Goal: Task Accomplishment & Management: Use online tool/utility

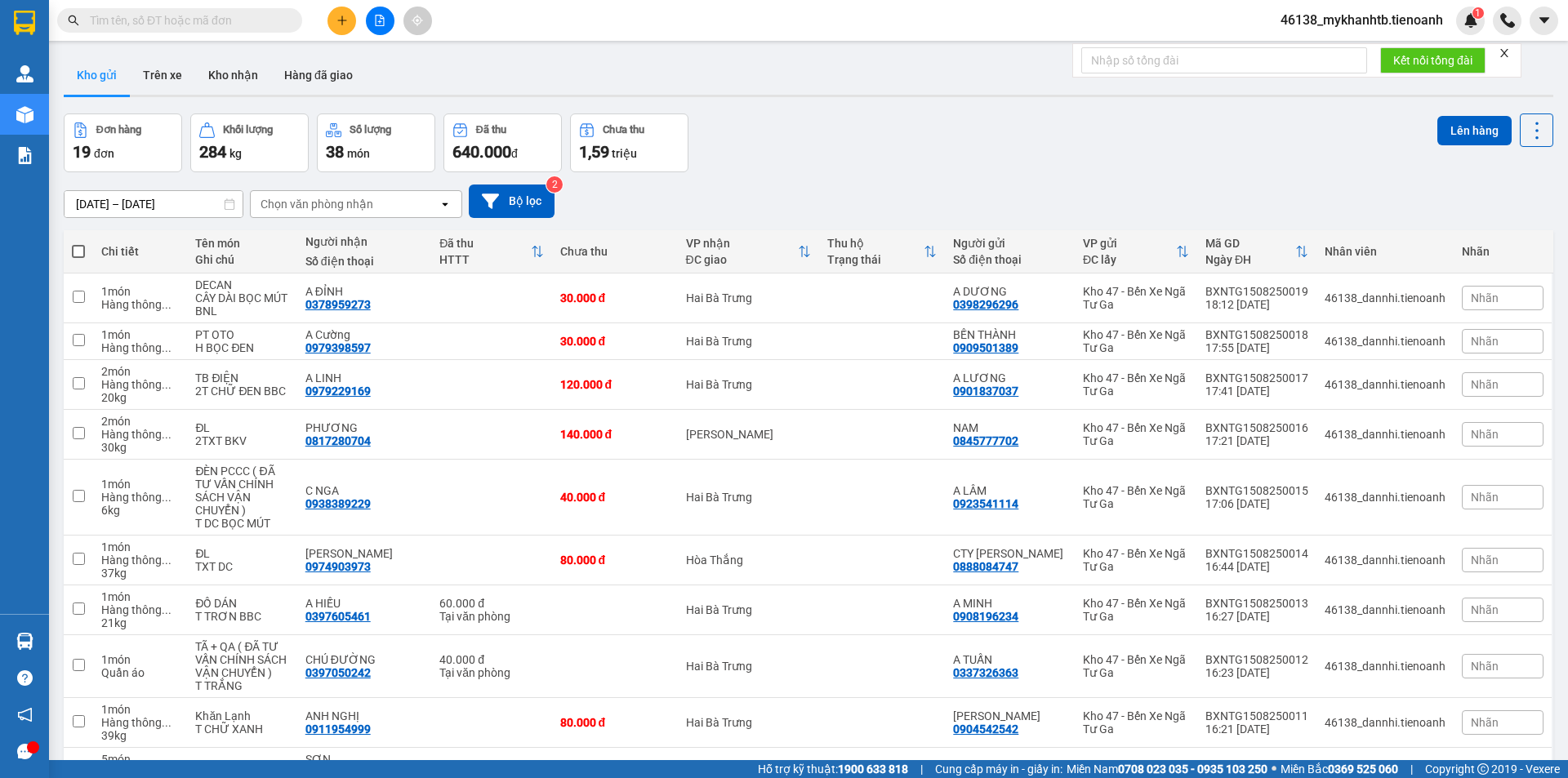
click at [335, 22] on button at bounding box center [342, 21] width 29 height 29
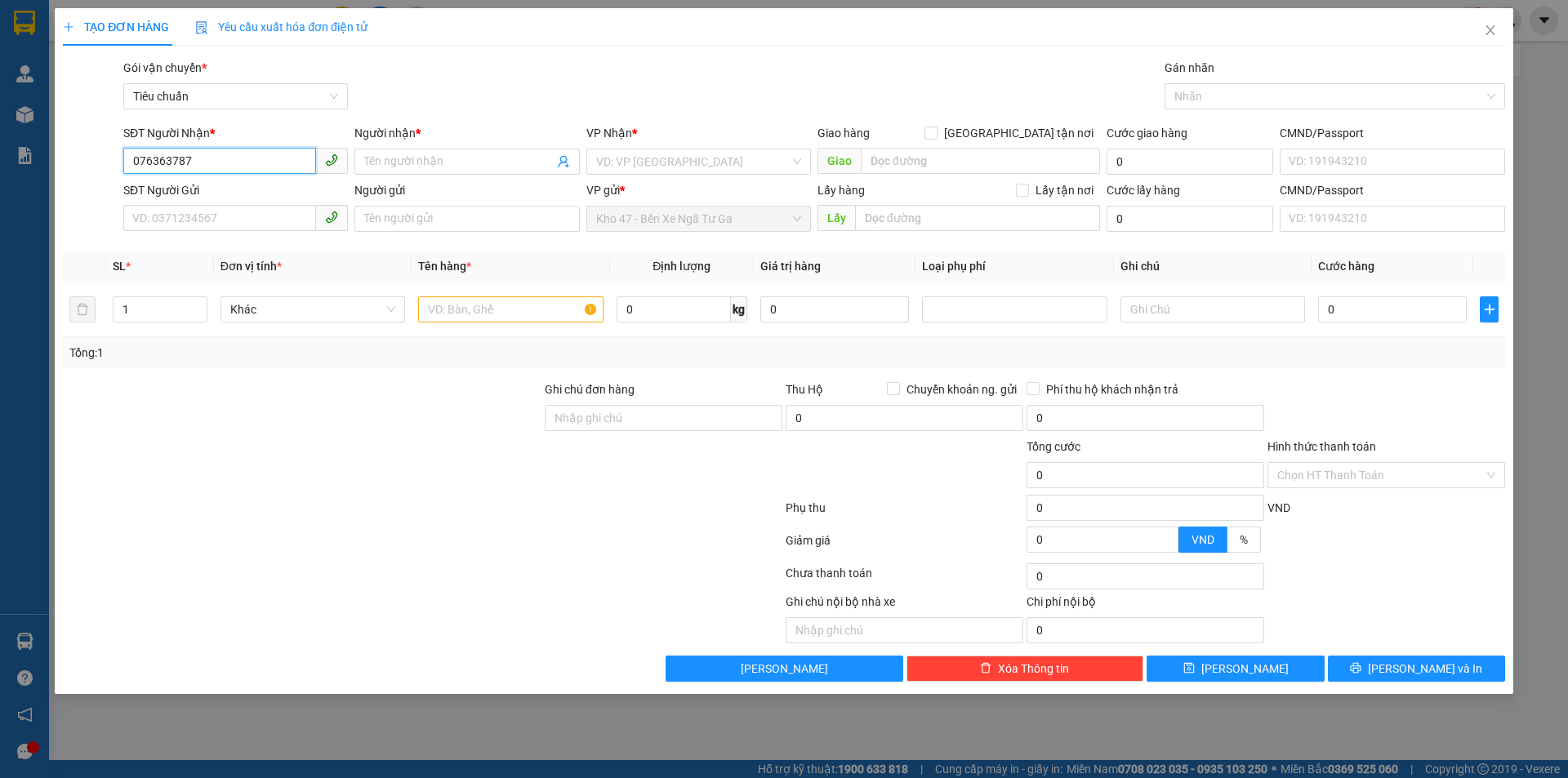
type input "0763637879"
click at [242, 200] on div "0763637879 - A NGHĨA" at bounding box center [236, 194] width 205 height 18
type input "A NGHĨA"
type input "0763637879"
type input "180.000"
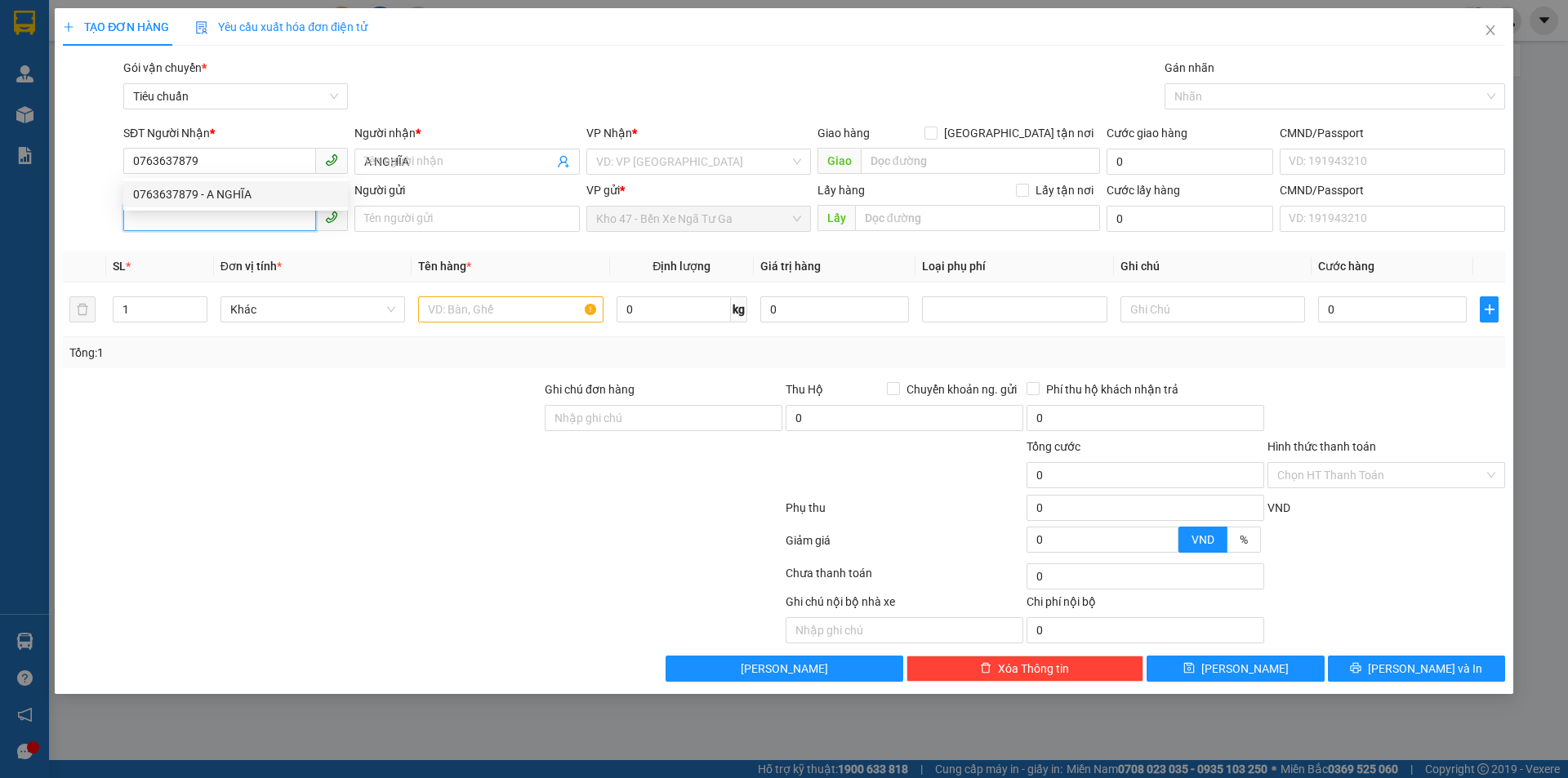
type input "180.000"
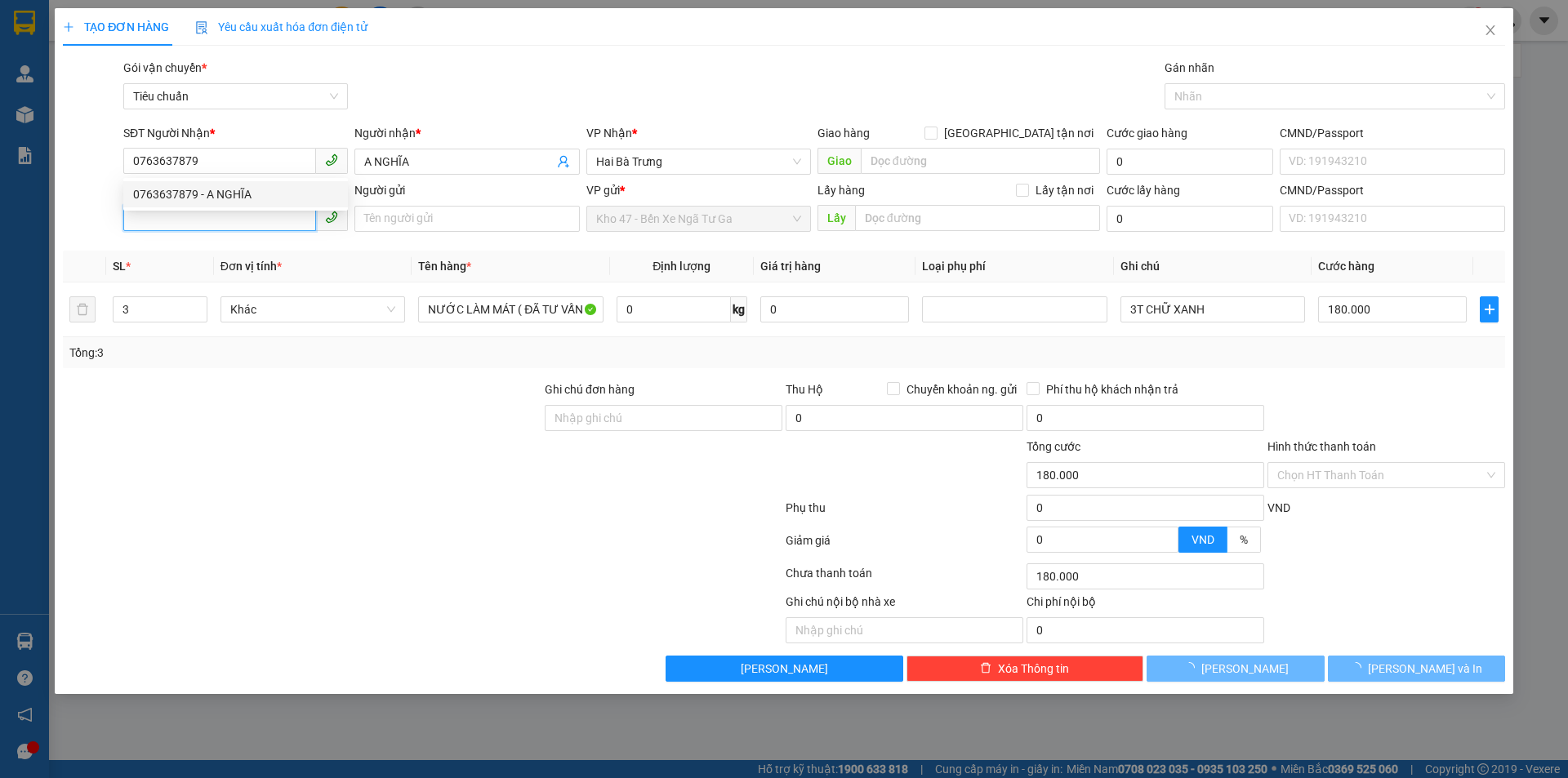
click at [242, 220] on input "SĐT Người Gửi" at bounding box center [219, 218] width 193 height 26
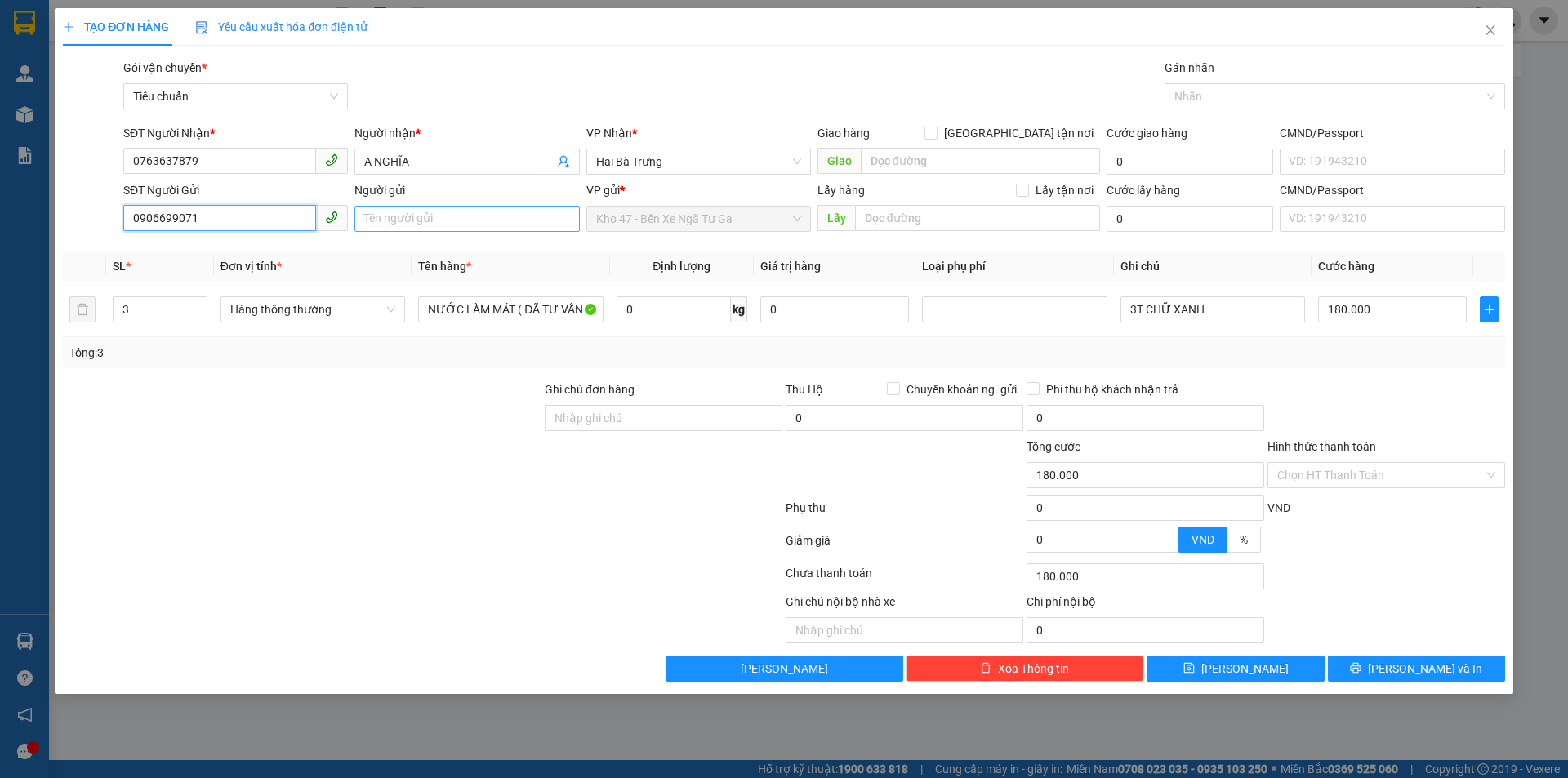
type input "0906699071"
click at [386, 216] on input "Người gửi" at bounding box center [466, 218] width 224 height 26
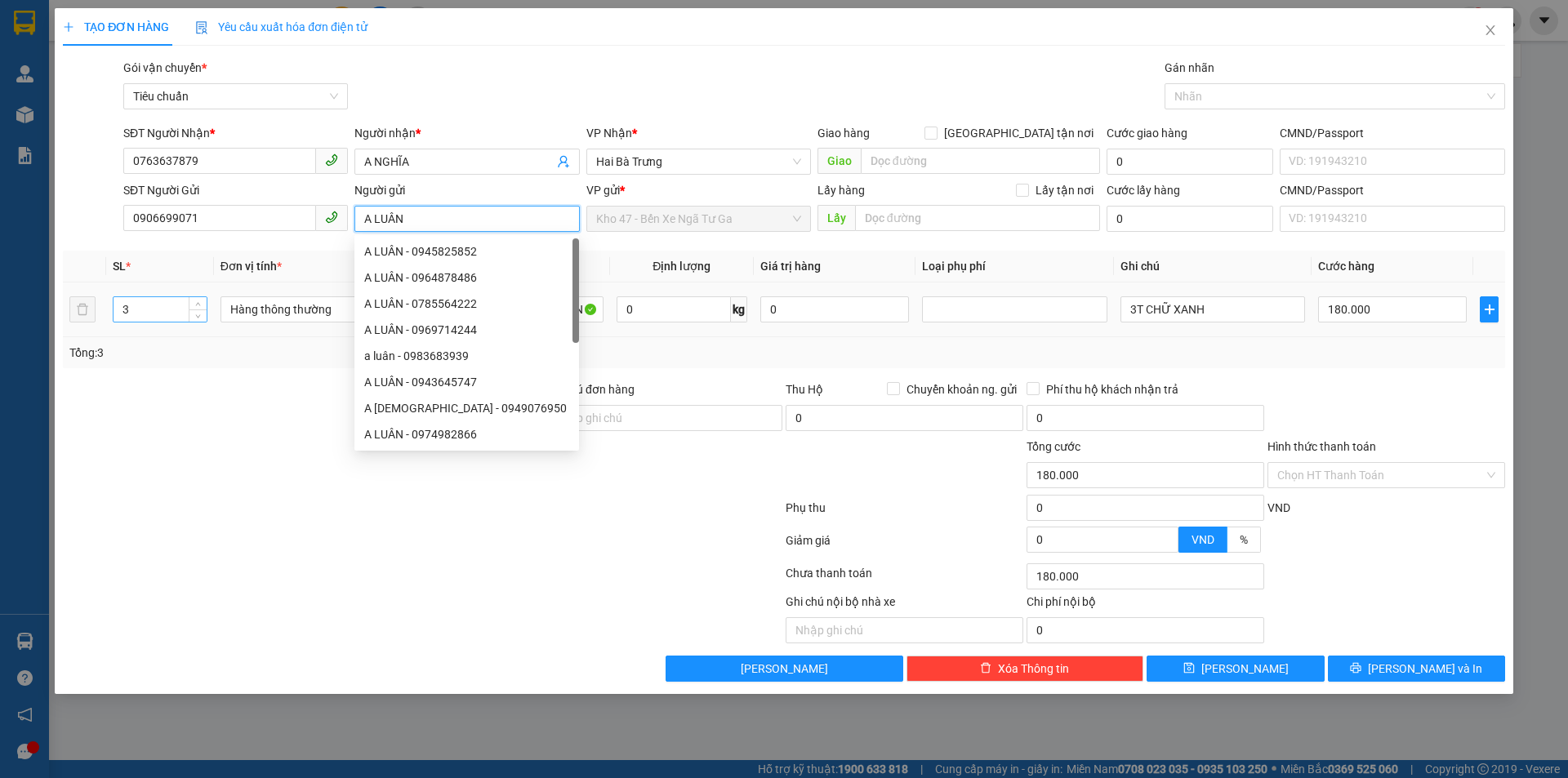
type input "A LUÂN"
click at [148, 315] on input "3" at bounding box center [160, 309] width 93 height 25
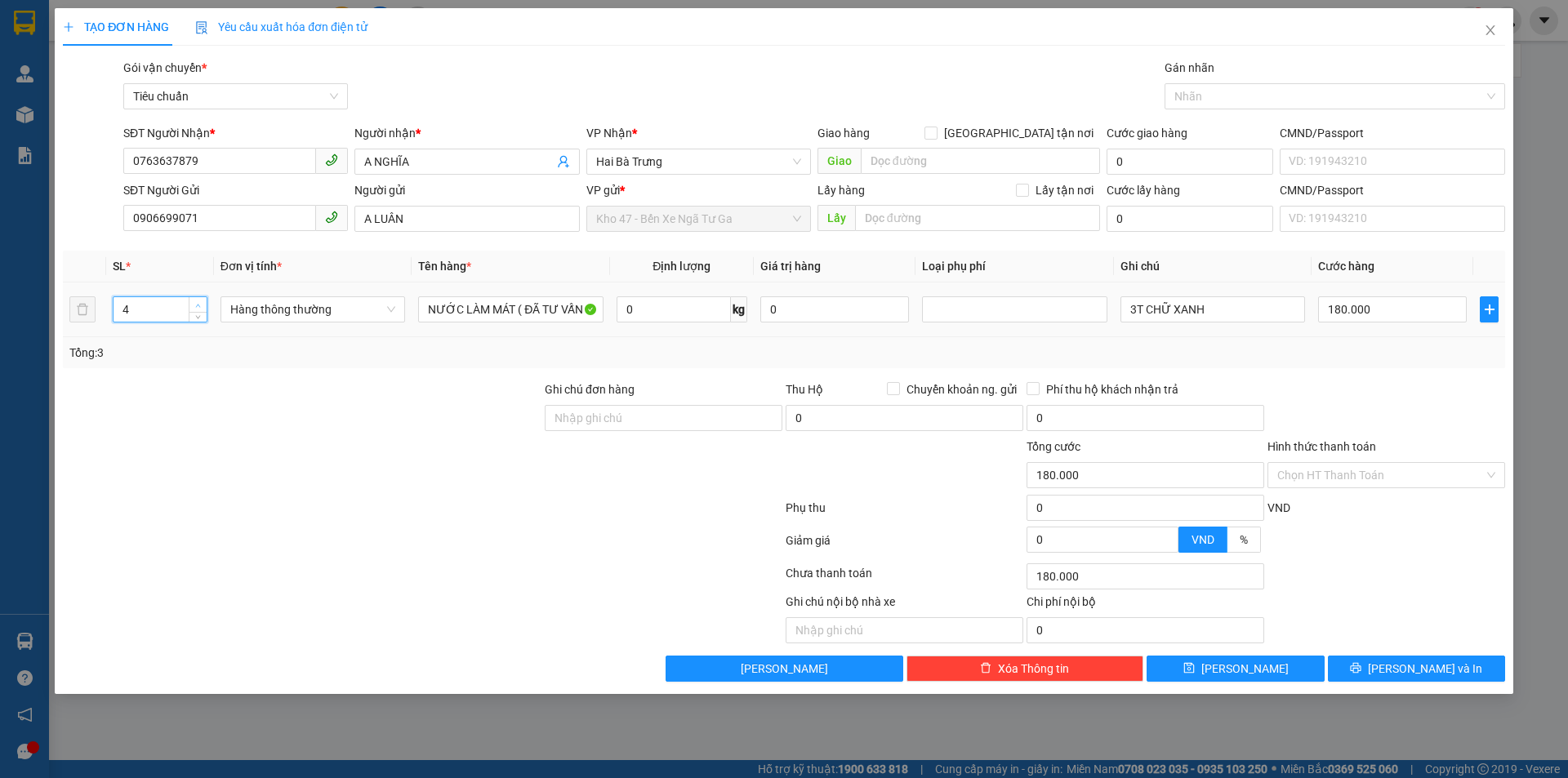
click at [191, 306] on span "Increase Value" at bounding box center [197, 304] width 18 height 15
type input "5"
click at [191, 306] on span "Increase Value" at bounding box center [197, 304] width 18 height 15
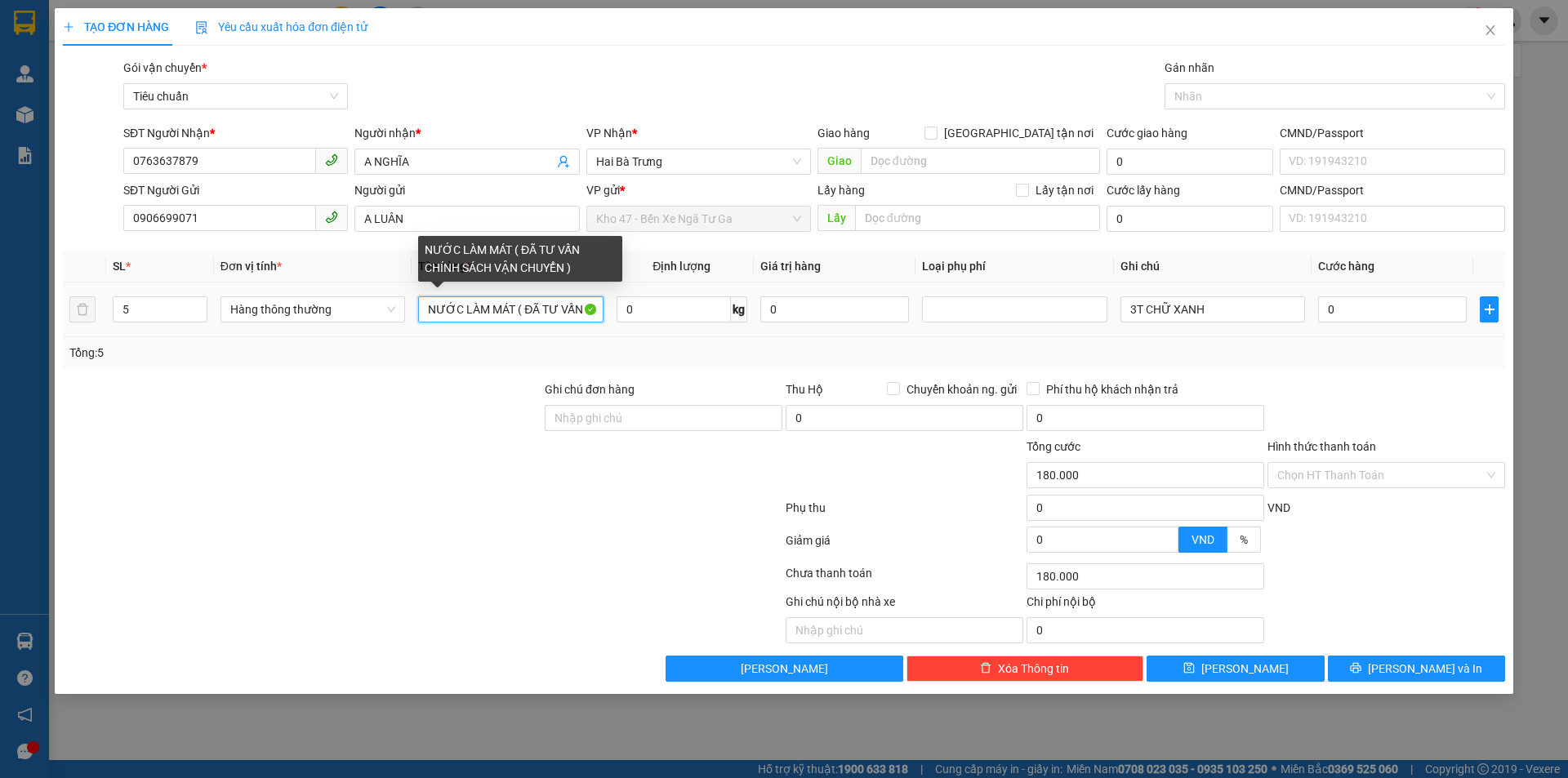
type input "0"
drag, startPoint x: 512, startPoint y: 313, endPoint x: 466, endPoint y: 314, distance: 46.0
click at [466, 314] on input "NƯỚC LÀM MÁT ( ĐÃ TƯ VẤN CHÍNH SÁCH VẬN CHUYỂN )" at bounding box center [510, 309] width 185 height 26
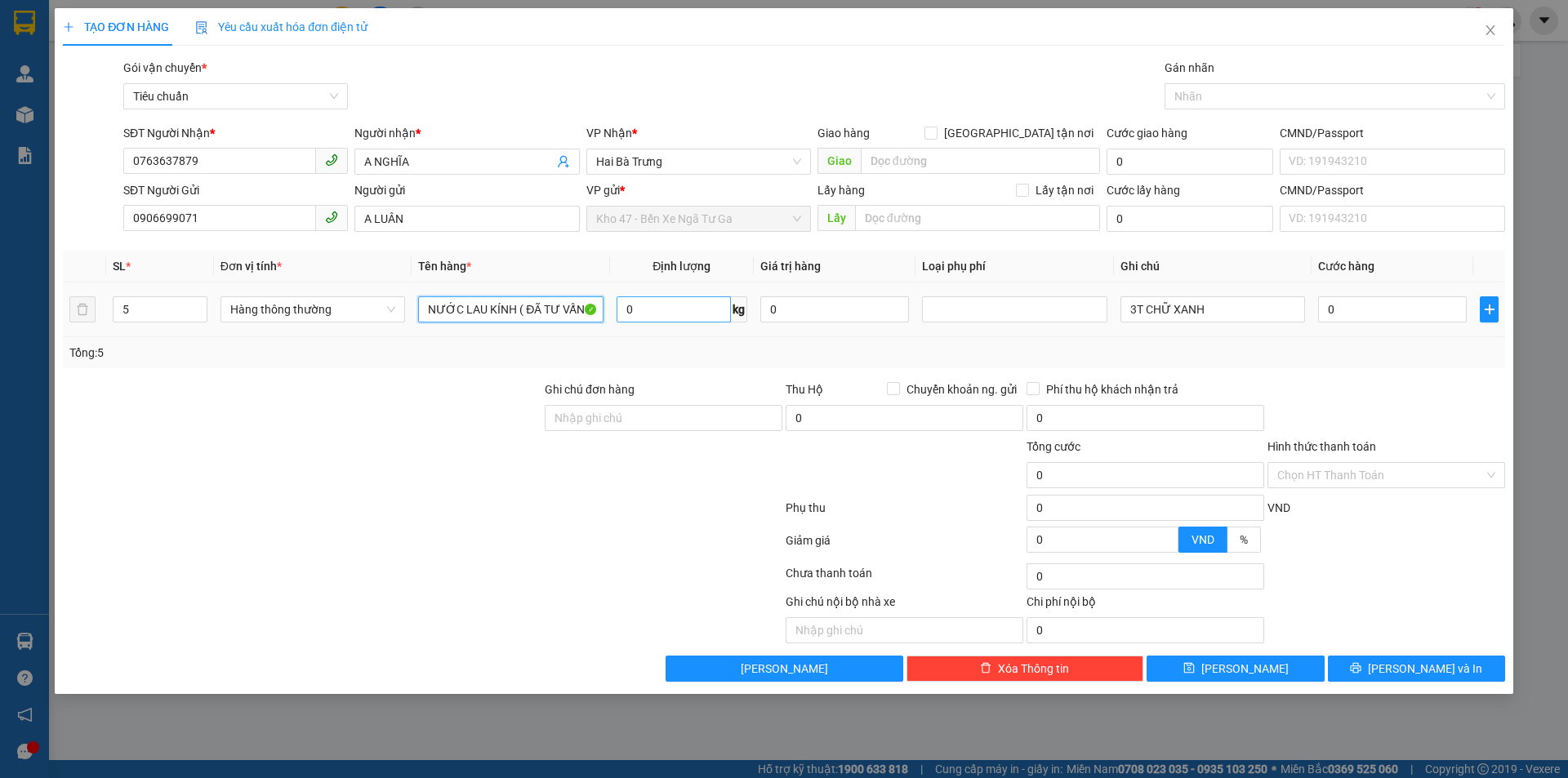
type input "NƯỚC LAU KÍNH ( ĐÃ TƯ VẤN CHÍNH SÁCH VẬN CHUYỂN )"
click at [645, 306] on input "0" at bounding box center [674, 309] width 115 height 26
type input "19"
type input "55.000"
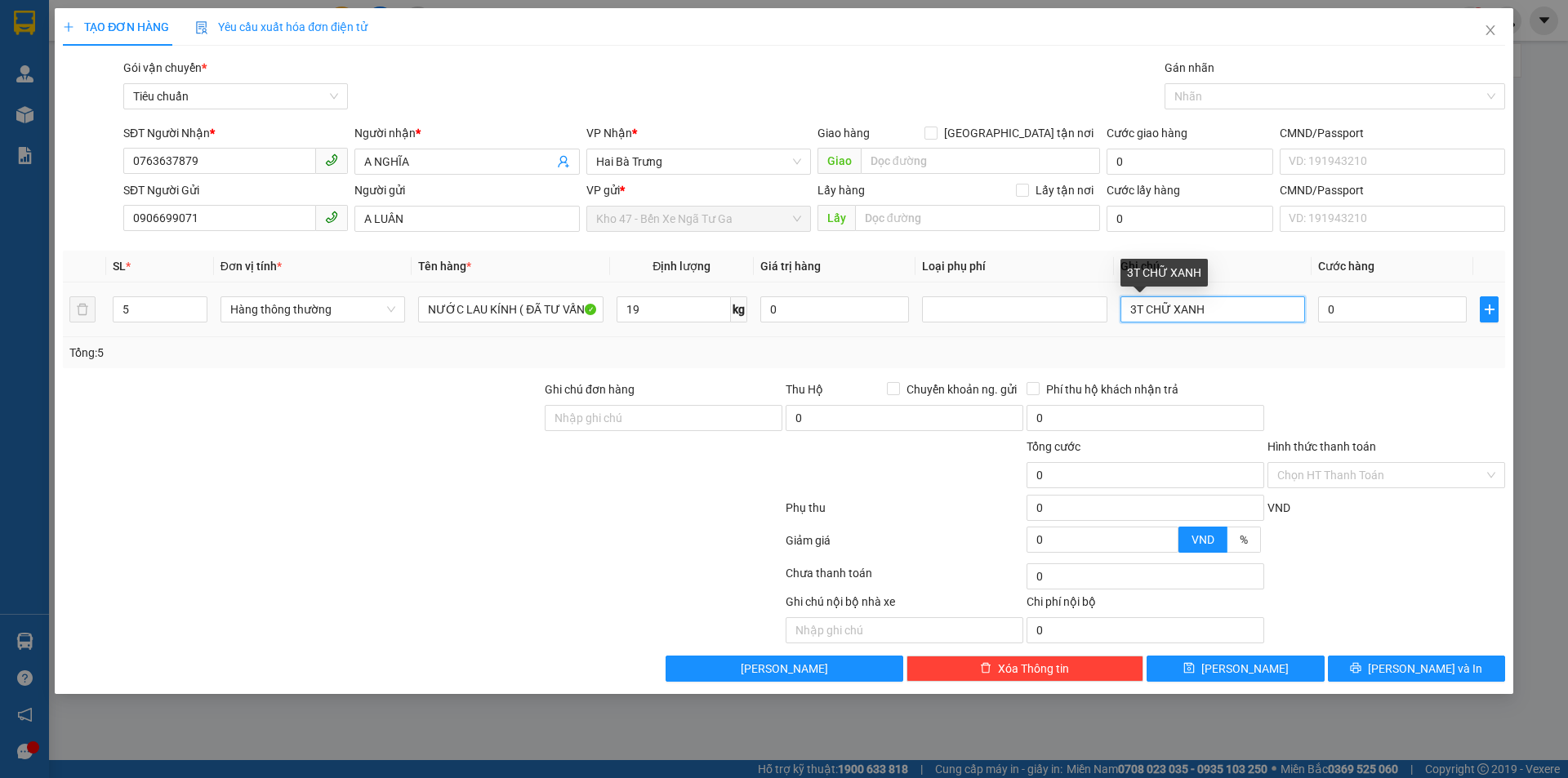
type input "55.000"
drag, startPoint x: 1137, startPoint y: 305, endPoint x: 1113, endPoint y: 307, distance: 24.1
click at [1113, 307] on tr "5 Hàng thông thường NƯỚC LAU KÍNH ( ĐÃ TƯ VẤN CHÍNH SÁCH VẬN CHUYỂN ) 19 kg 0 3…" at bounding box center [784, 309] width 1443 height 54
type input "5T CHỮ XANH"
click at [1335, 319] on input "55.000" at bounding box center [1392, 309] width 149 height 26
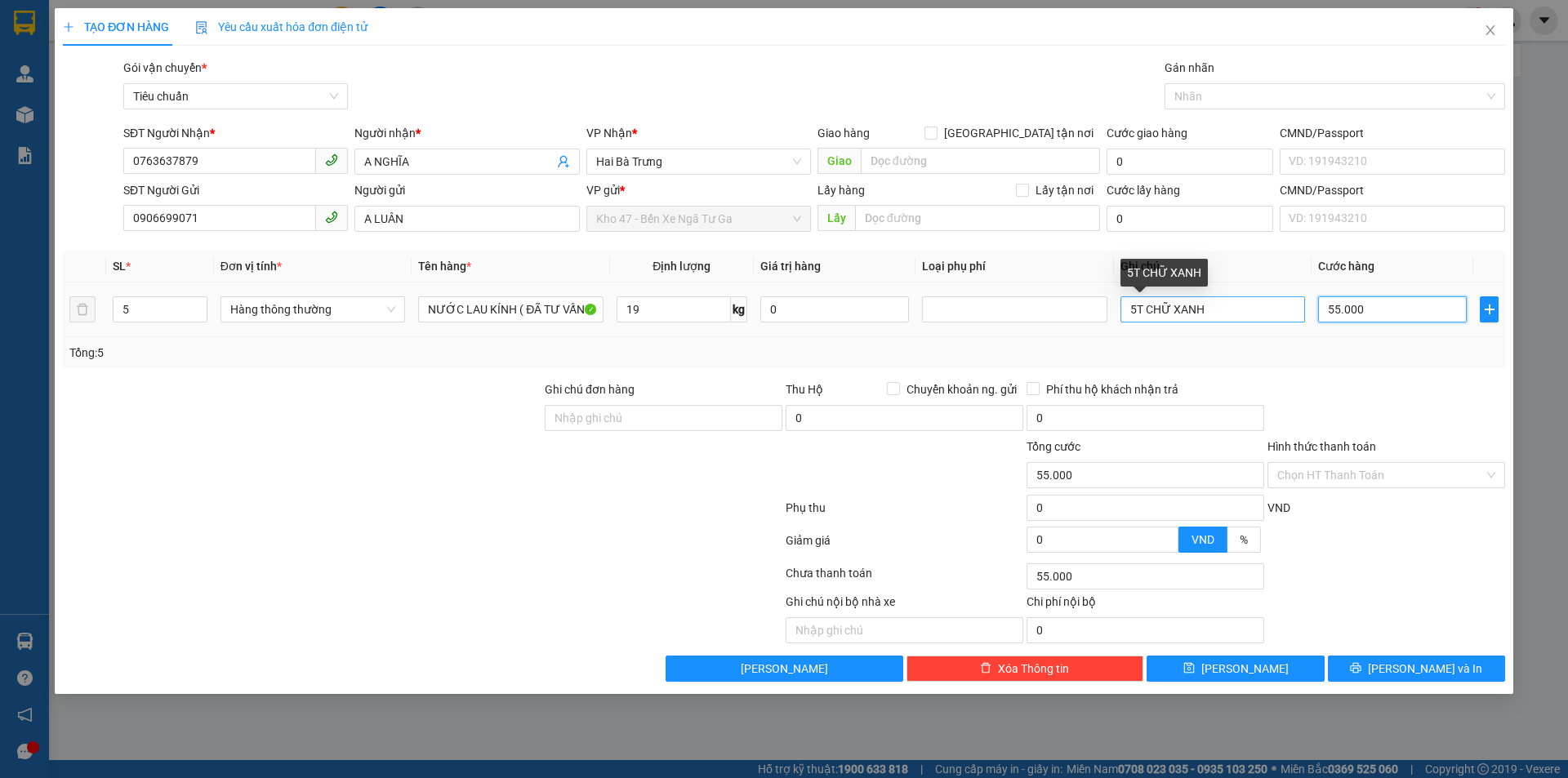
type input "6"
type input "60"
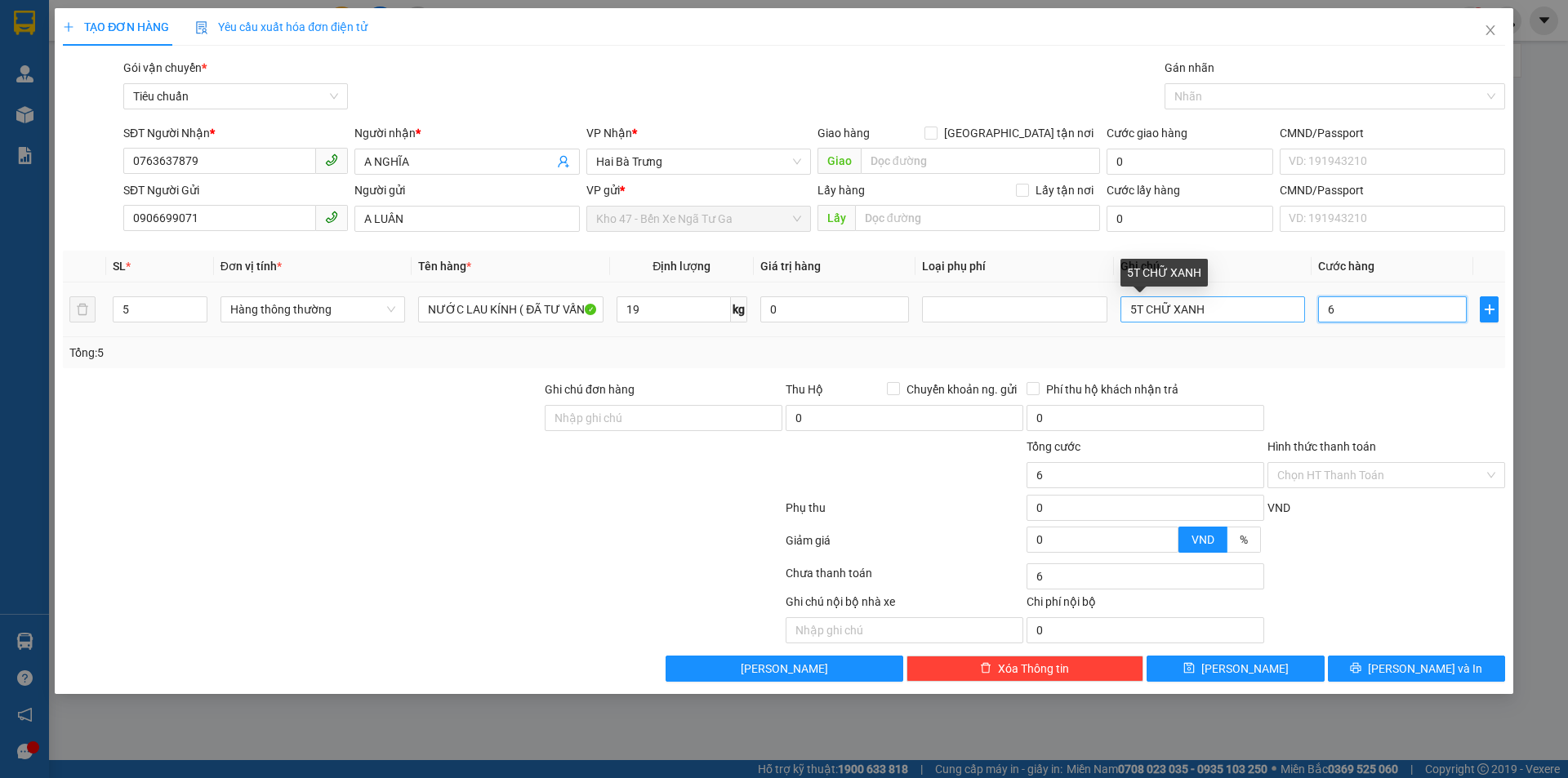
type input "60"
type input "0"
type input "300.000"
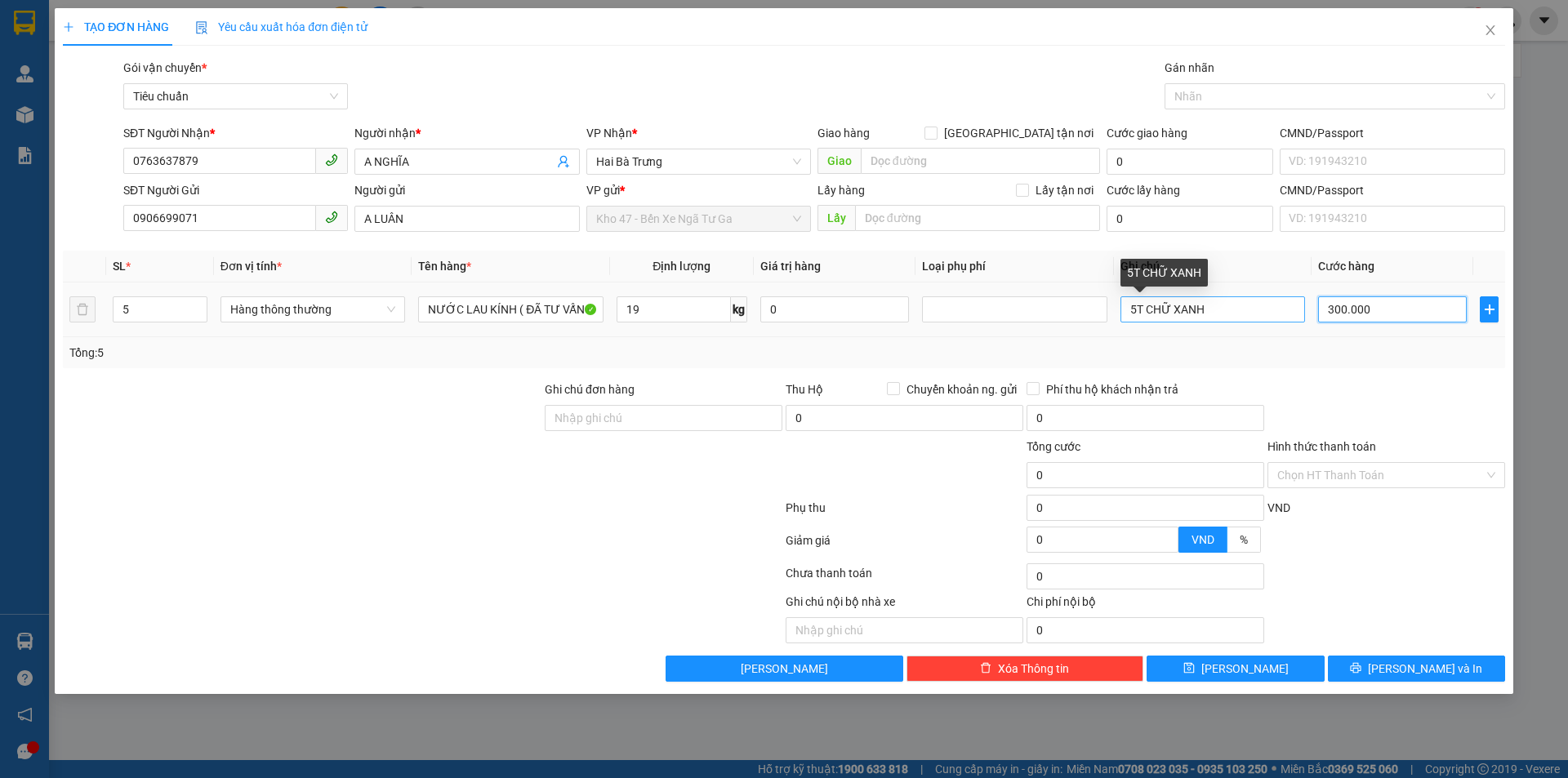
type input "300.000"
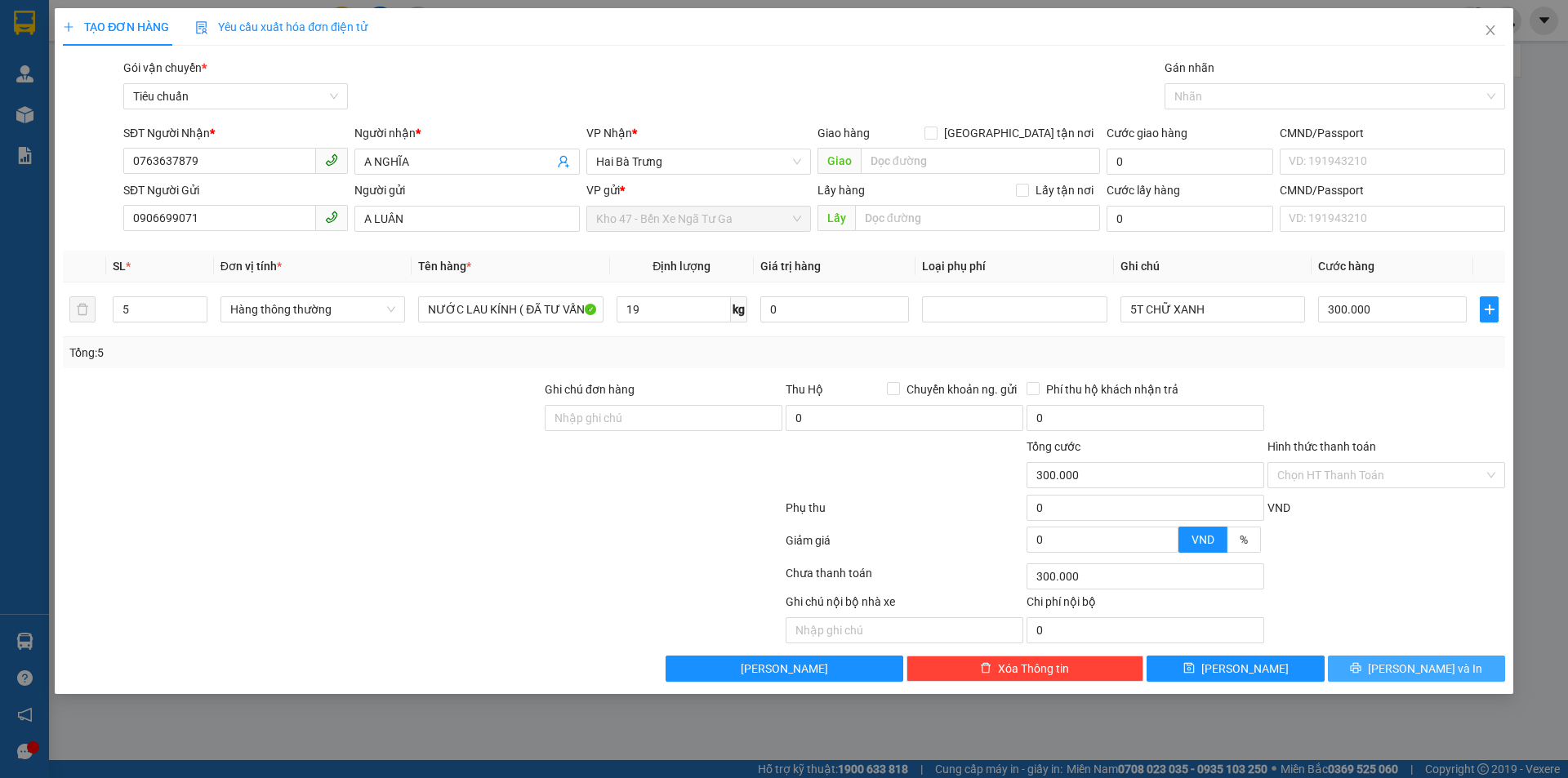
click at [1379, 676] on button "[PERSON_NAME] và In" at bounding box center [1417, 668] width 178 height 26
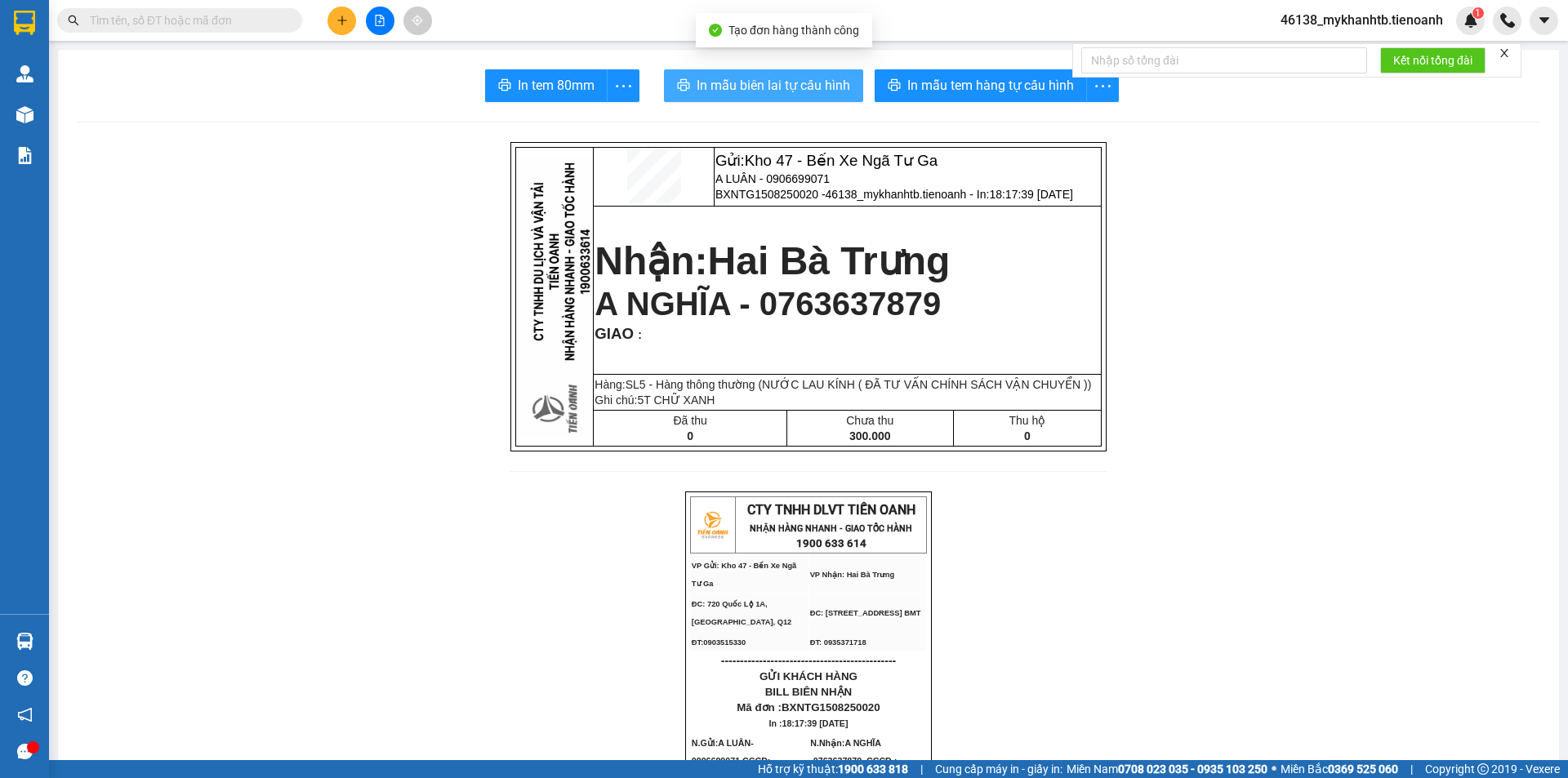
click at [770, 100] on button "In mẫu biên lai tự cấu hình" at bounding box center [764, 85] width 199 height 33
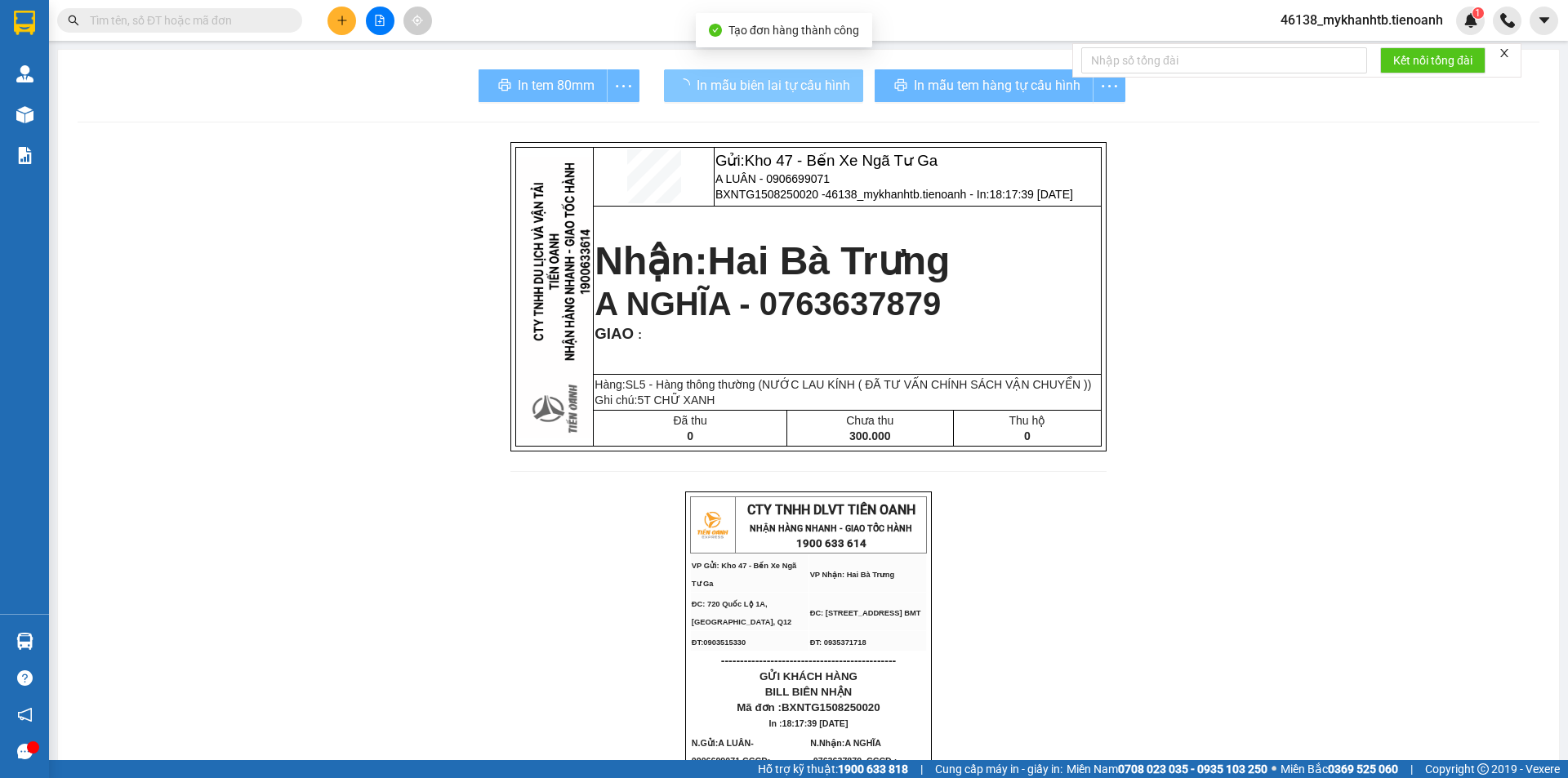
click at [956, 95] on div "In mẫu tem hàng tự cấu hình" at bounding box center [1000, 85] width 251 height 33
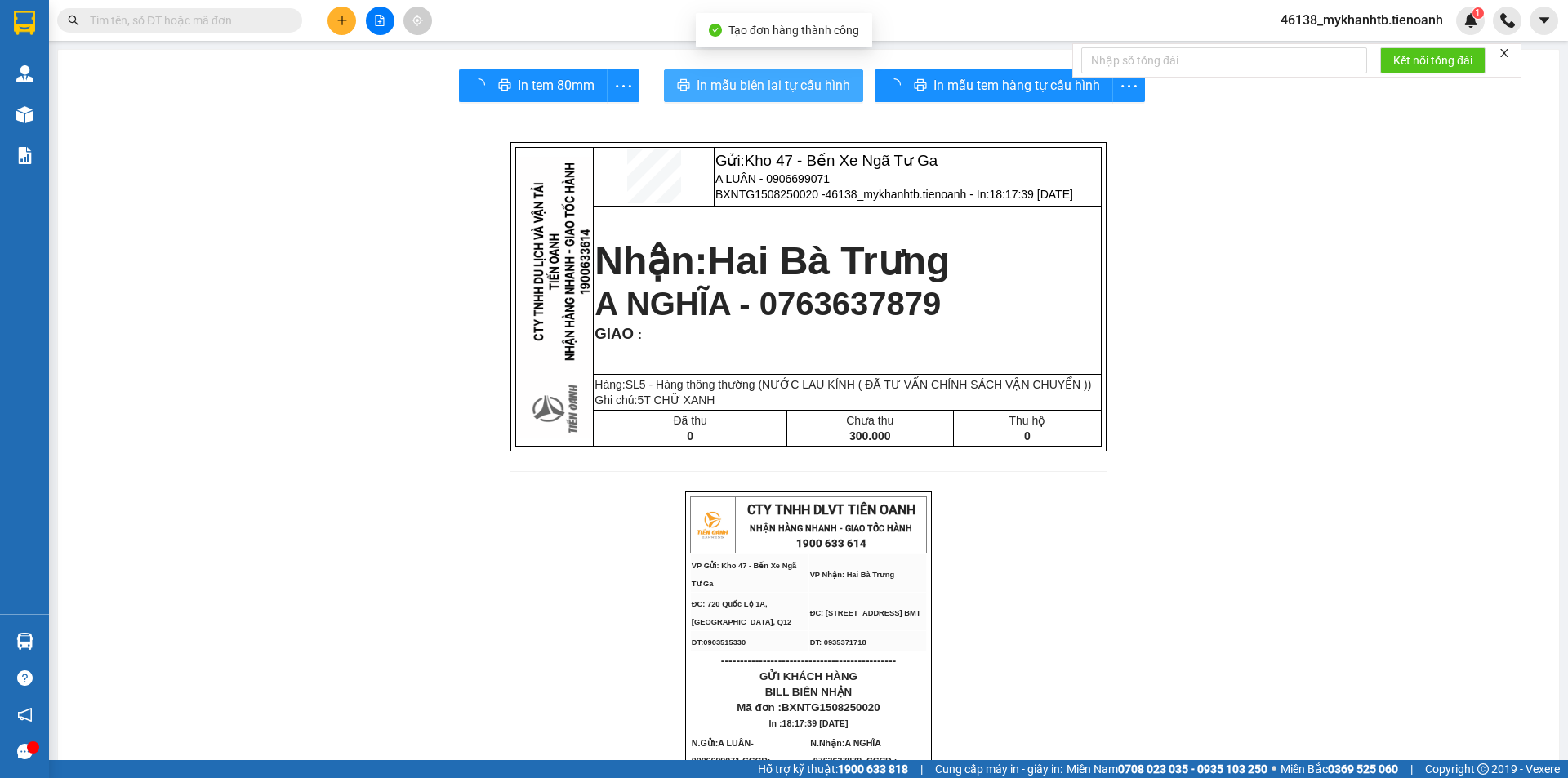
click at [956, 95] on span "In mẫu tem hàng tự cấu hình" at bounding box center [1016, 85] width 167 height 21
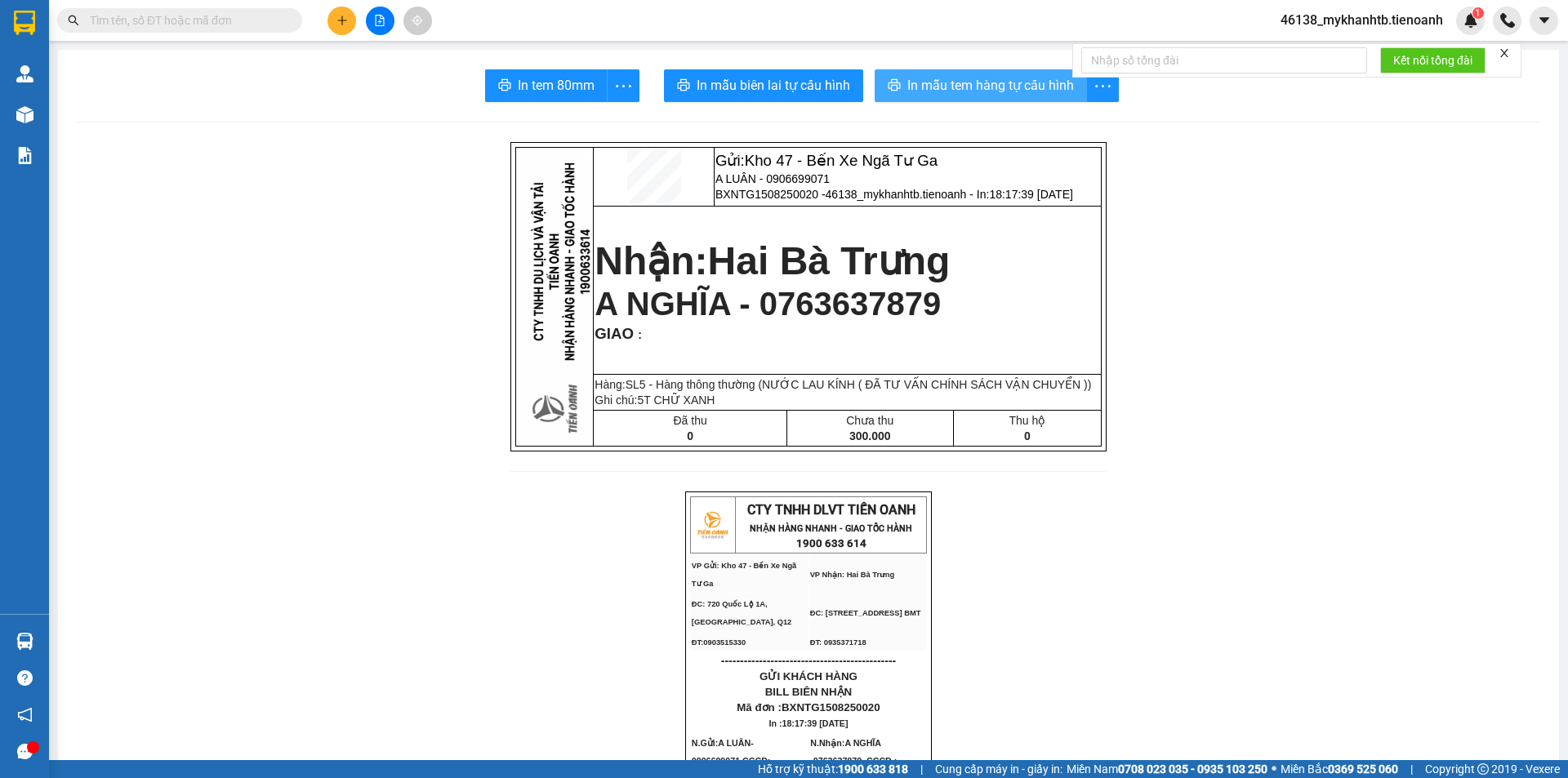
click at [992, 80] on span "In mẫu tem hàng tự cấu hình" at bounding box center [990, 85] width 167 height 21
click at [344, 22] on icon "plus" at bounding box center [343, 21] width 12 height 12
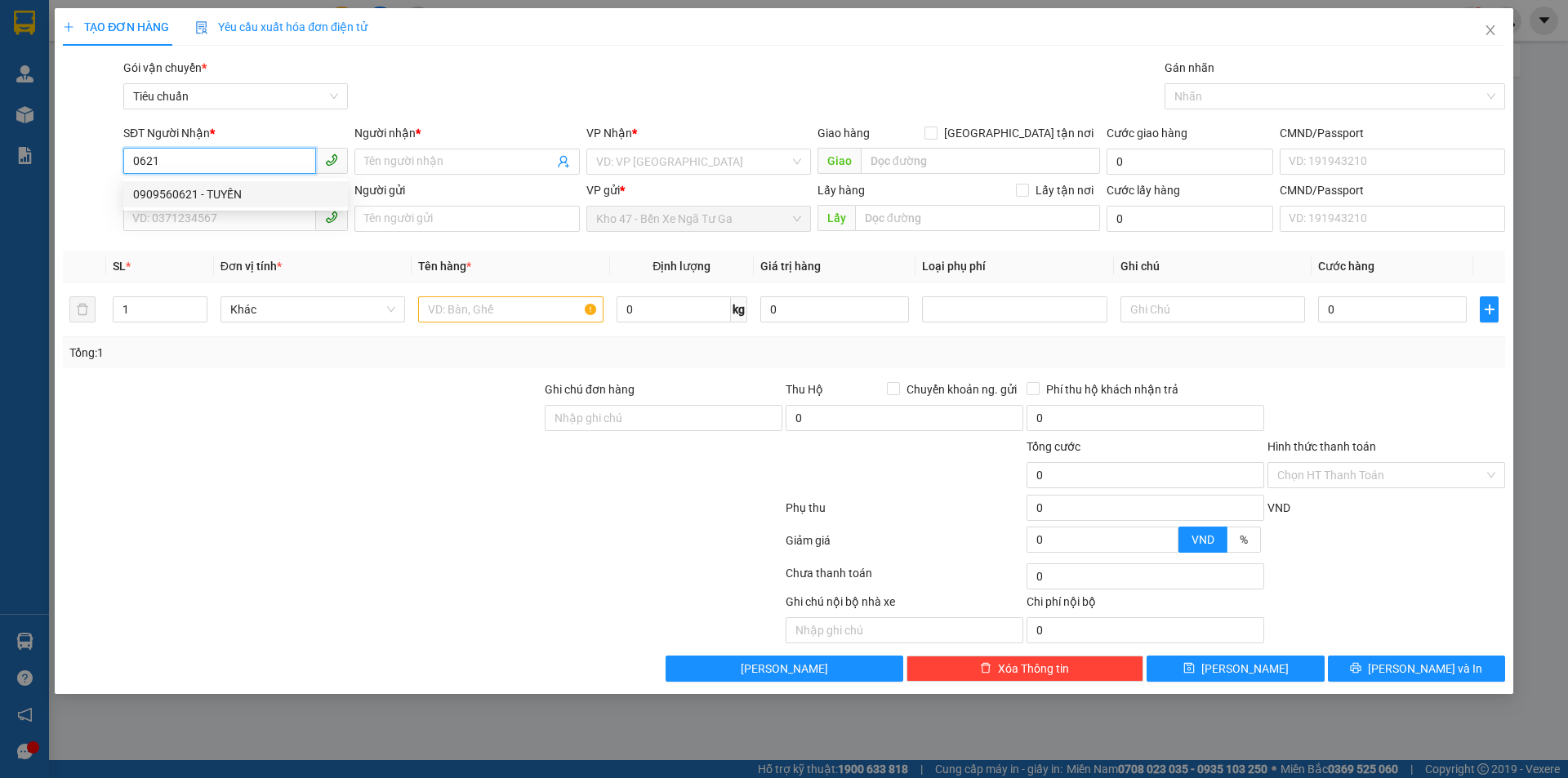
click at [276, 198] on div "0909560621 - TUYẾN" at bounding box center [236, 194] width 205 height 18
type input "0909560621"
type input "TUYẾN"
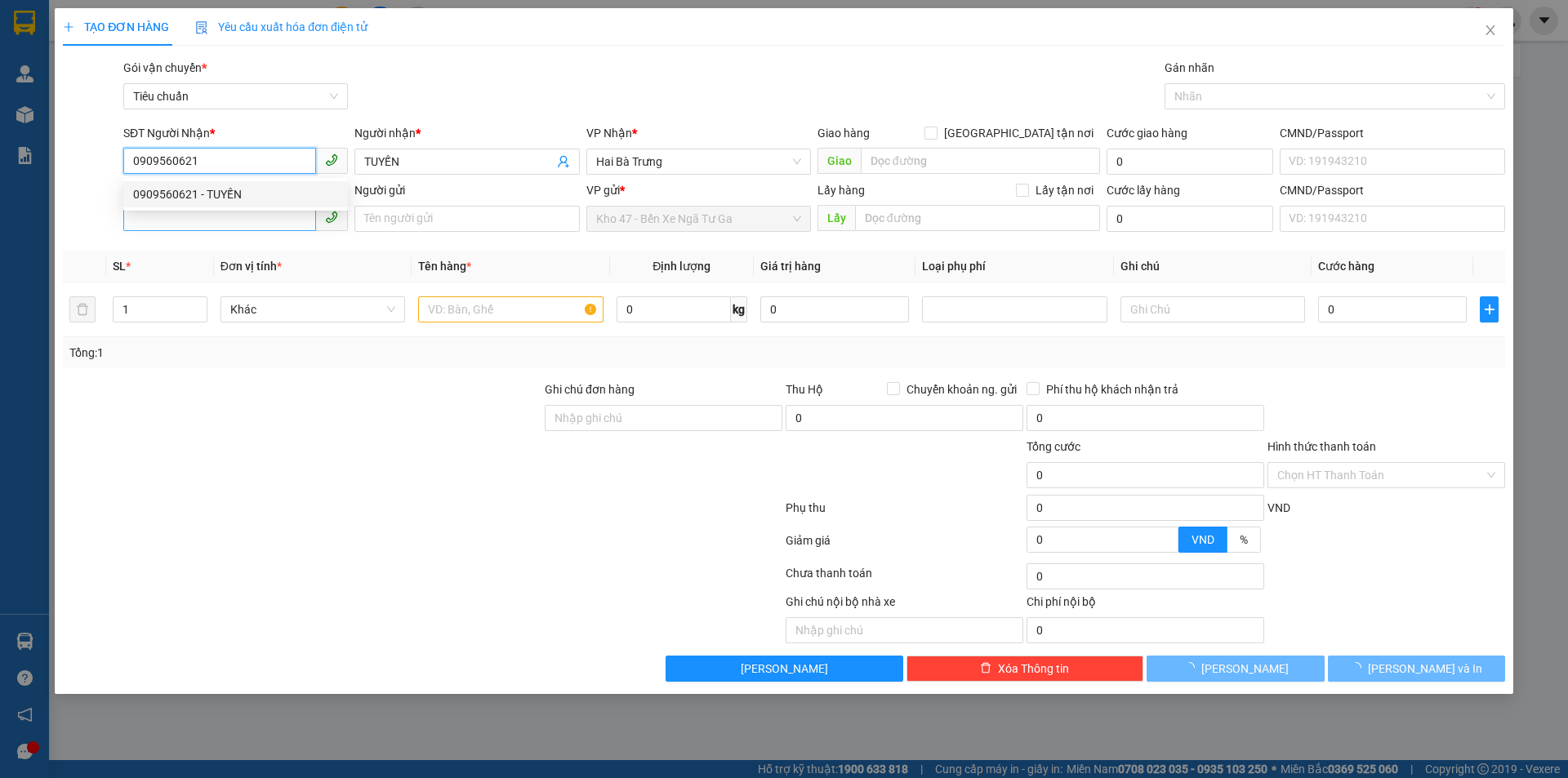
type input "140.000"
type input "0909560621"
click at [274, 225] on input "SĐT Người Gửi" at bounding box center [219, 218] width 193 height 26
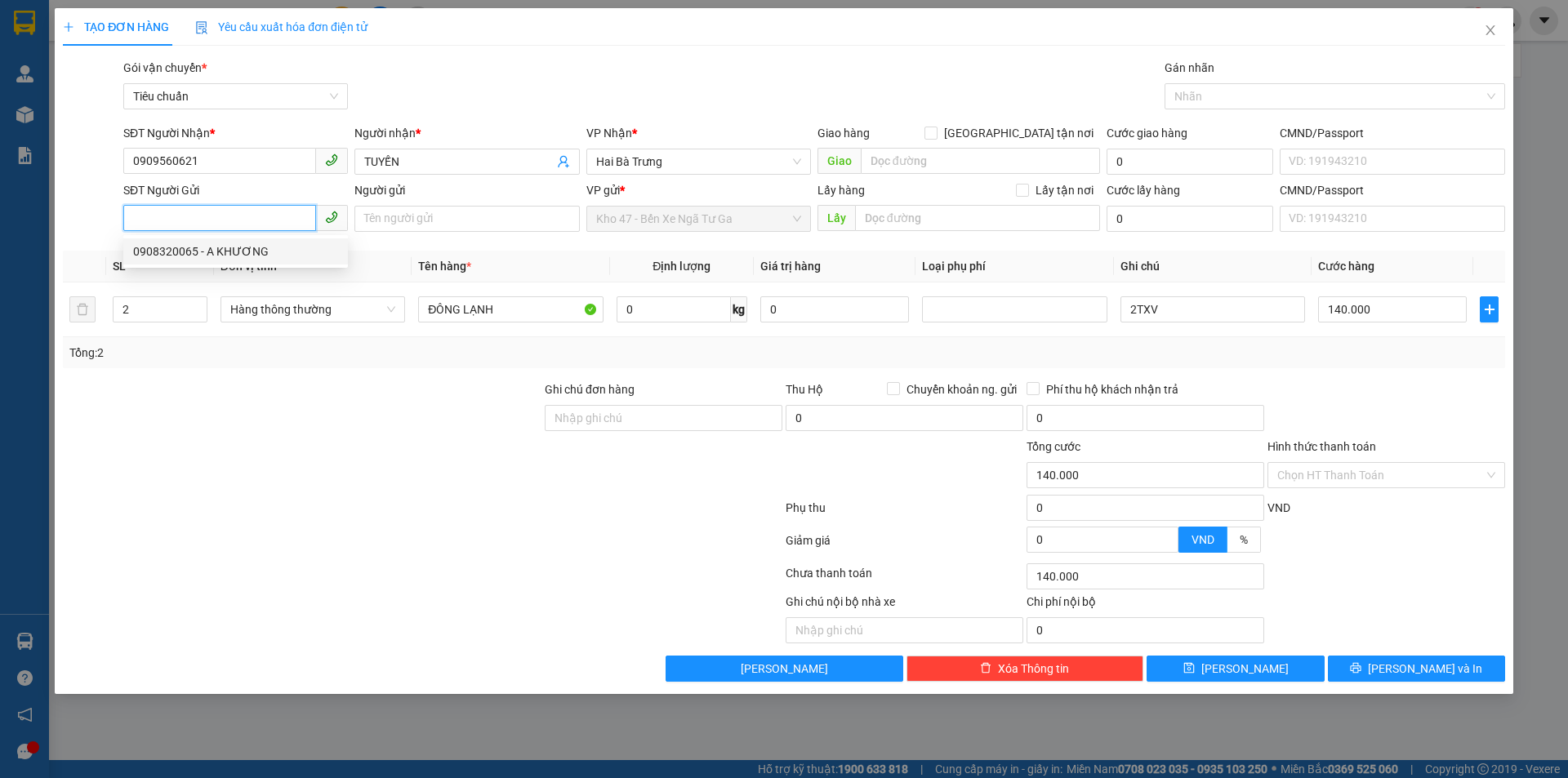
click at [276, 244] on div "0908320065 - A KHƯƠNG" at bounding box center [236, 252] width 205 height 18
type input "0908320065"
type input "A KHƯƠNG"
type input "1"
click at [196, 316] on icon "down" at bounding box center [198, 315] width 6 height 6
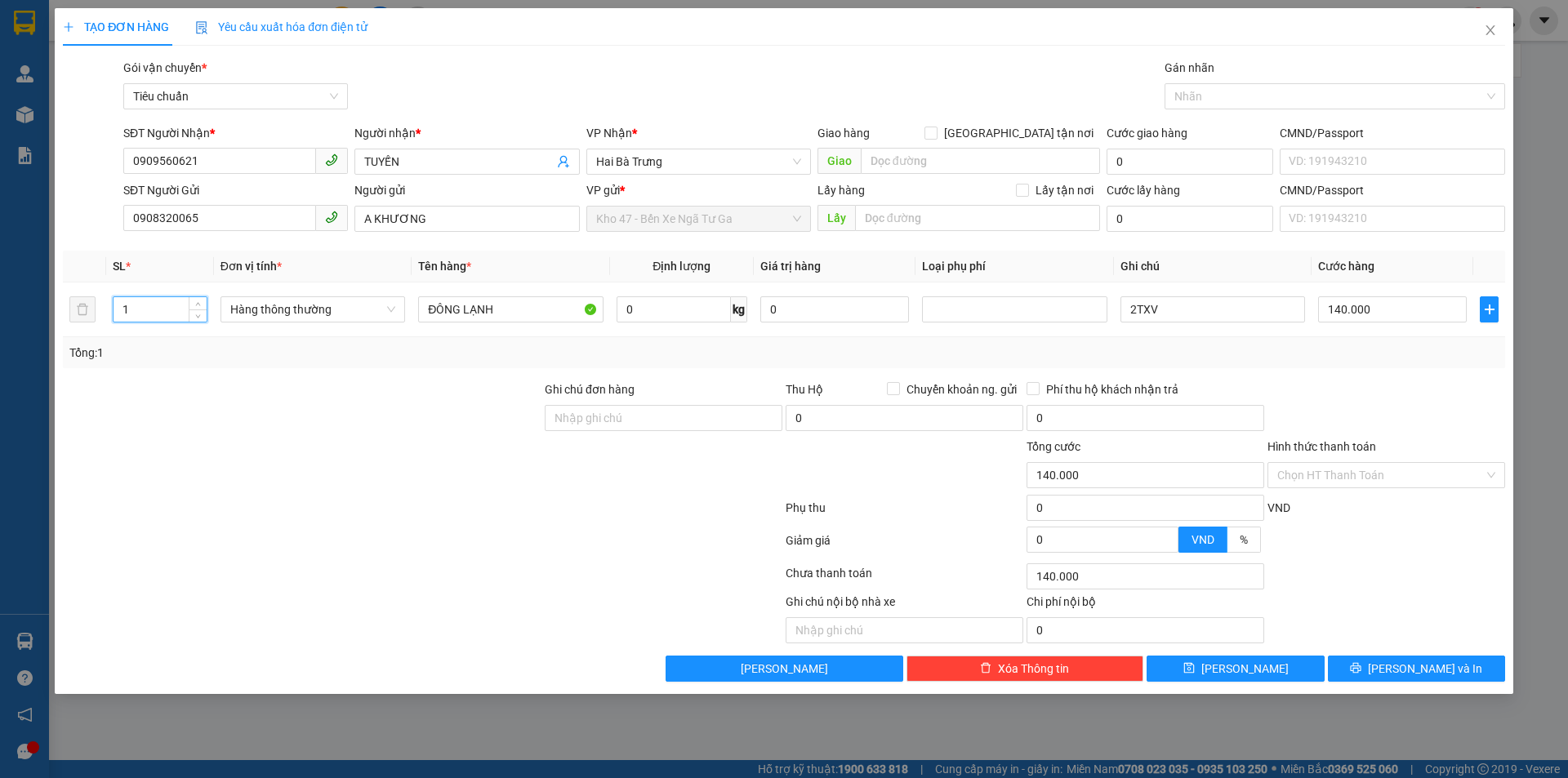
click at [218, 412] on div at bounding box center [302, 409] width 482 height 57
type input "0"
type input "2"
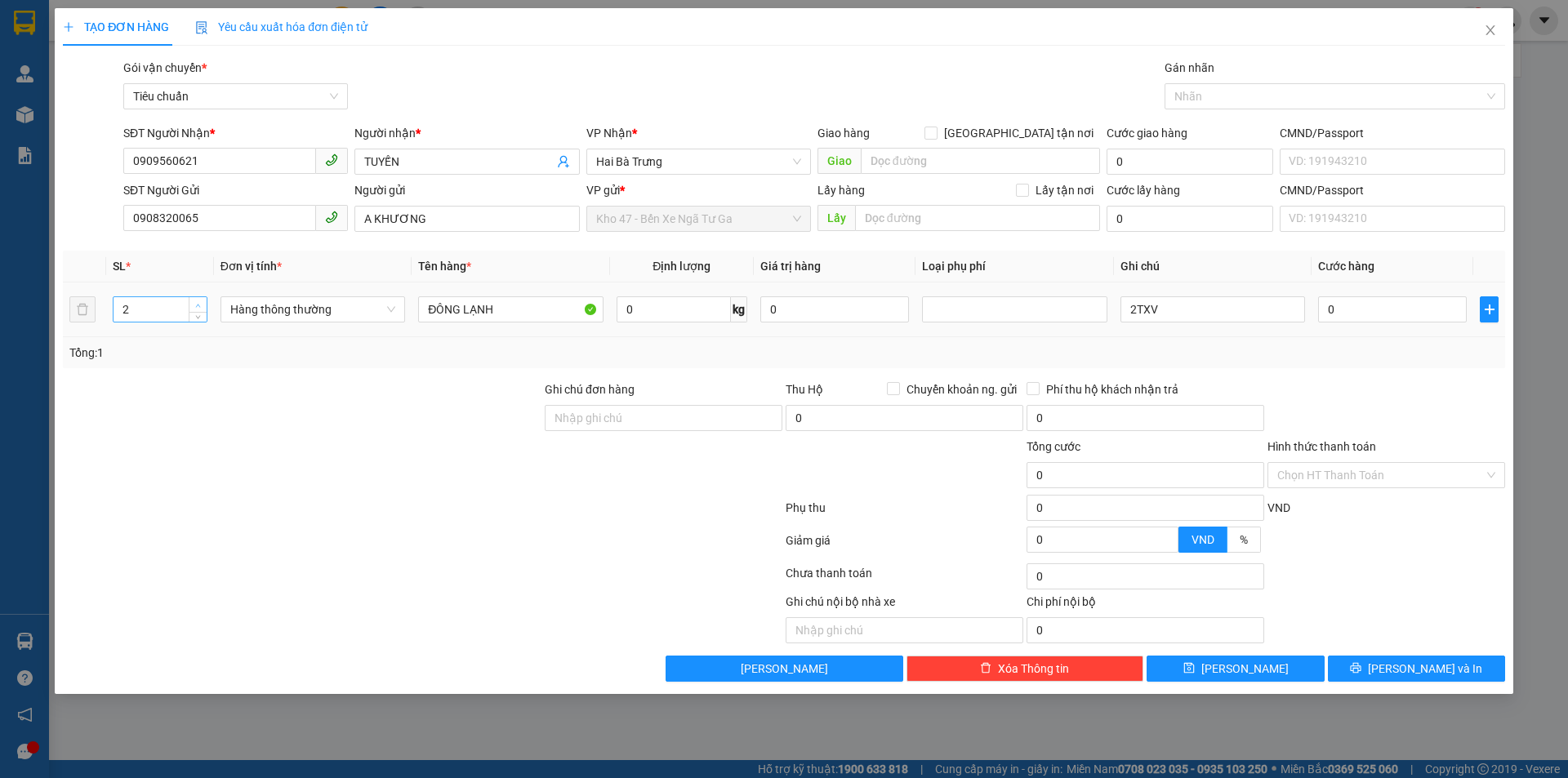
click at [198, 300] on span "up" at bounding box center [198, 305] width 10 height 10
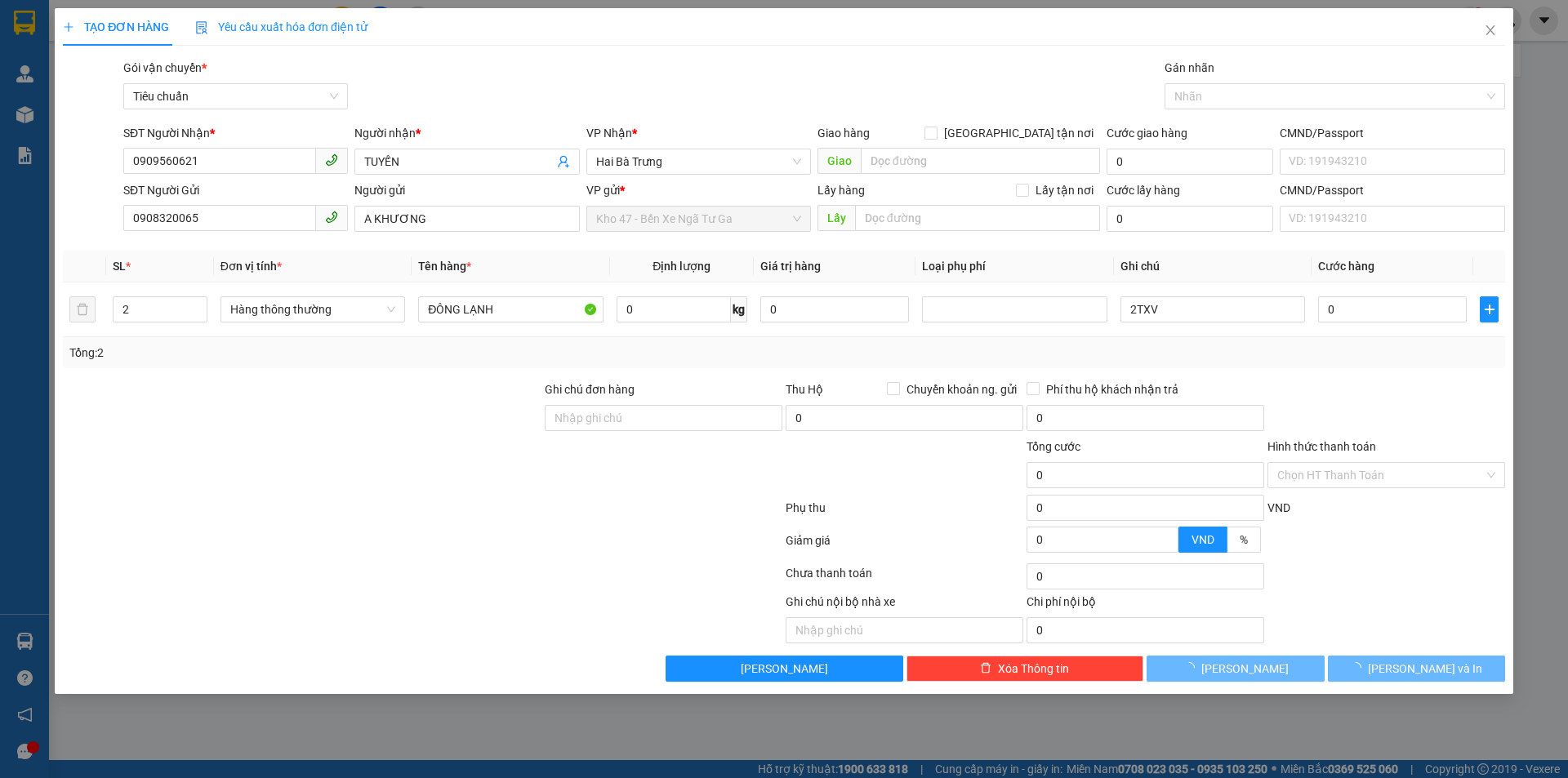
click at [236, 430] on div at bounding box center [302, 409] width 482 height 57
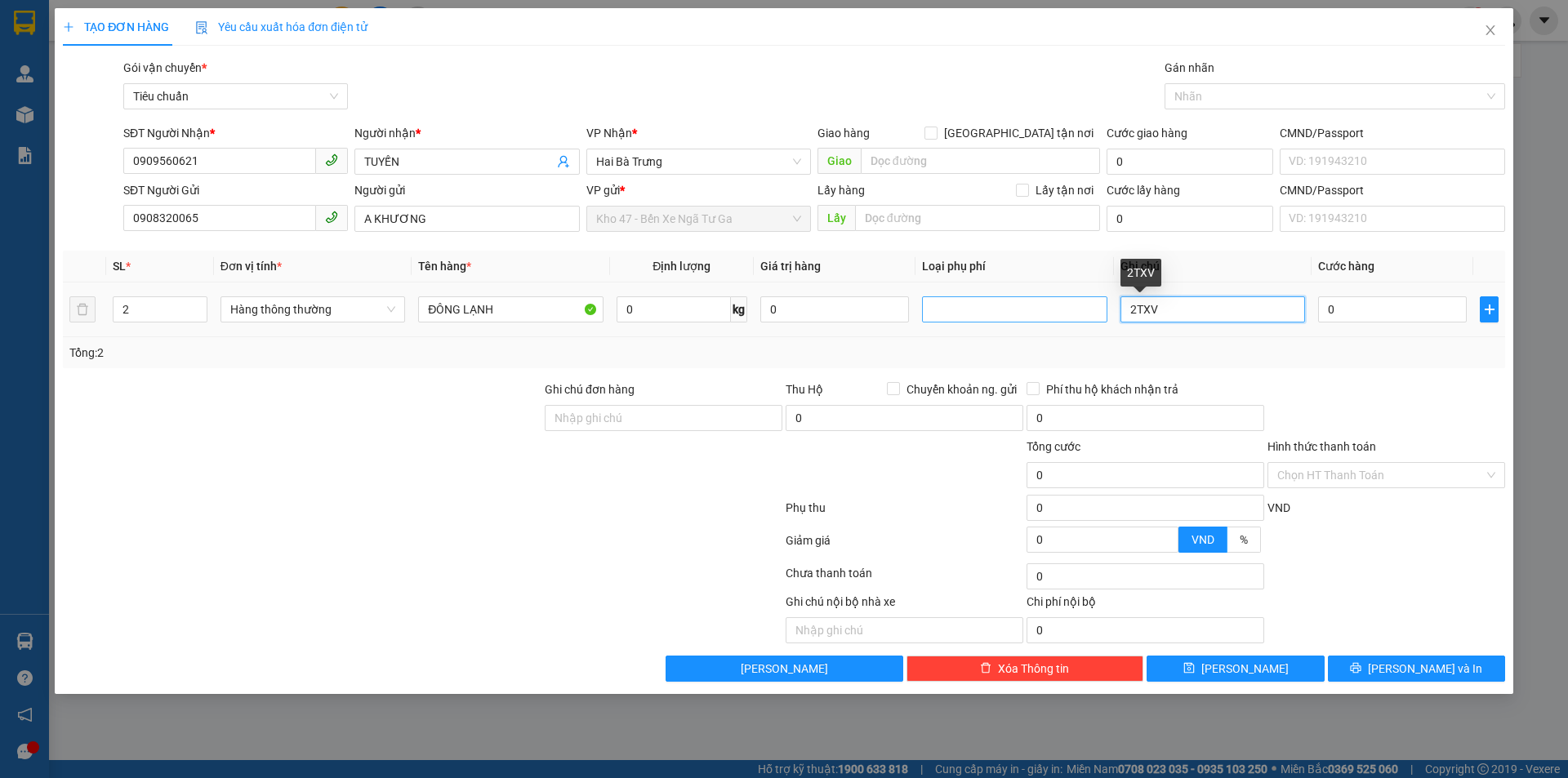
drag, startPoint x: 1137, startPoint y: 315, endPoint x: 1059, endPoint y: 309, distance: 78.2
click at [1059, 309] on tr "2 Hàng thông thường ĐÔNG LẠNH 0 kg 0 2TXV 0" at bounding box center [784, 309] width 1443 height 54
drag, startPoint x: 1501, startPoint y: 29, endPoint x: 1473, endPoint y: 47, distance: 33.3
click at [1498, 31] on span "Close" at bounding box center [1490, 31] width 45 height 45
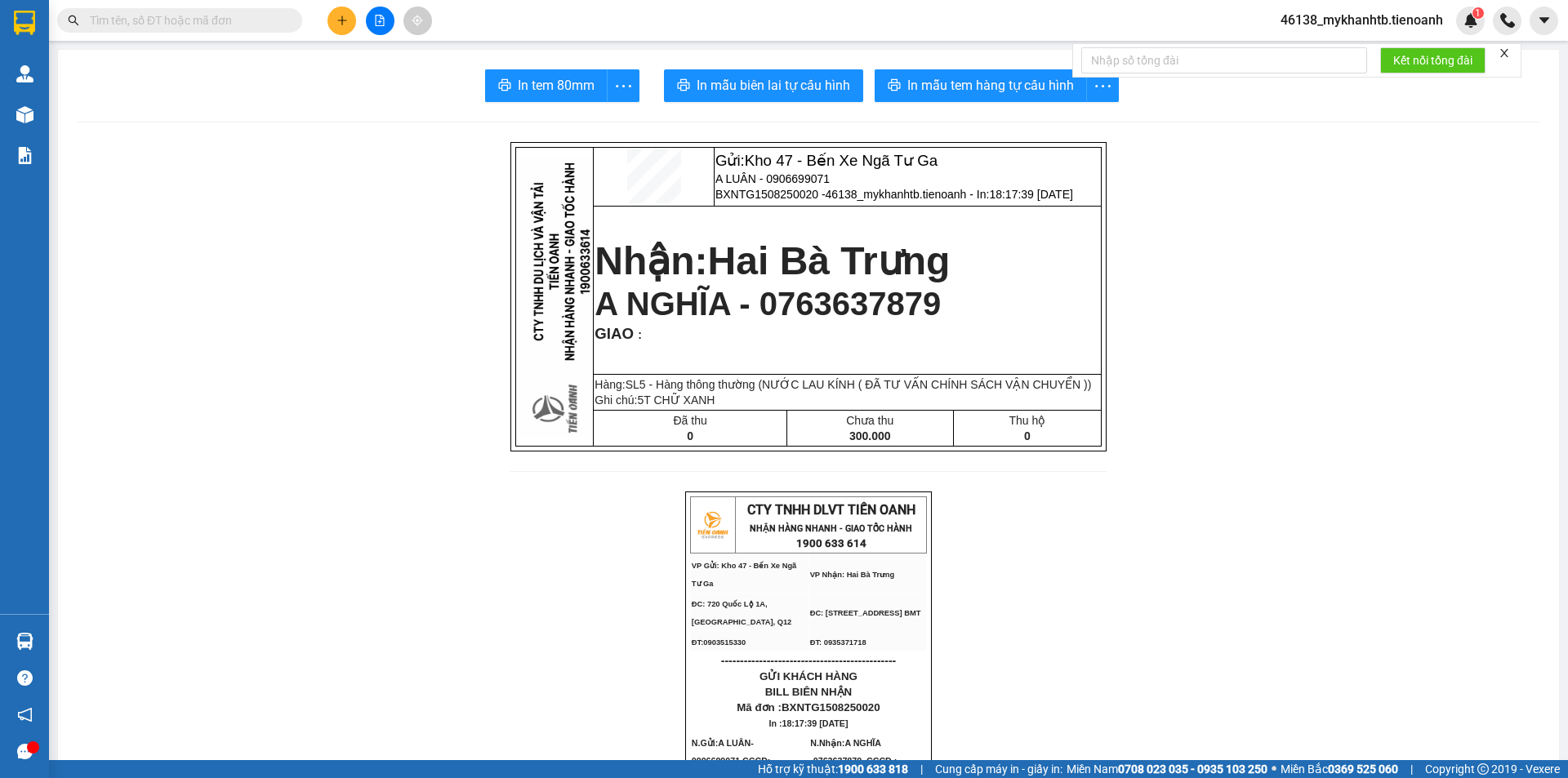
click at [834, 297] on span "A NGHĨA - 0763637879" at bounding box center [767, 304] width 347 height 36
click at [829, 302] on span "A NGHĨA - 0763637879" at bounding box center [767, 304] width 347 height 36
click at [806, 313] on span "A NGHĨA - 0763637879" at bounding box center [767, 304] width 347 height 36
click at [342, 22] on icon "plus" at bounding box center [343, 21] width 12 height 12
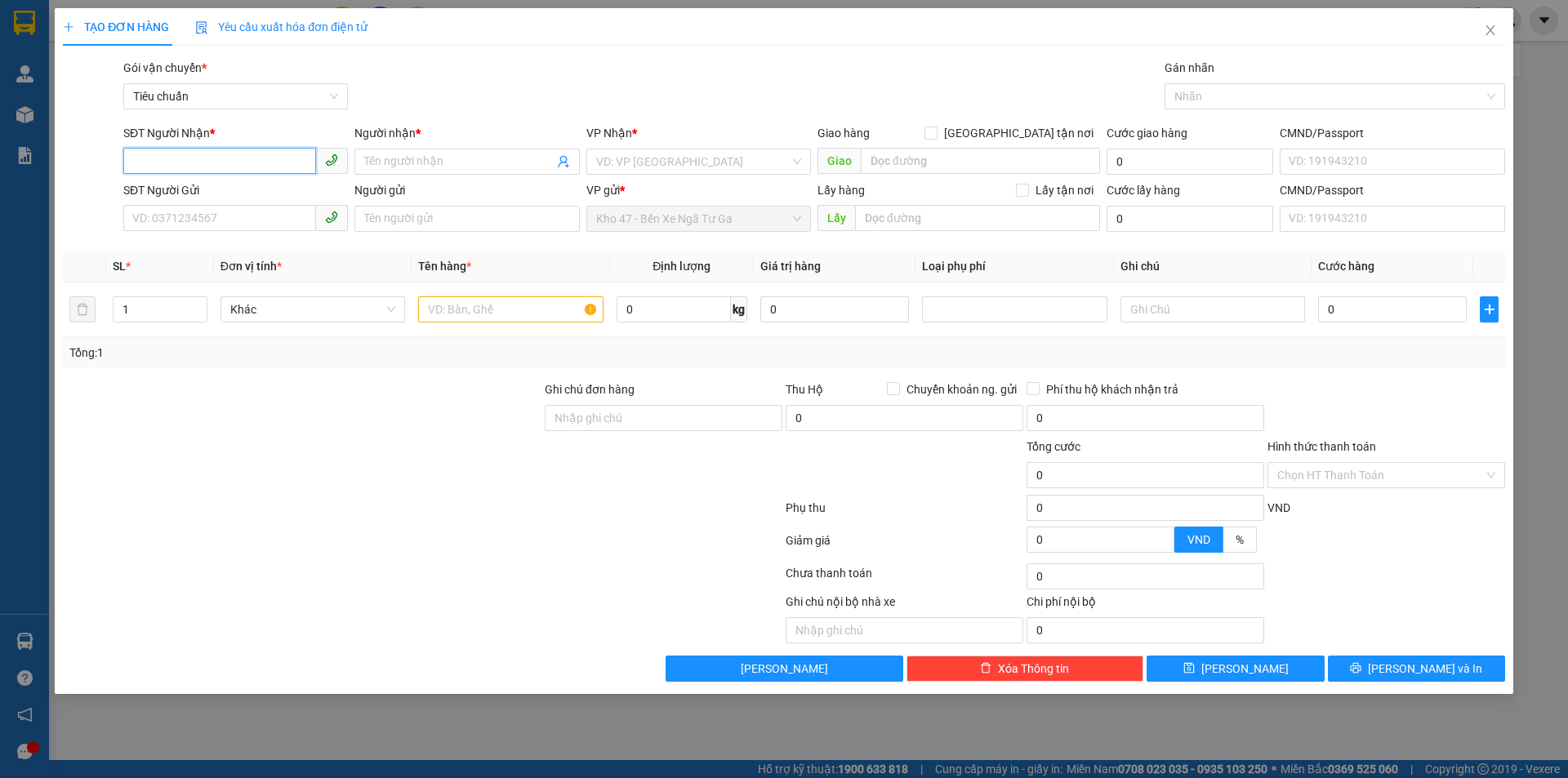
click at [243, 158] on input "SĐT Người Nhận *" at bounding box center [219, 161] width 193 height 26
paste input "0763637879"
type input "0763637879"
click at [267, 202] on div "0763637879 - A NGHĨA" at bounding box center [236, 194] width 205 height 18
type input "A NGHĨA"
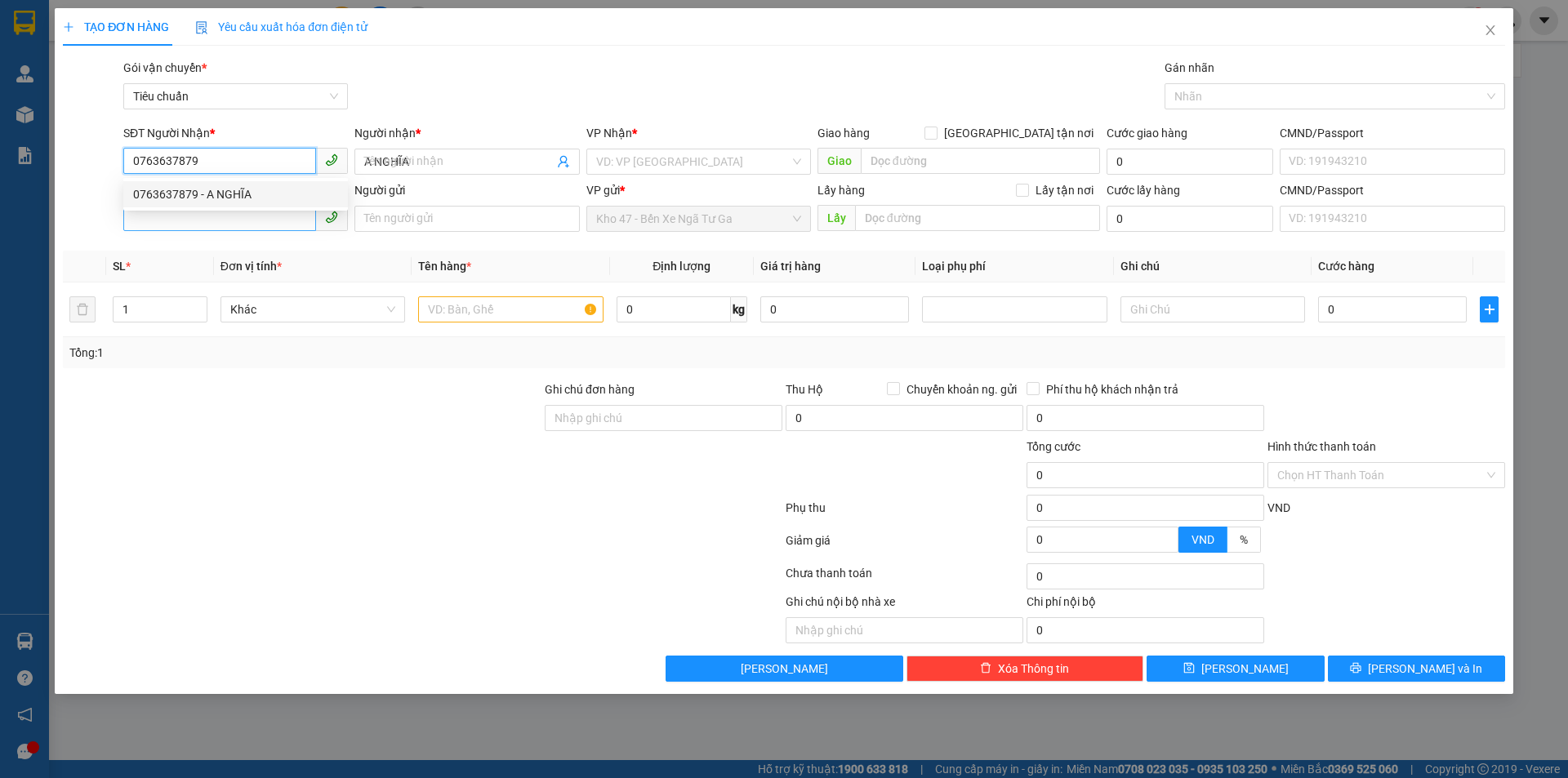
type input "300.000"
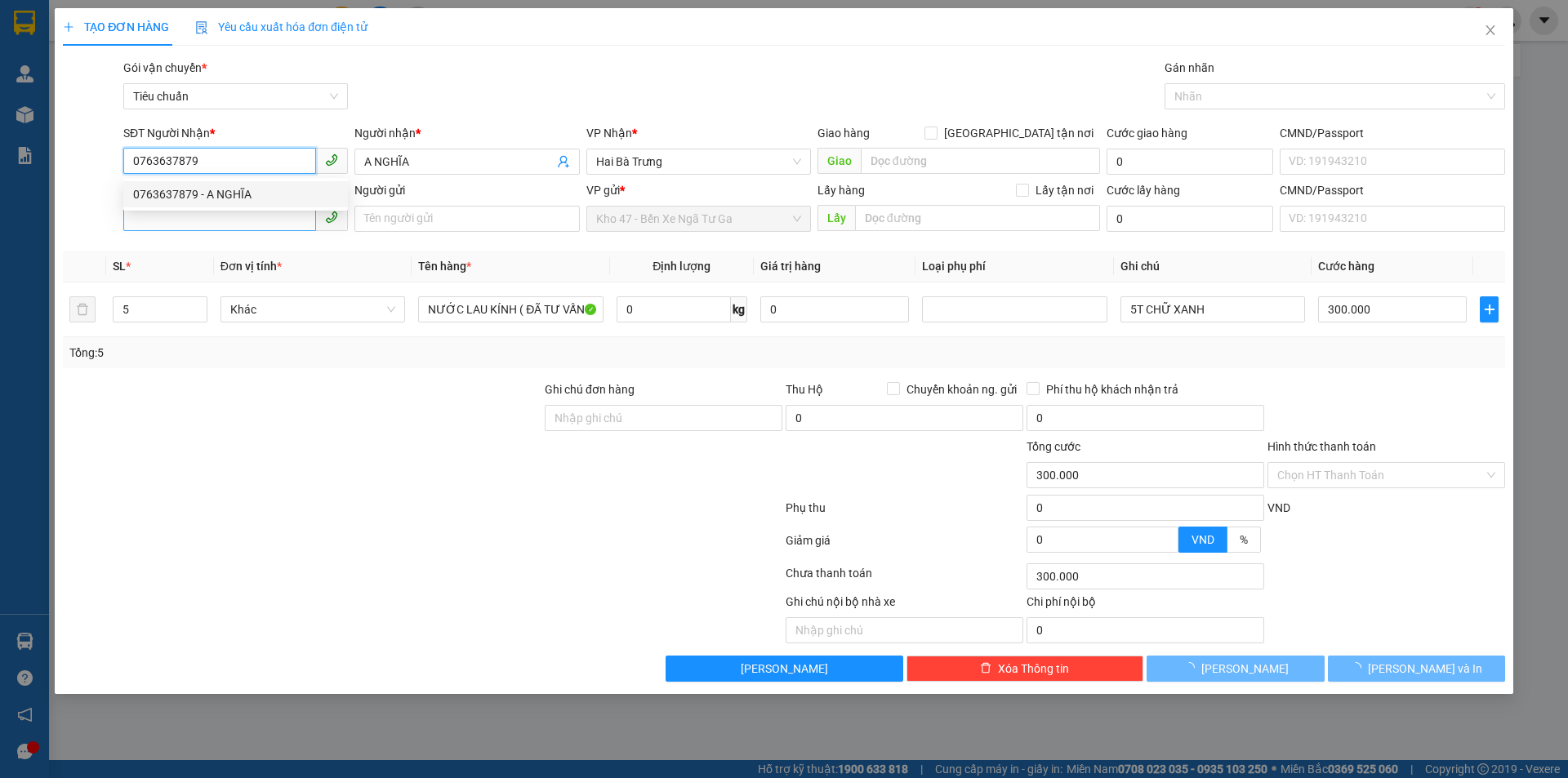
type input "0763637879"
click at [261, 229] on input "SĐT Người Gửi" at bounding box center [219, 218] width 193 height 26
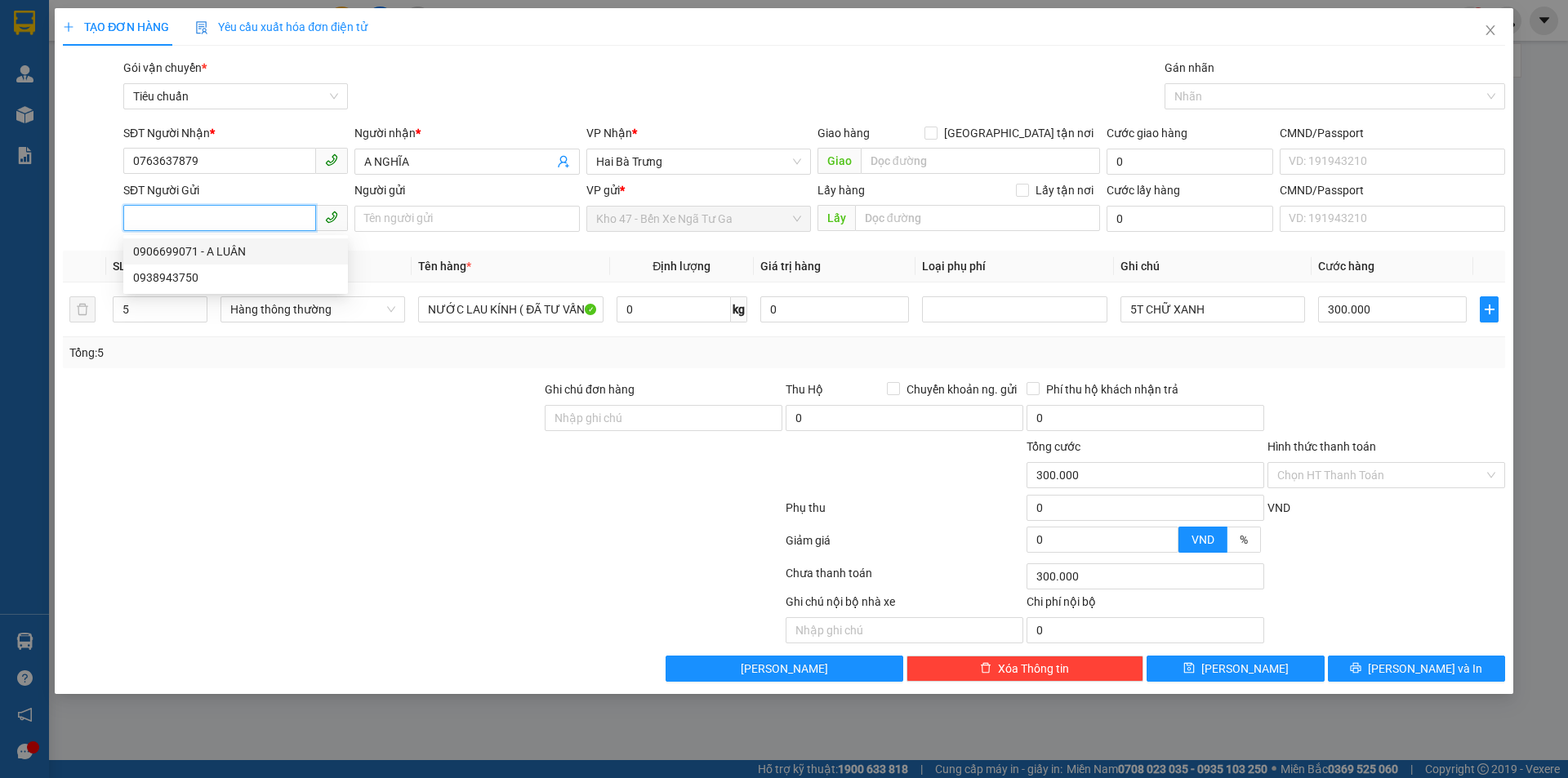
click at [258, 248] on div "0906699071 - A LUÂN" at bounding box center [236, 252] width 205 height 18
click at [651, 171] on span "Hai Bà Trưng" at bounding box center [699, 161] width 205 height 25
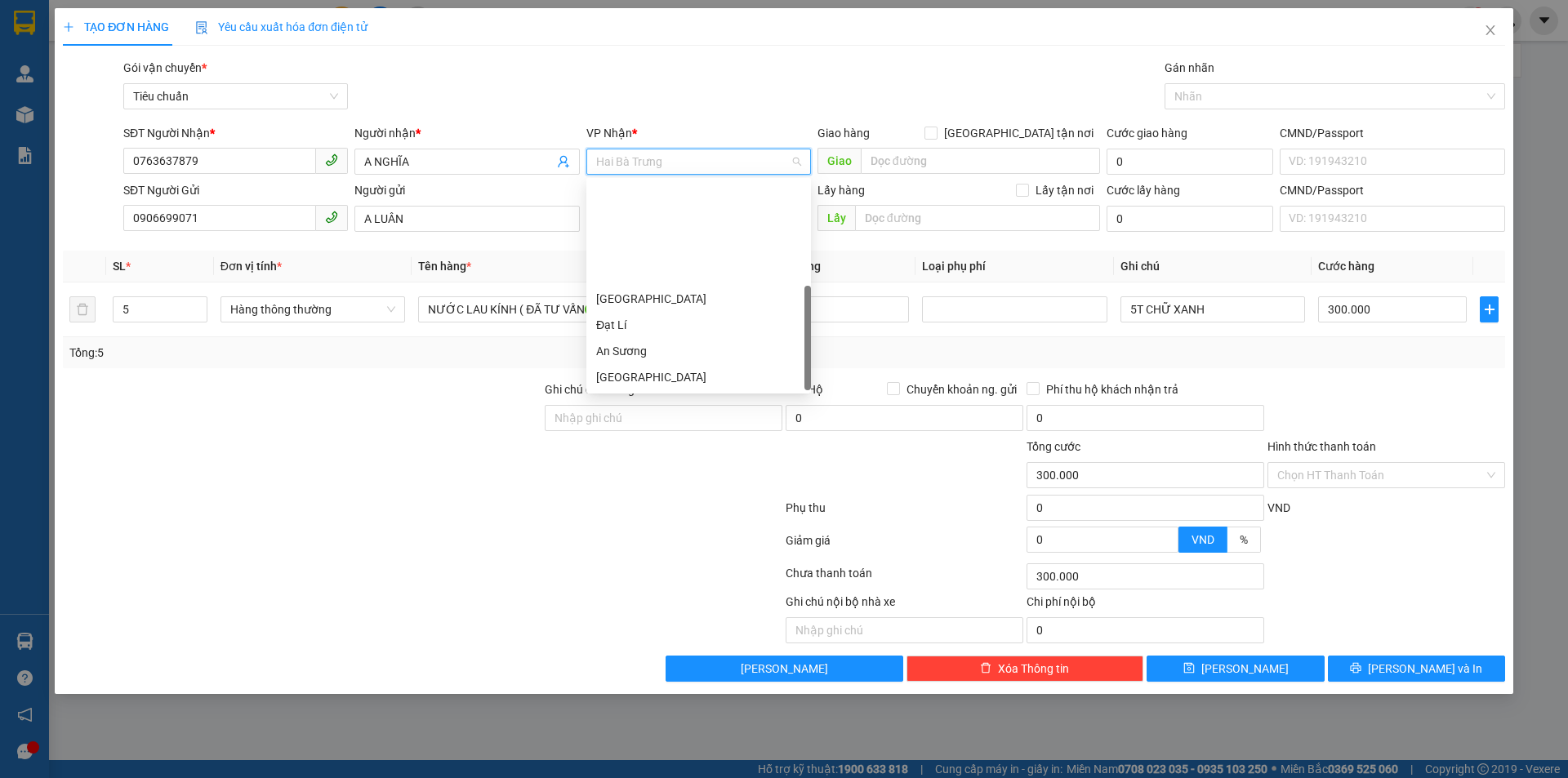
click at [651, 421] on div "[PERSON_NAME]" at bounding box center [699, 429] width 205 height 18
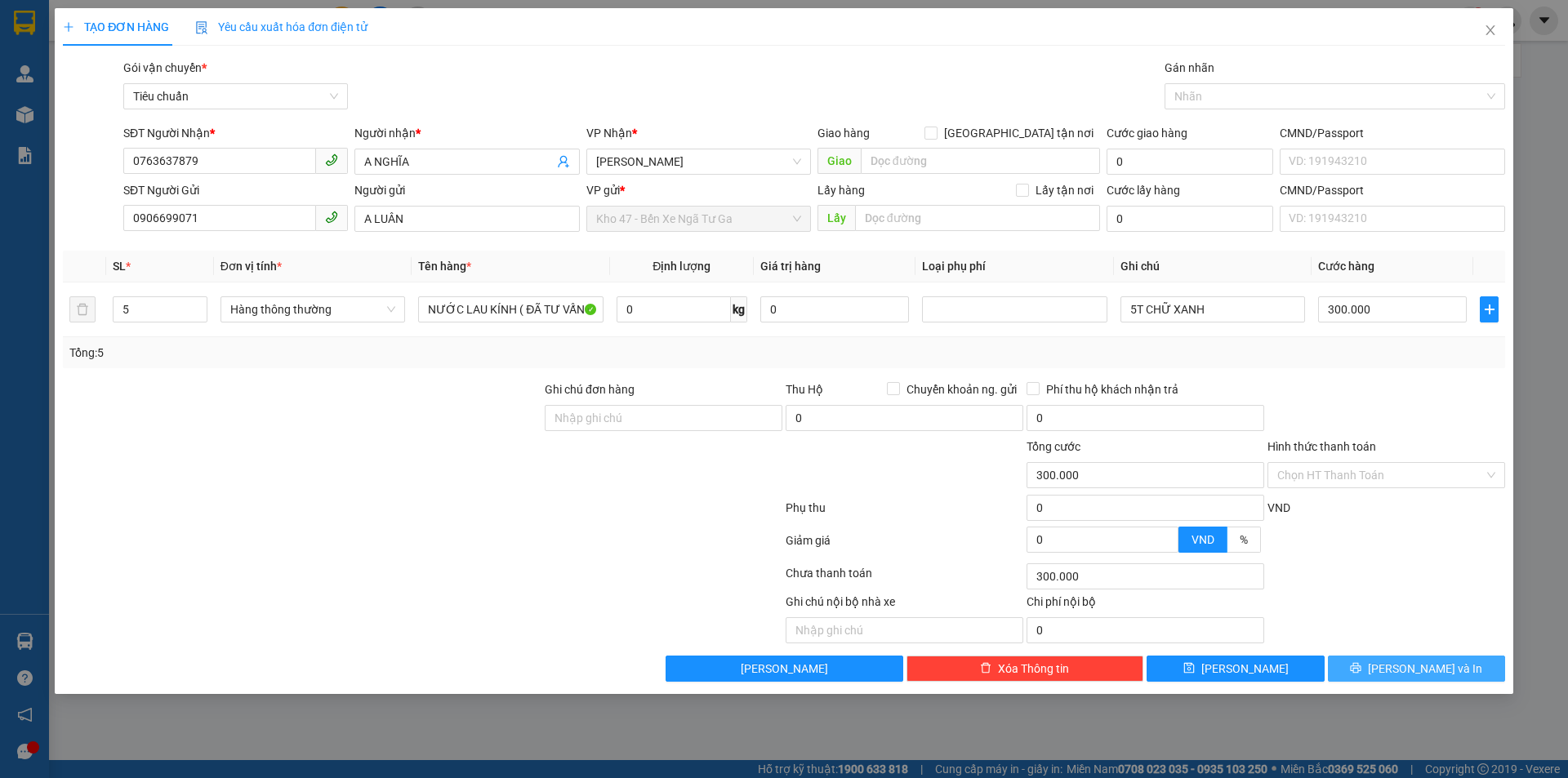
click at [1409, 674] on span "[PERSON_NAME] và In" at bounding box center [1426, 668] width 115 height 18
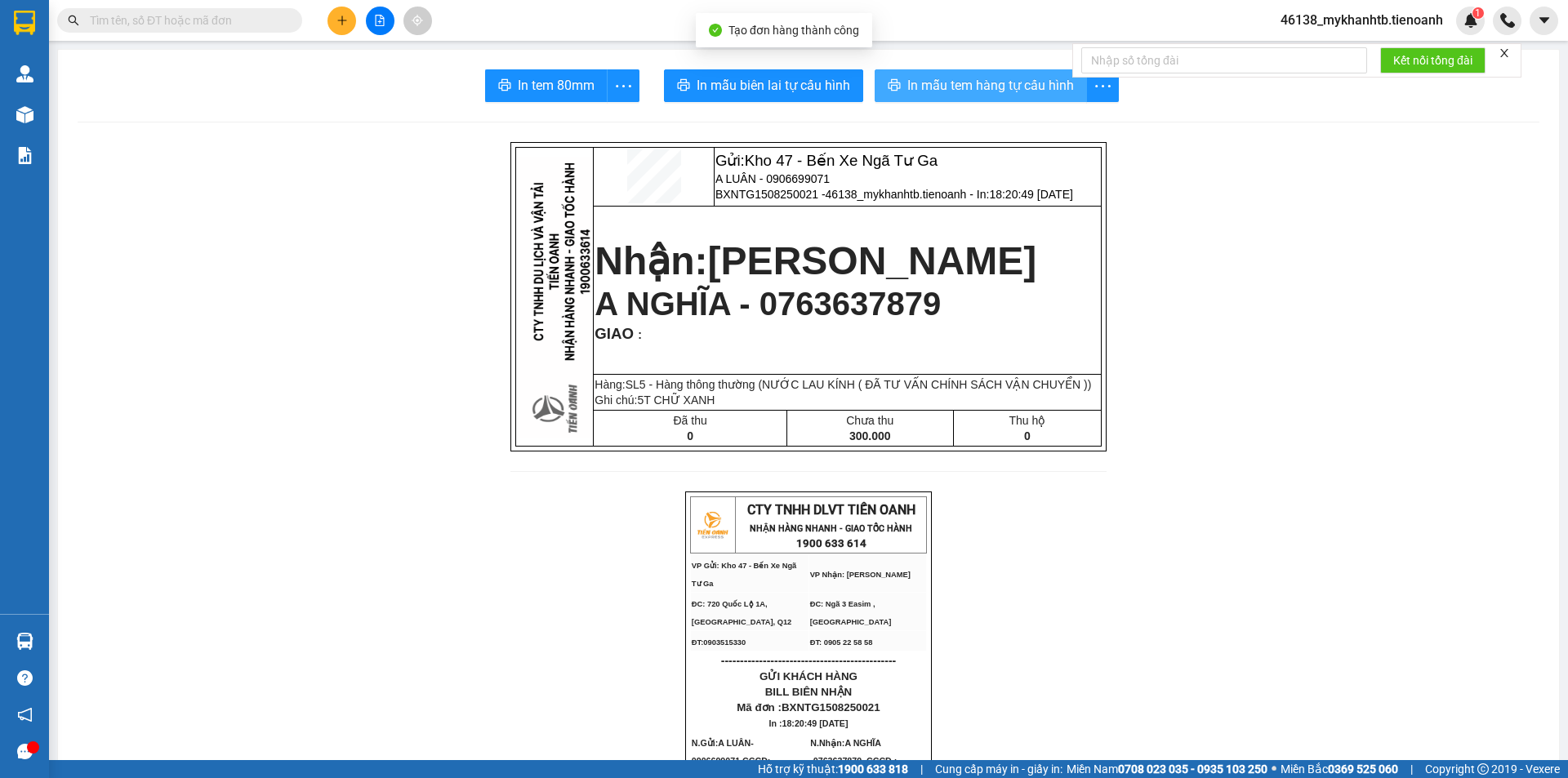
drag, startPoint x: 967, startPoint y: 81, endPoint x: 932, endPoint y: 100, distance: 39.8
click at [965, 81] on span "In mẫu tem hàng tự cấu hình" at bounding box center [990, 85] width 167 height 21
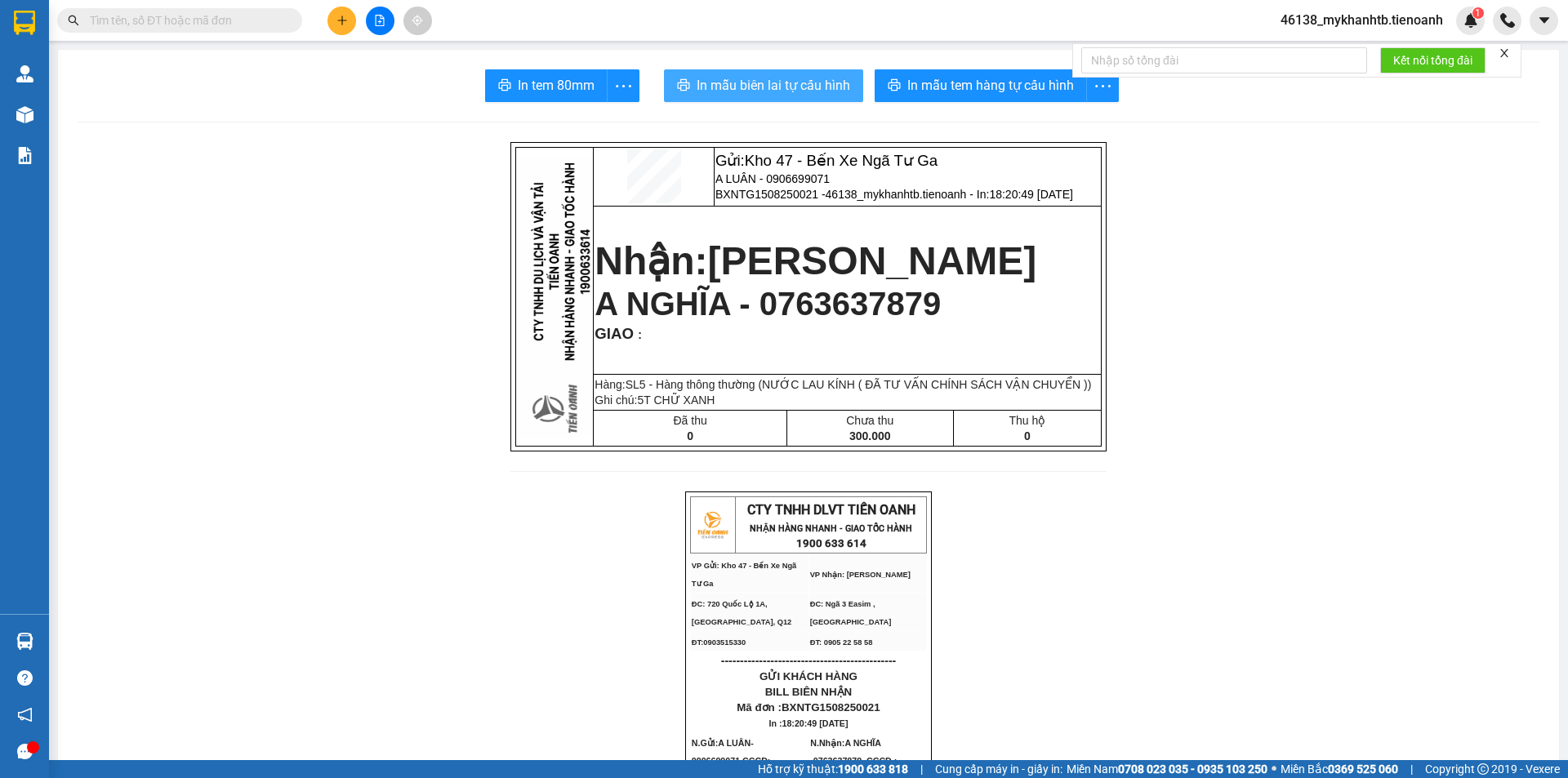
click at [740, 97] on button "In mẫu biên lai tự cấu hình" at bounding box center [764, 85] width 199 height 33
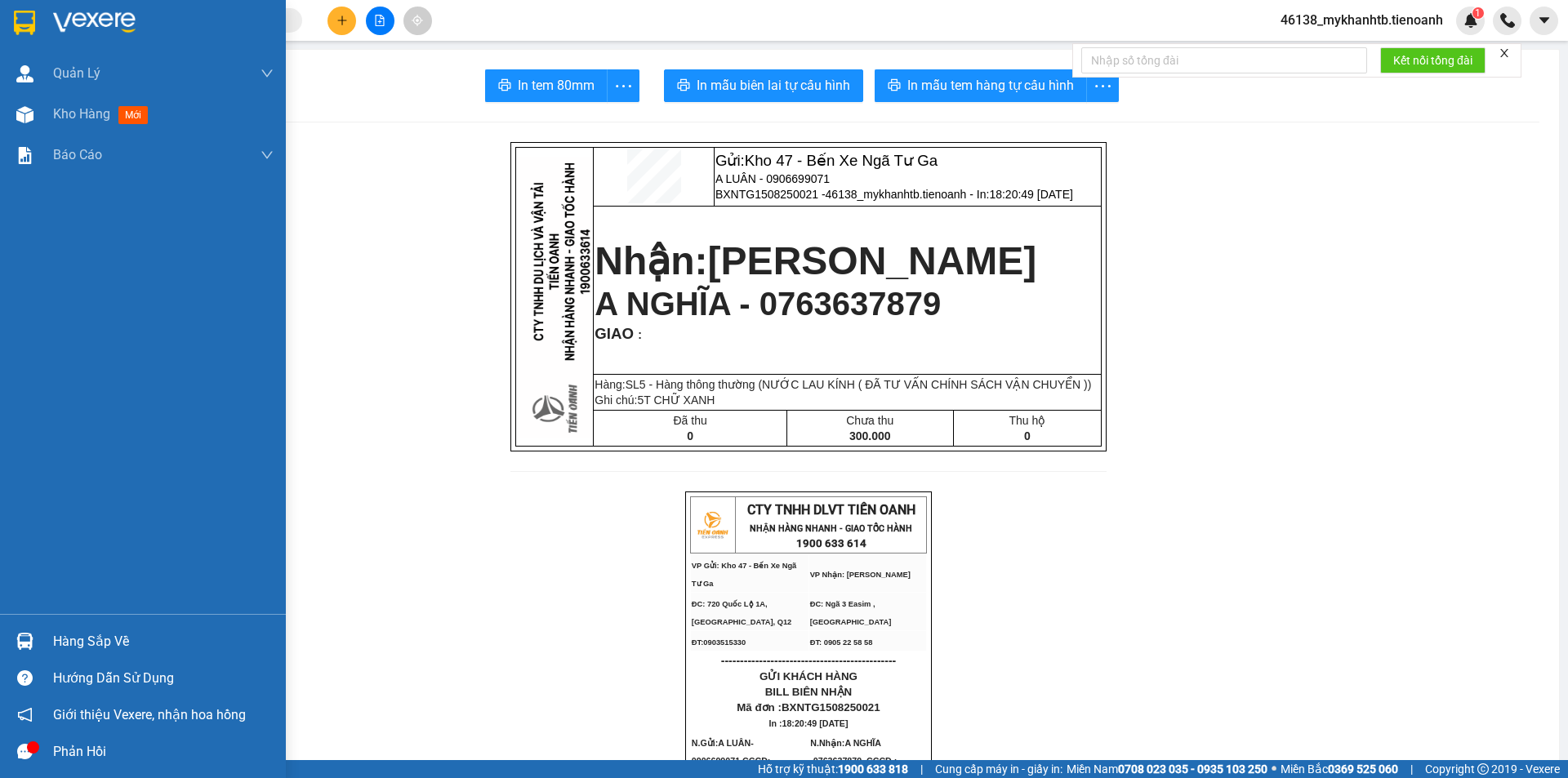
click at [2, 25] on div at bounding box center [143, 27] width 286 height 53
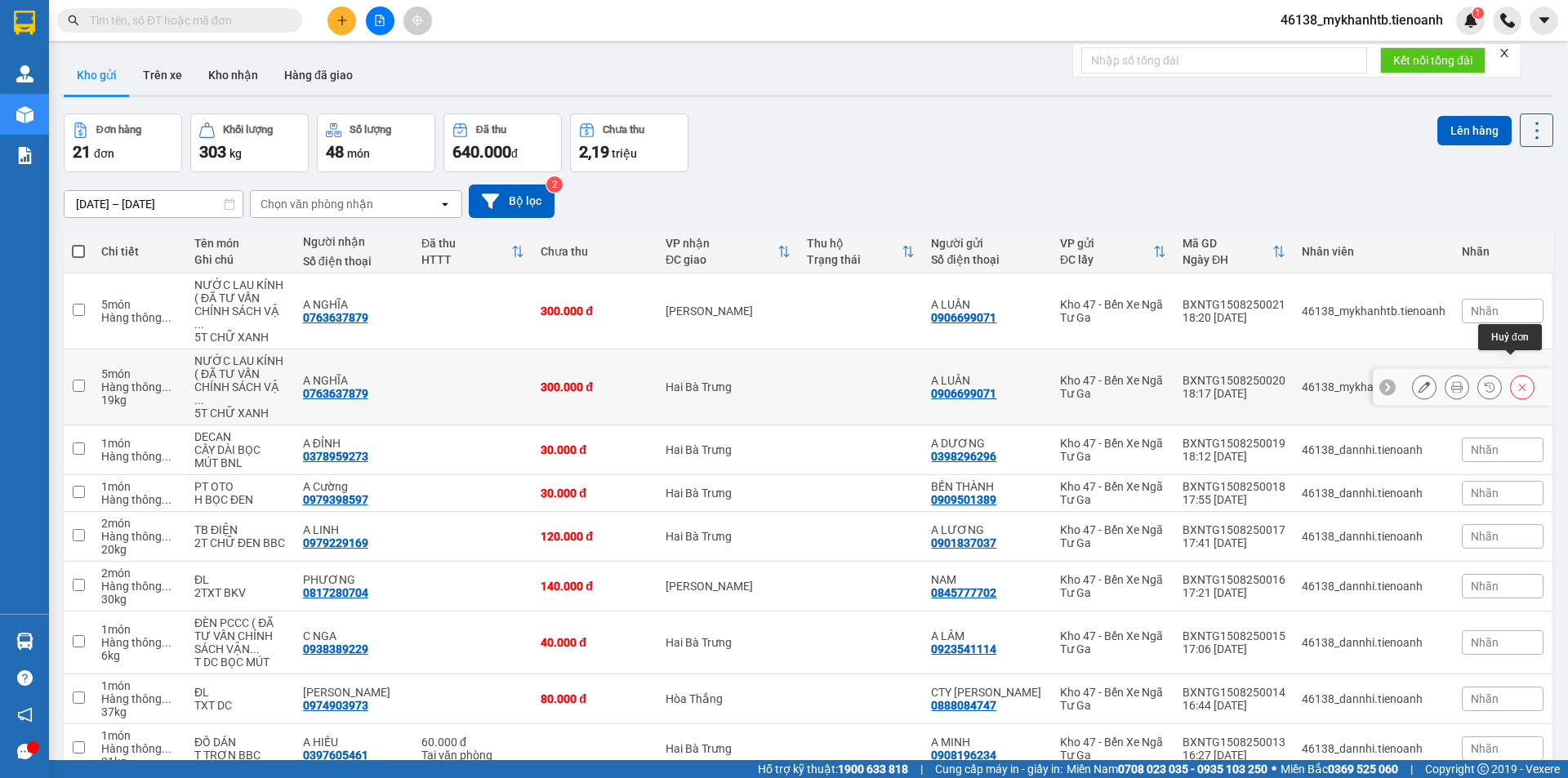
click at [1520, 384] on icon at bounding box center [1523, 387] width 7 height 7
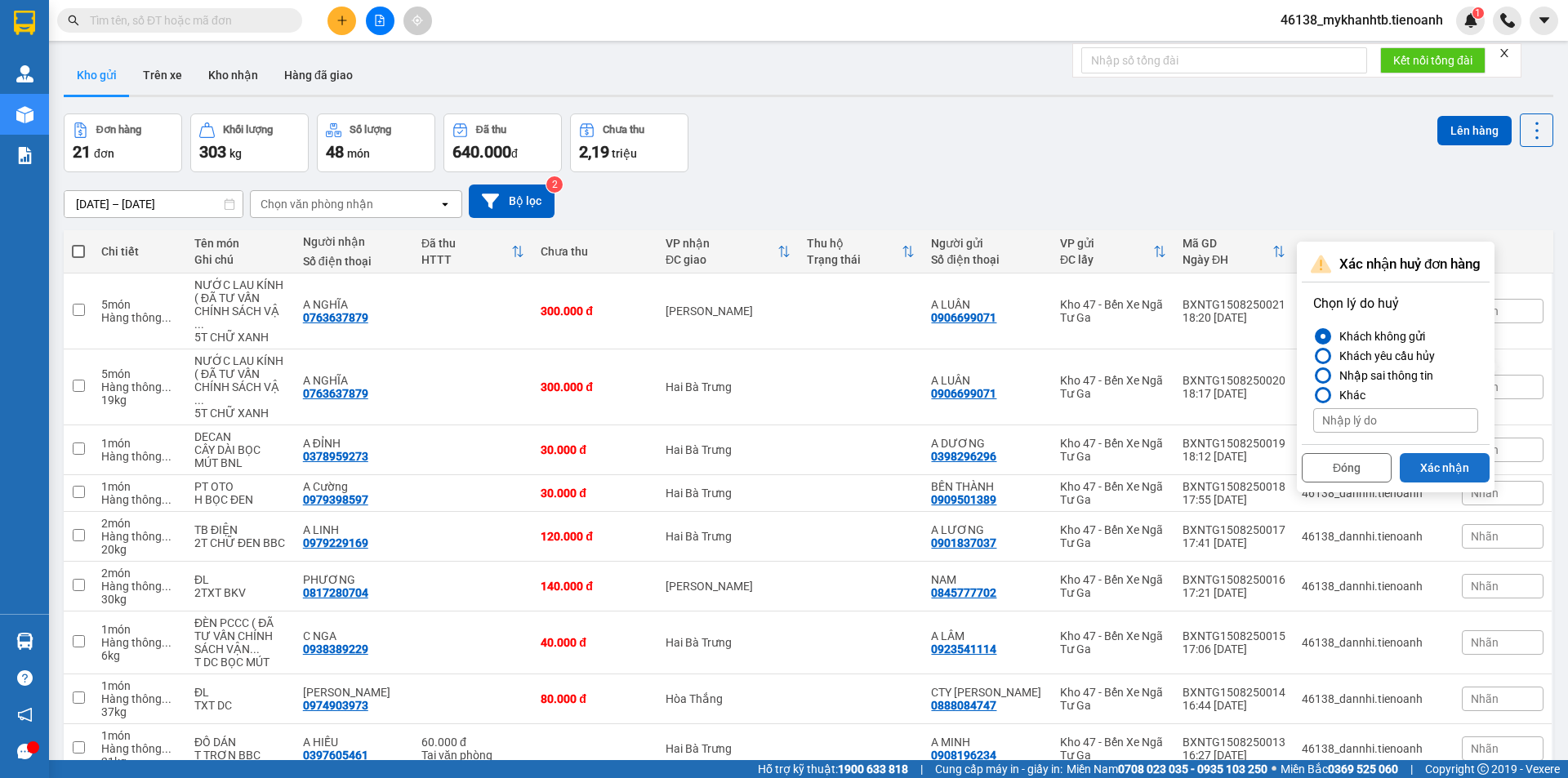
click at [1458, 465] on button "Xác nhận" at bounding box center [1445, 468] width 90 height 30
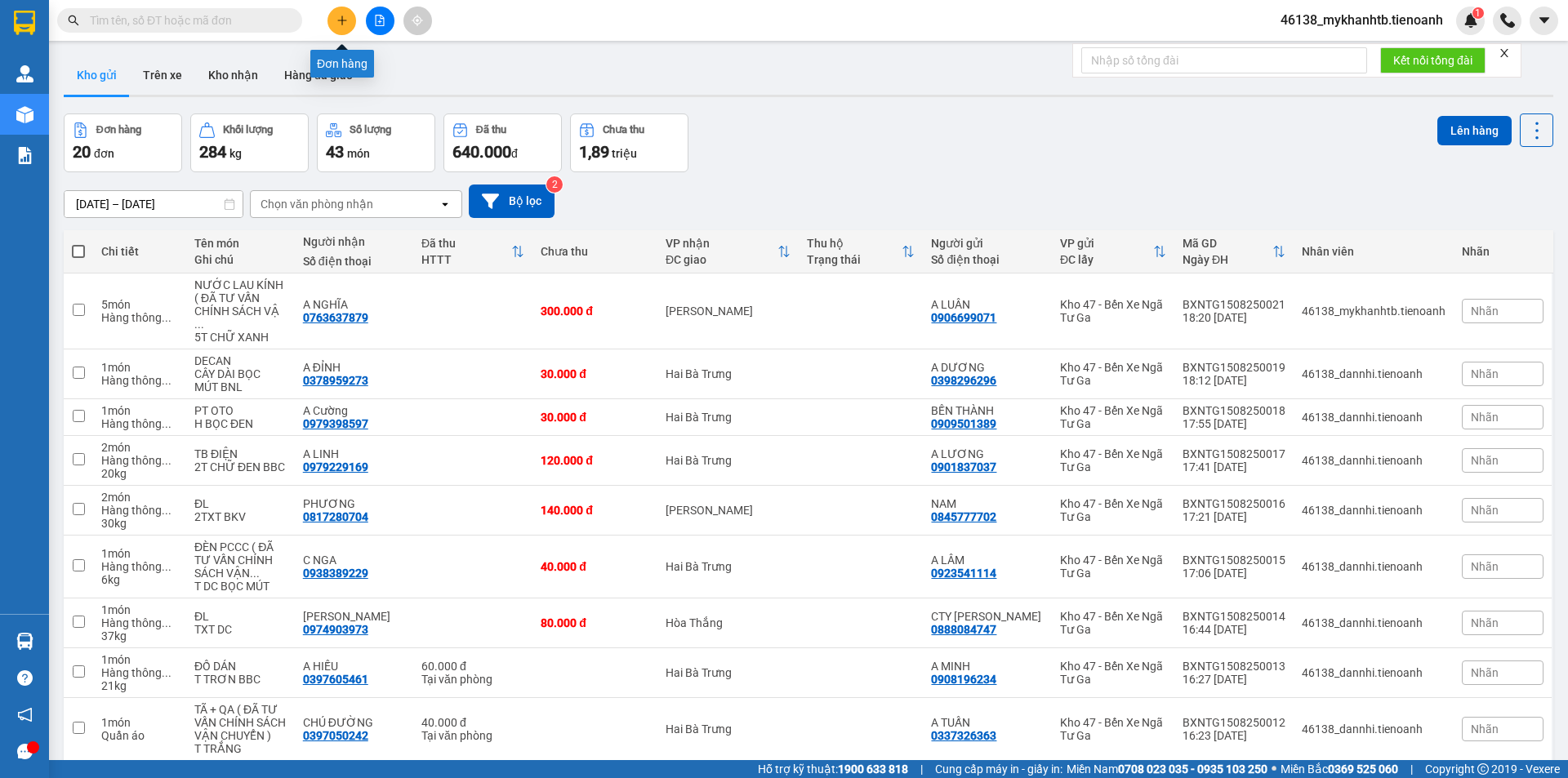
click at [347, 11] on button at bounding box center [342, 21] width 29 height 29
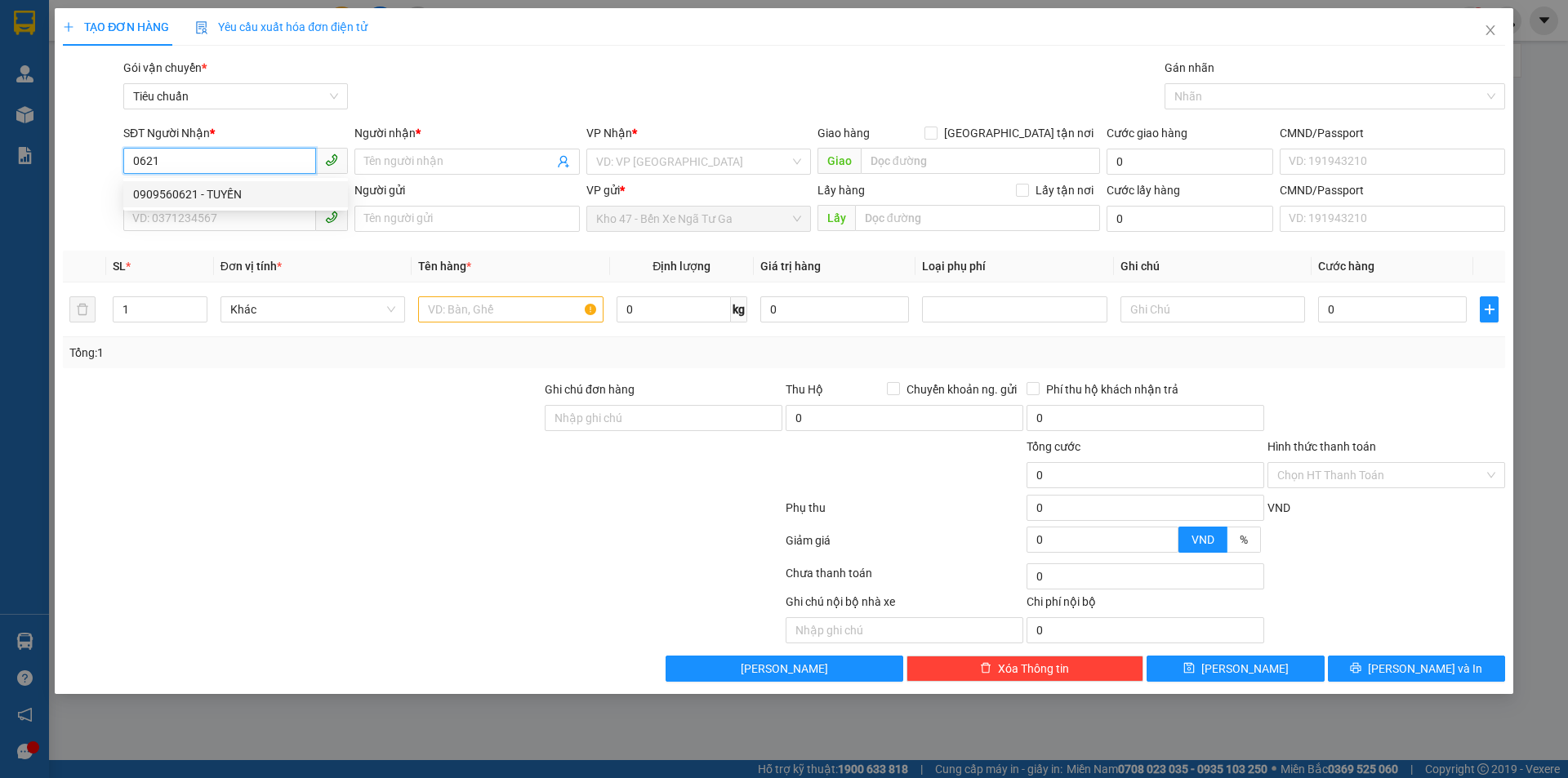
click at [265, 195] on div "0909560621 - TUYẾN" at bounding box center [236, 194] width 205 height 18
type input "0909560621"
type input "TUYẾN"
type input "140.000"
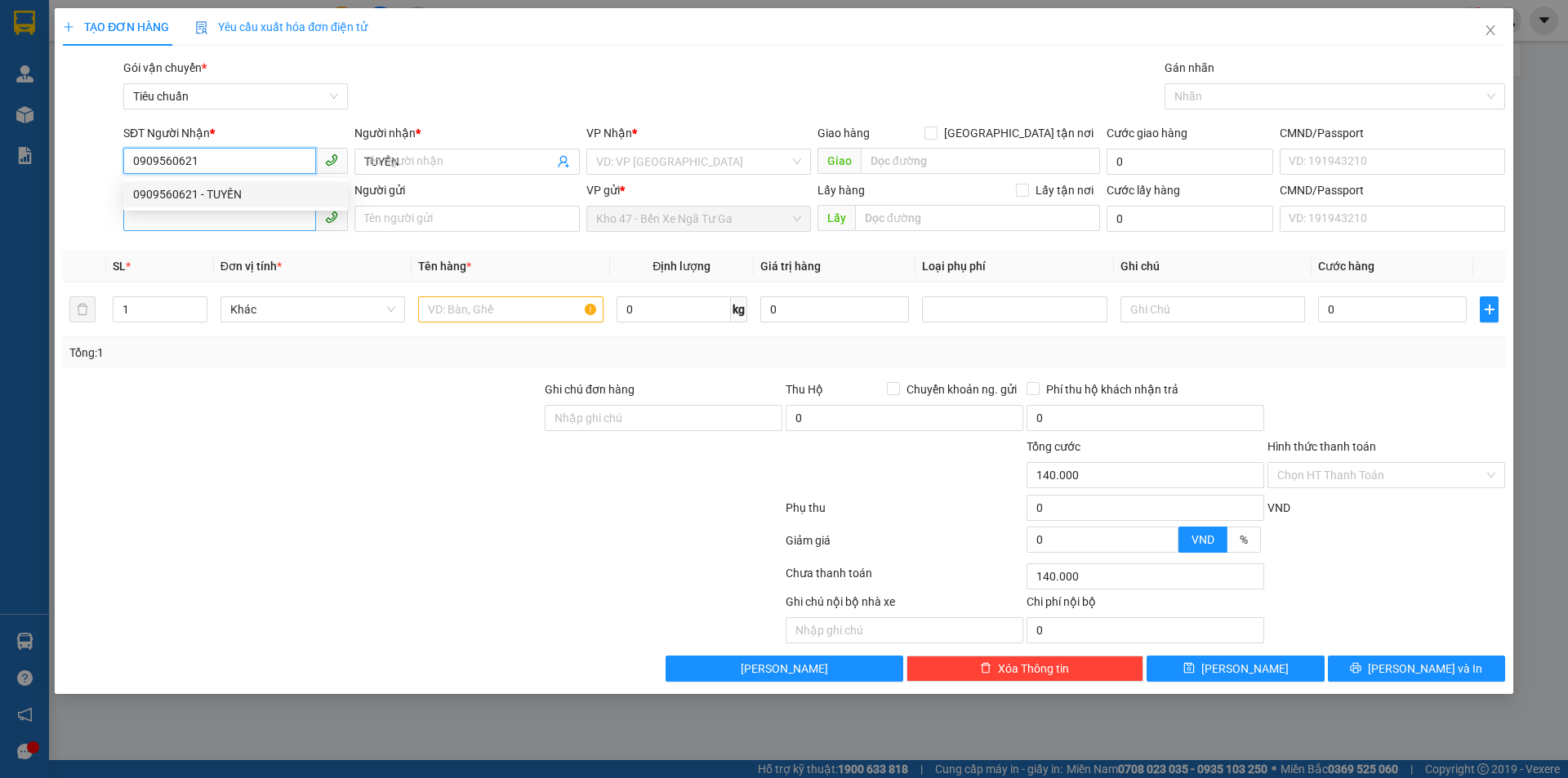
type input "0909560621"
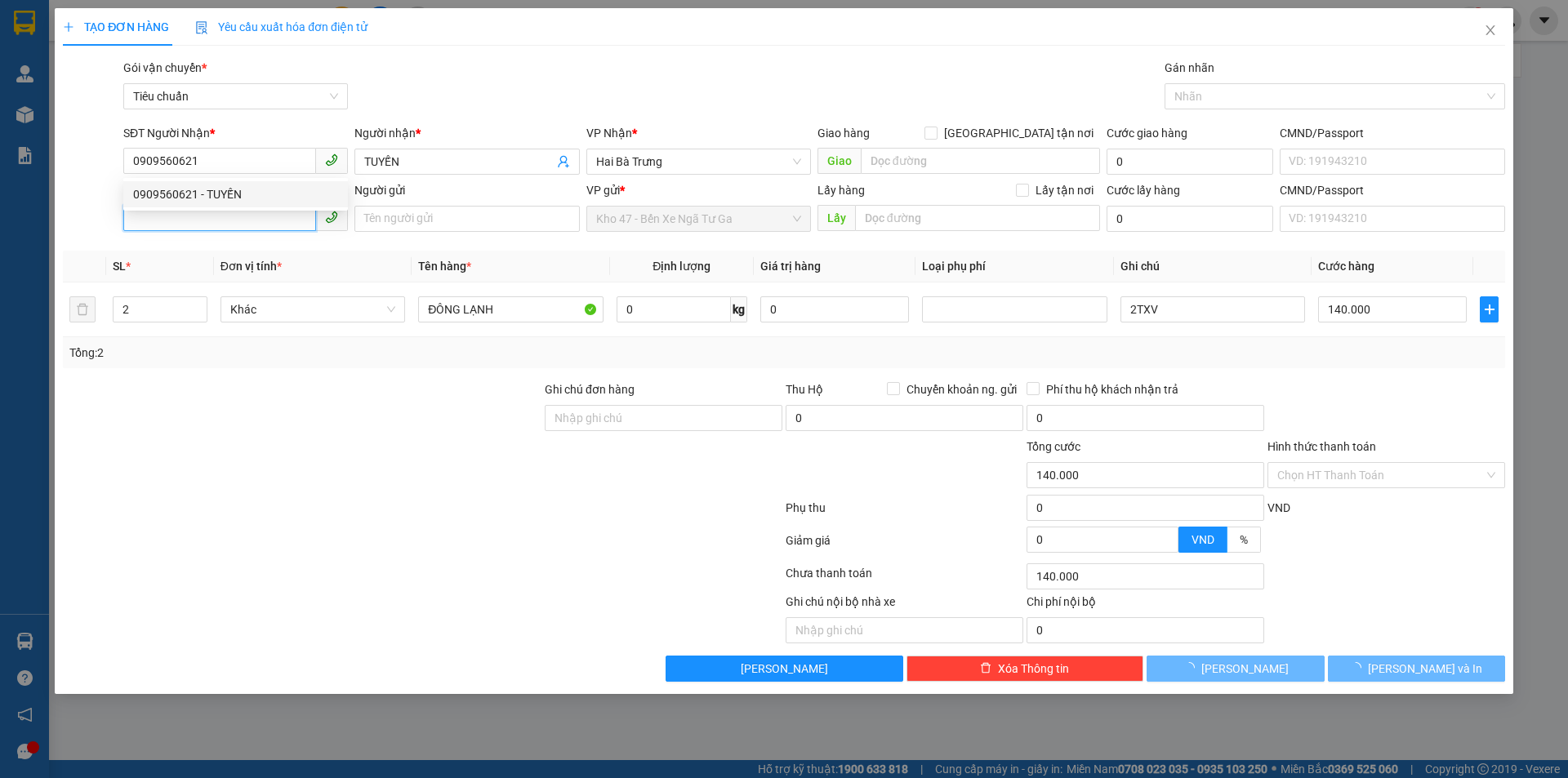
click at [258, 220] on input "SĐT Người Gửi" at bounding box center [219, 218] width 193 height 26
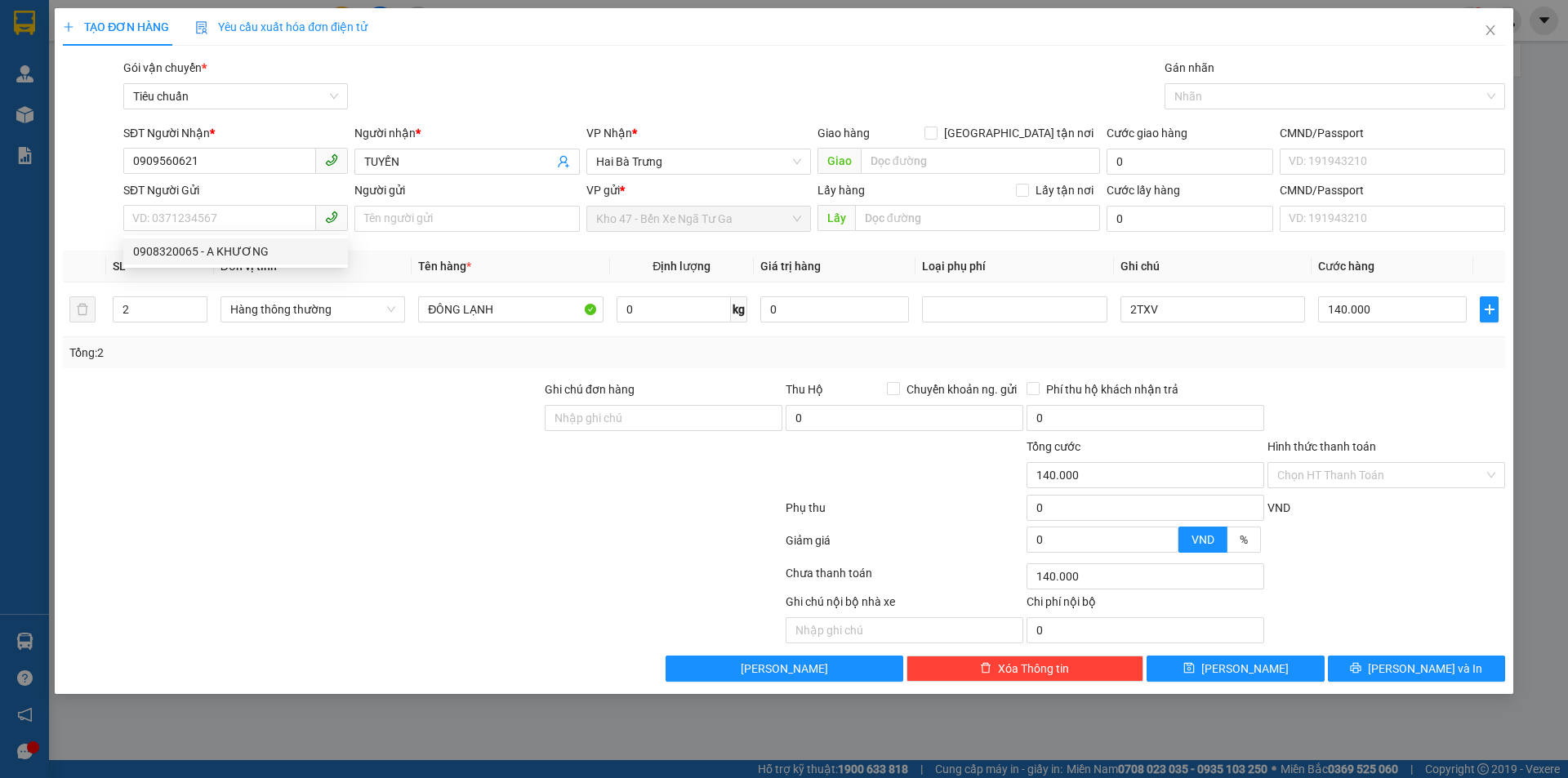
click at [241, 276] on th "Đơn vị tính *" at bounding box center [313, 267] width 197 height 32
click at [251, 220] on input "SĐT Người Gửi" at bounding box center [219, 218] width 193 height 26
click at [253, 255] on div "0908320065 - A KHƯƠNG" at bounding box center [236, 252] width 205 height 18
type input "0908320065"
type input "A KHƯƠNG"
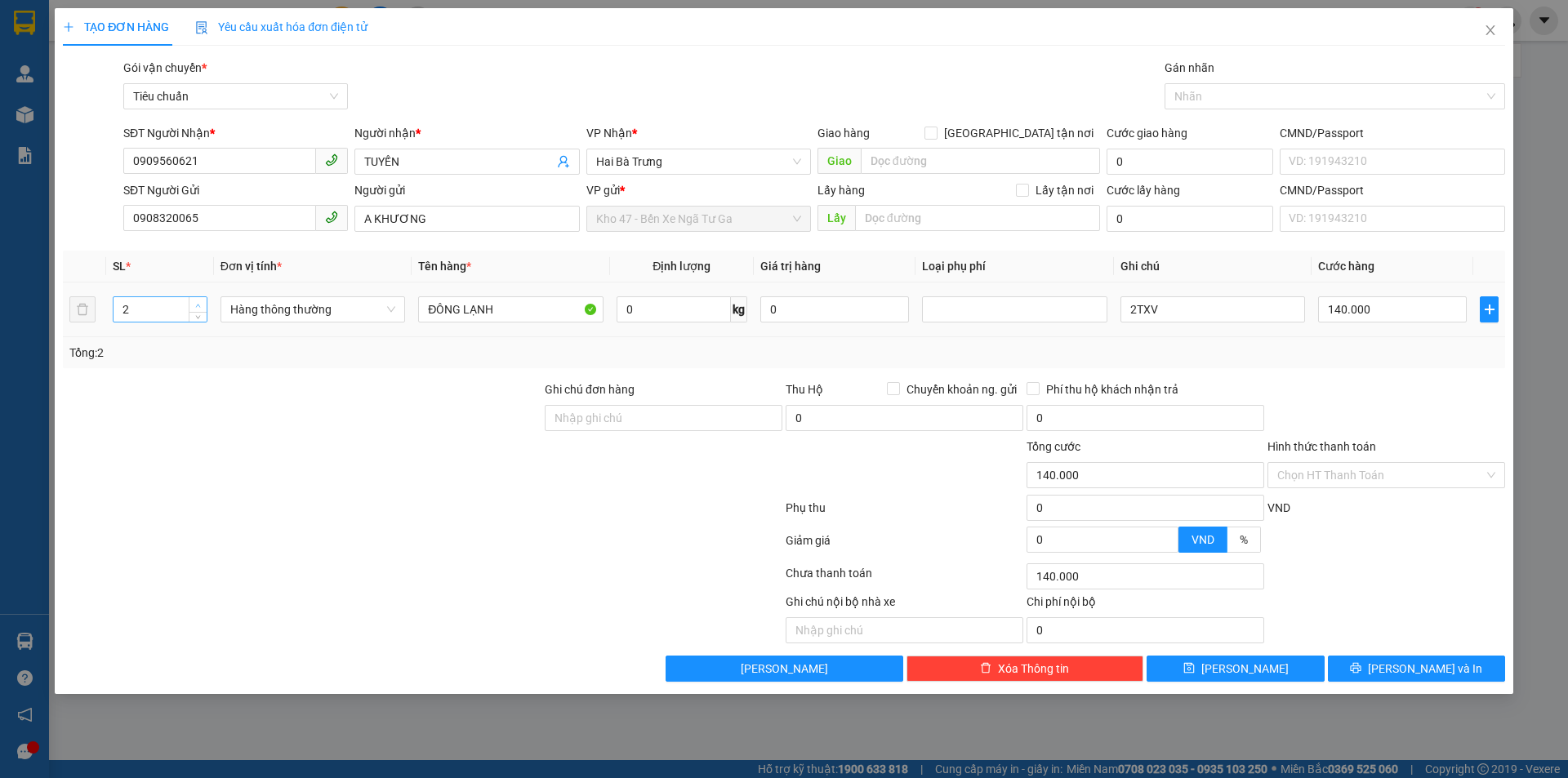
type input "3"
click at [197, 305] on icon "up" at bounding box center [198, 305] width 5 height 3
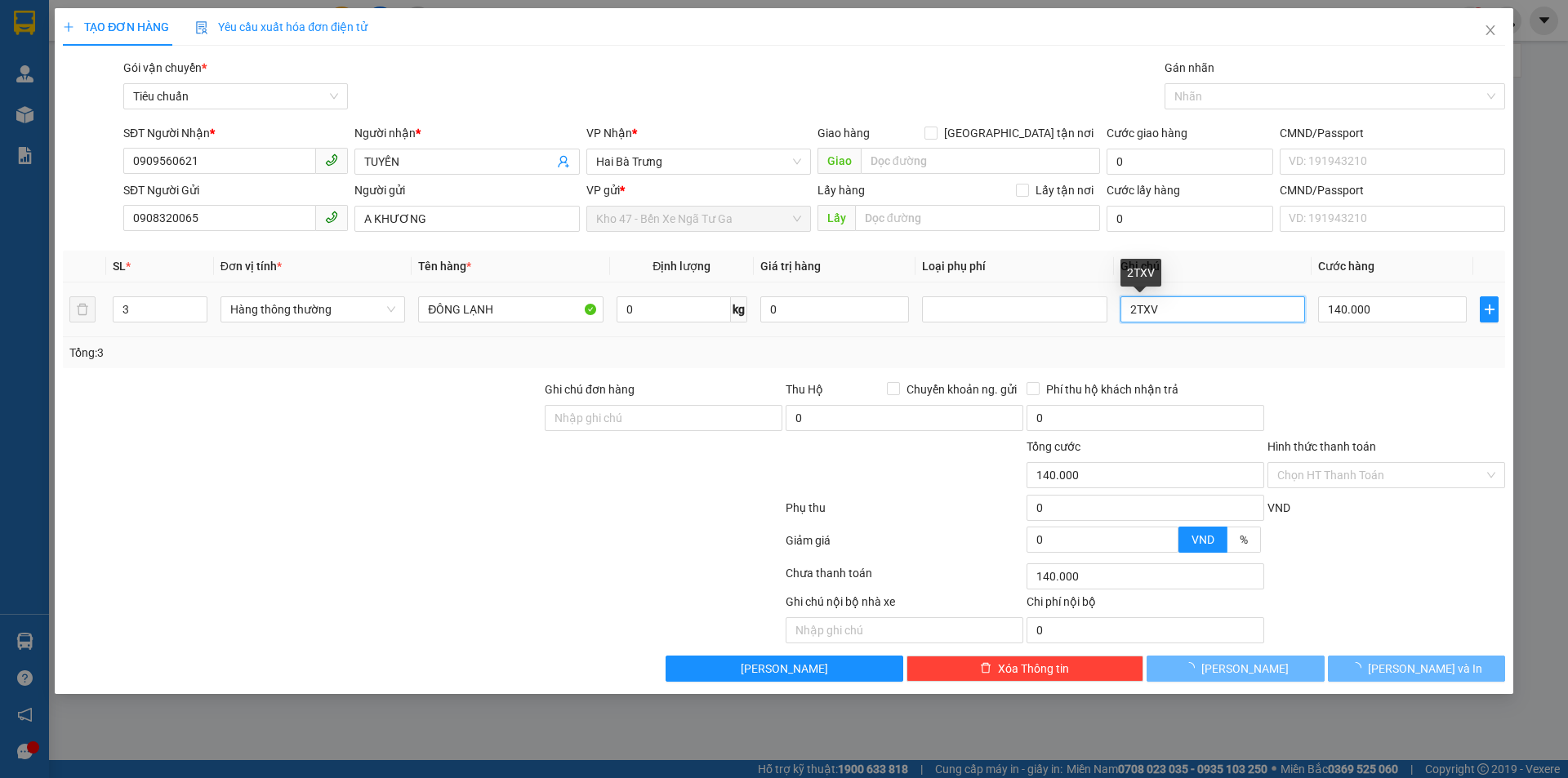
drag, startPoint x: 1136, startPoint y: 305, endPoint x: 1170, endPoint y: 310, distance: 34.4
click at [1105, 306] on tr "3 Hàng thông thường ĐÔNG LẠNH 0 kg 0 2TXV 140.000" at bounding box center [784, 309] width 1443 height 54
type input "0"
type input "TXV"
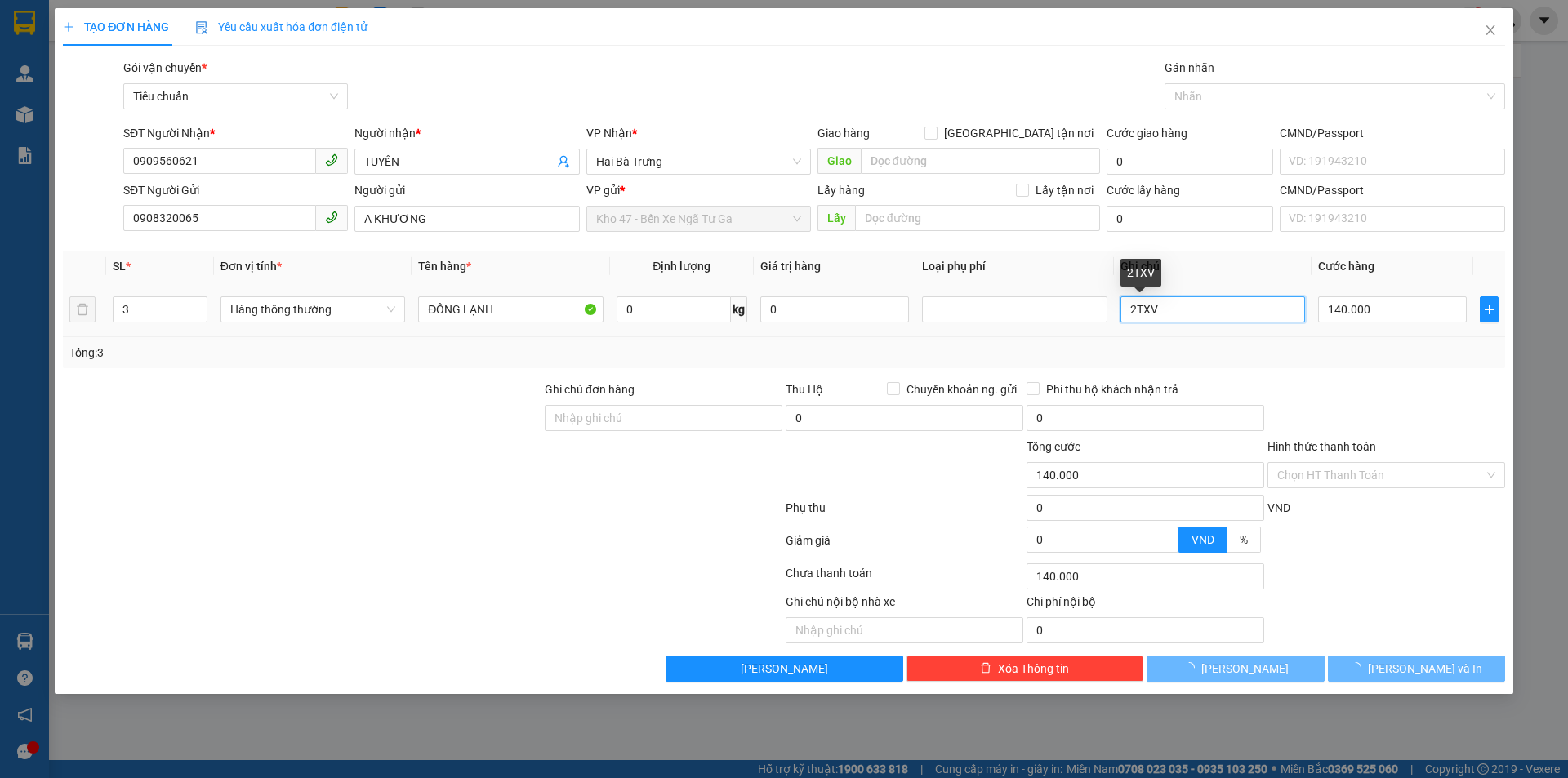
type input "0"
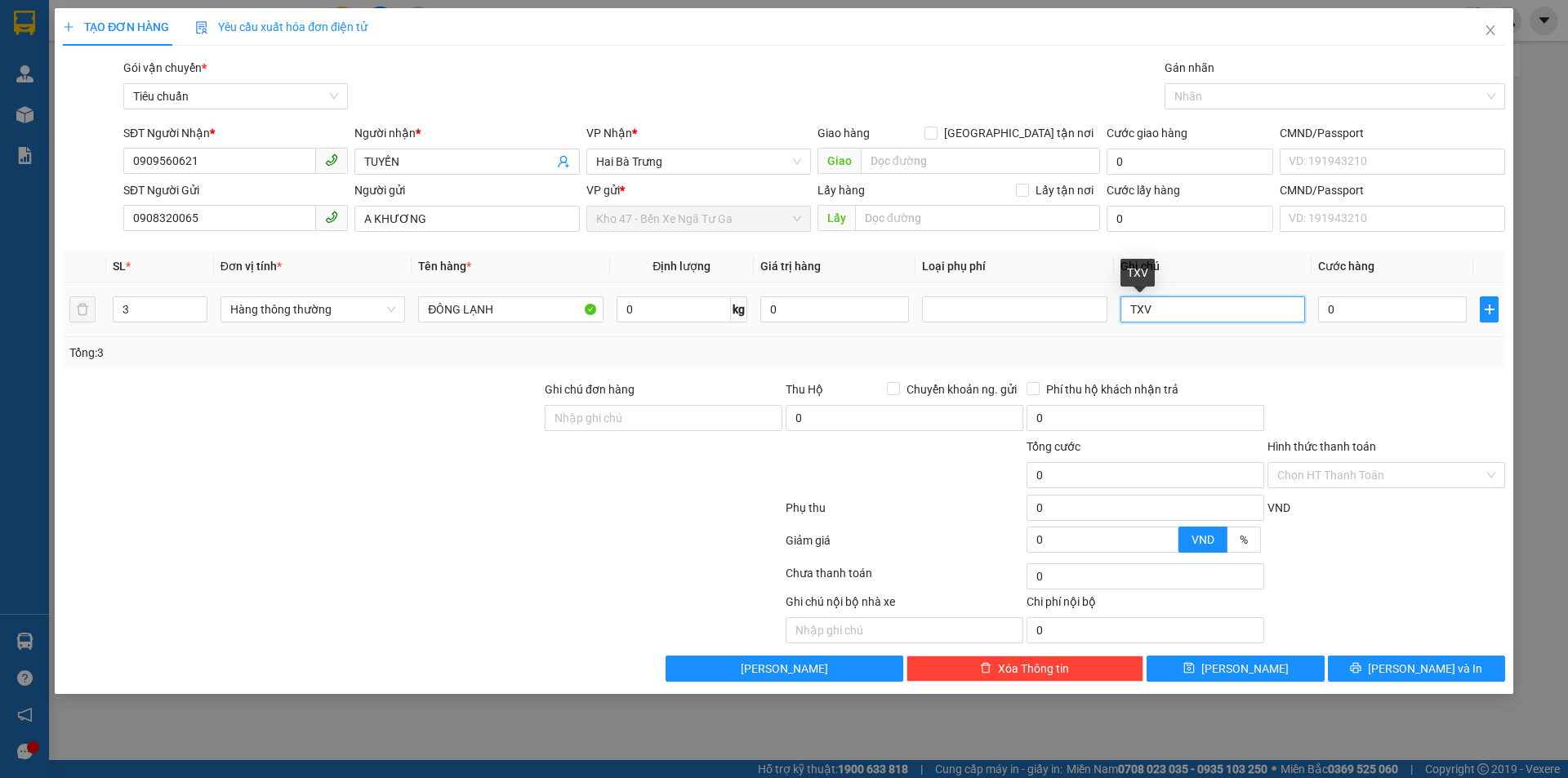
click at [1212, 304] on input "TXV" at bounding box center [1213, 309] width 185 height 26
type input "TXV BKV + 2TXT BKV"
click at [1350, 299] on input "0" at bounding box center [1392, 309] width 149 height 26
type input "2"
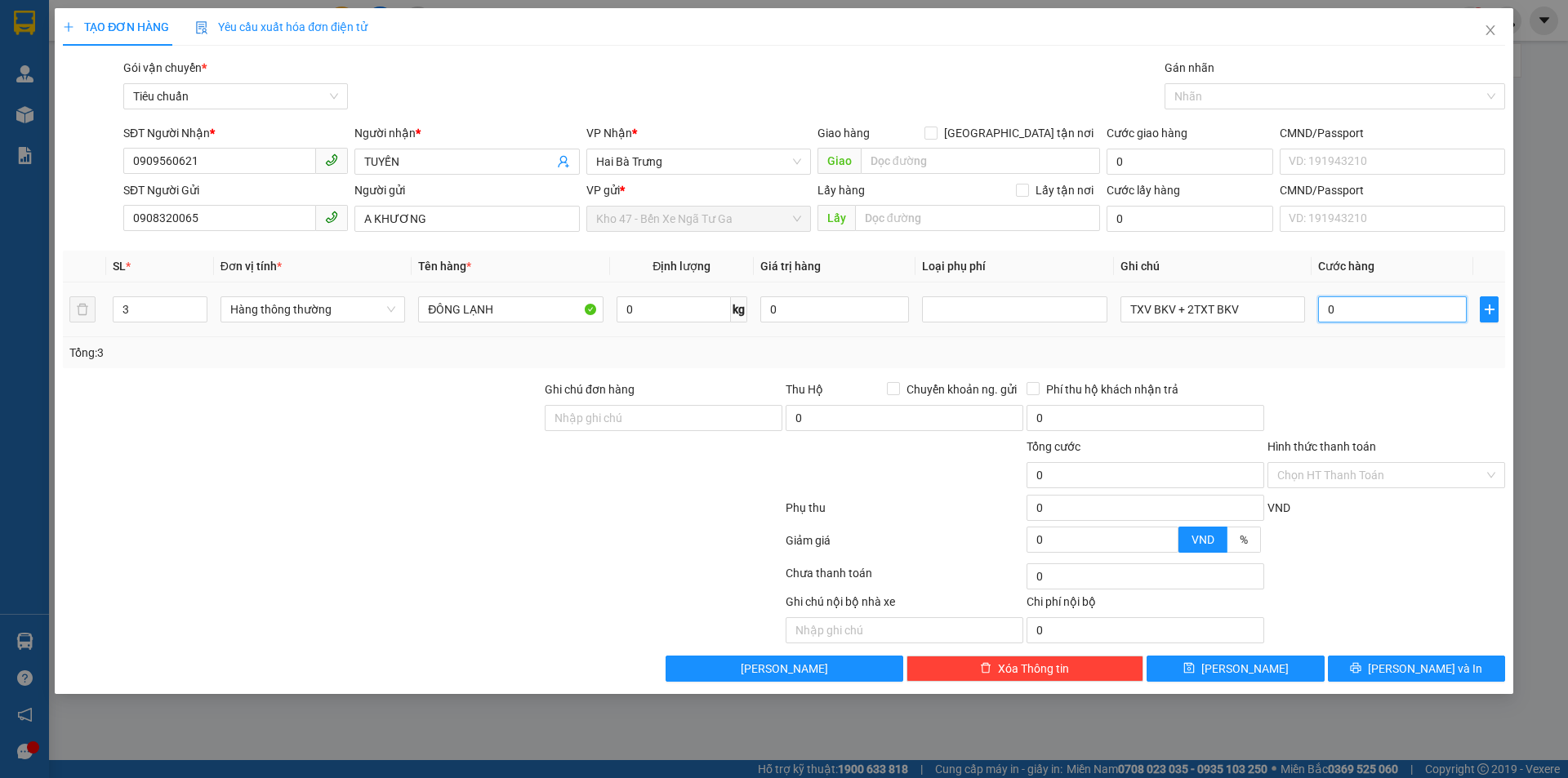
type input "2"
type input "21"
type input "210"
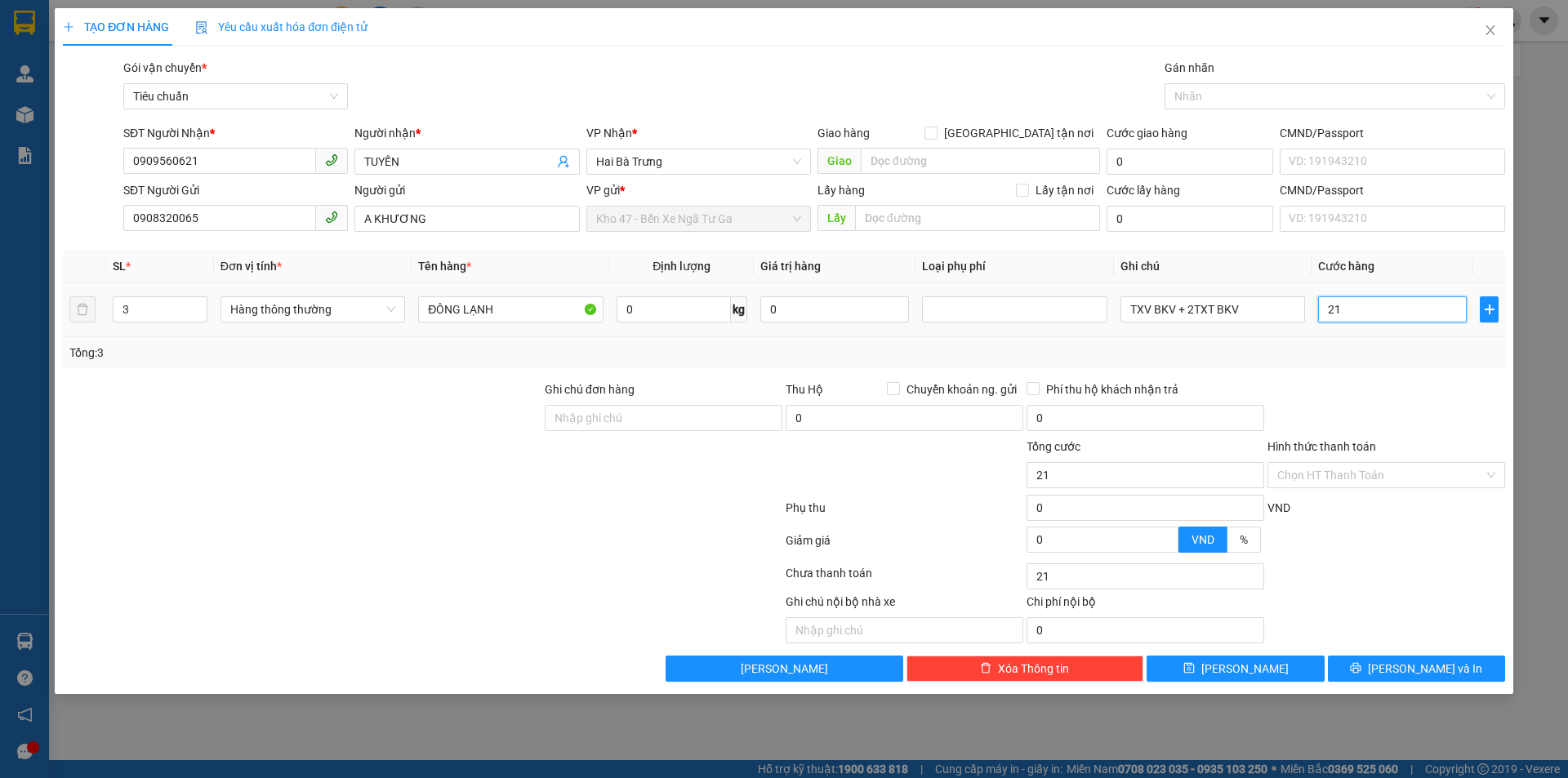
type input "210"
type input "210.000"
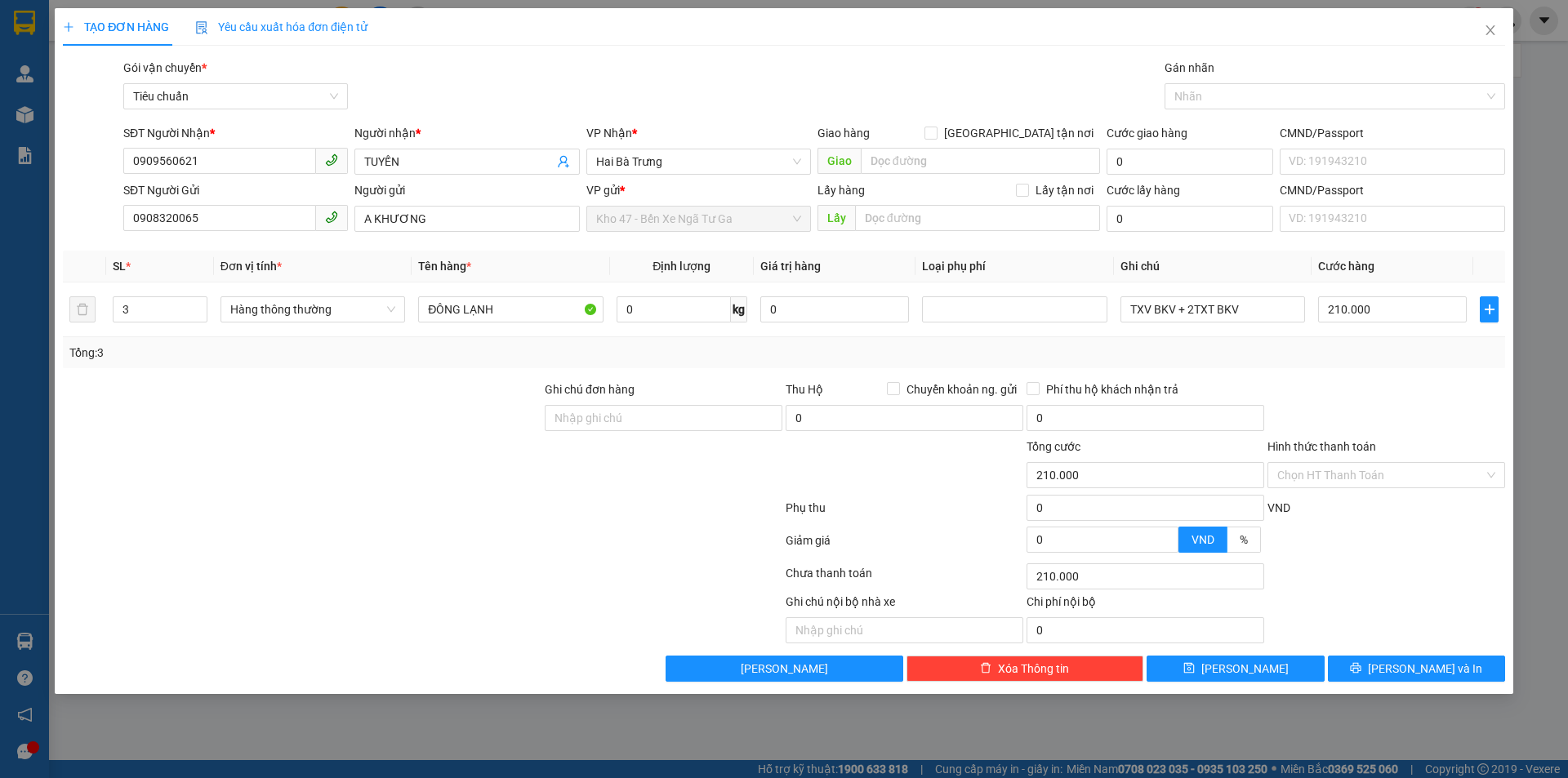
click at [1364, 405] on div at bounding box center [1386, 409] width 241 height 57
click at [1368, 668] on button "[PERSON_NAME] và In" at bounding box center [1417, 668] width 178 height 26
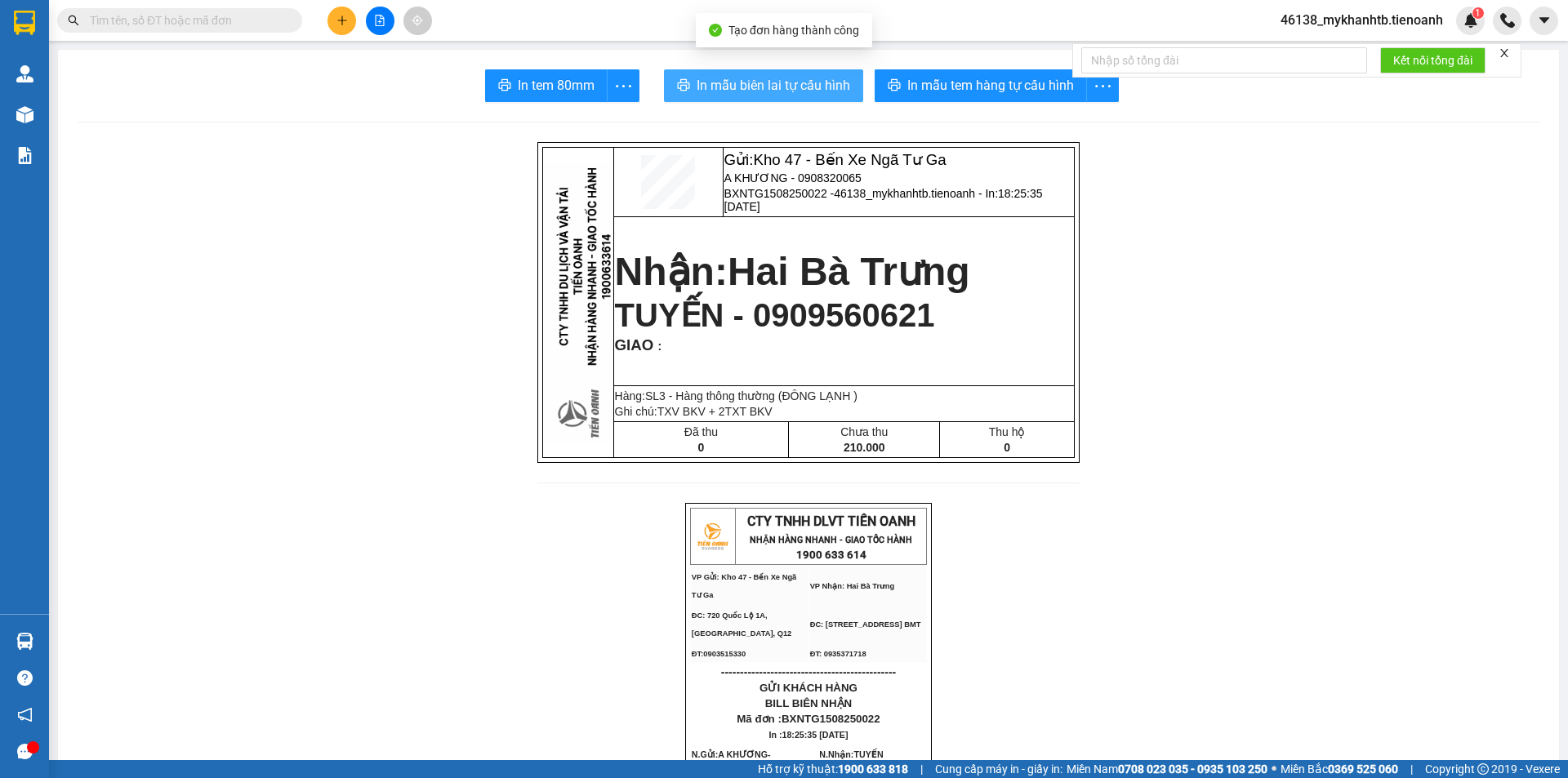
click at [820, 92] on span "In mẫu biên lai tự cấu hình" at bounding box center [774, 85] width 154 height 21
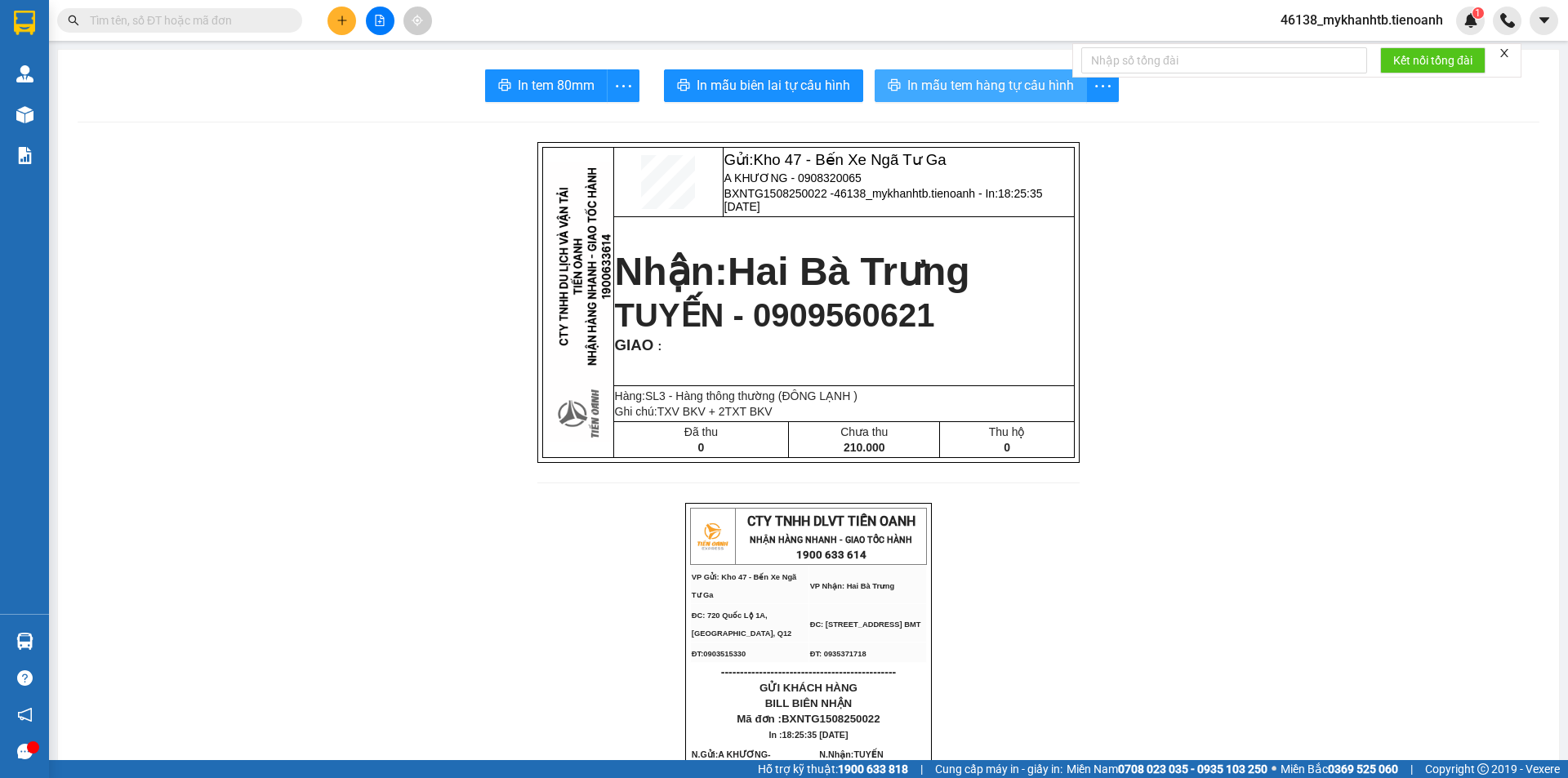
click at [1001, 78] on span "In mẫu tem hàng tự cấu hình" at bounding box center [990, 85] width 167 height 21
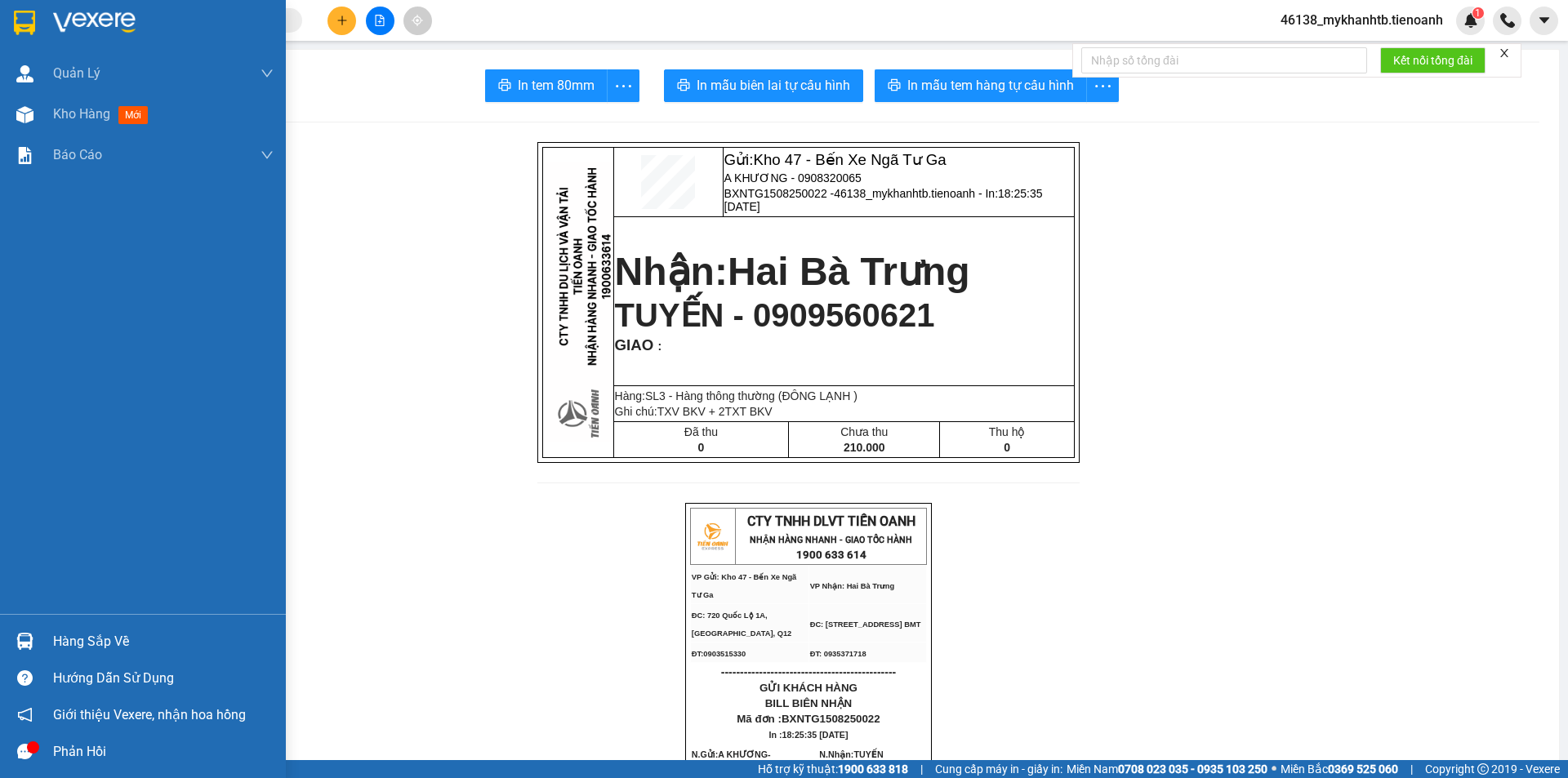
click at [39, 32] on div at bounding box center [143, 27] width 286 height 53
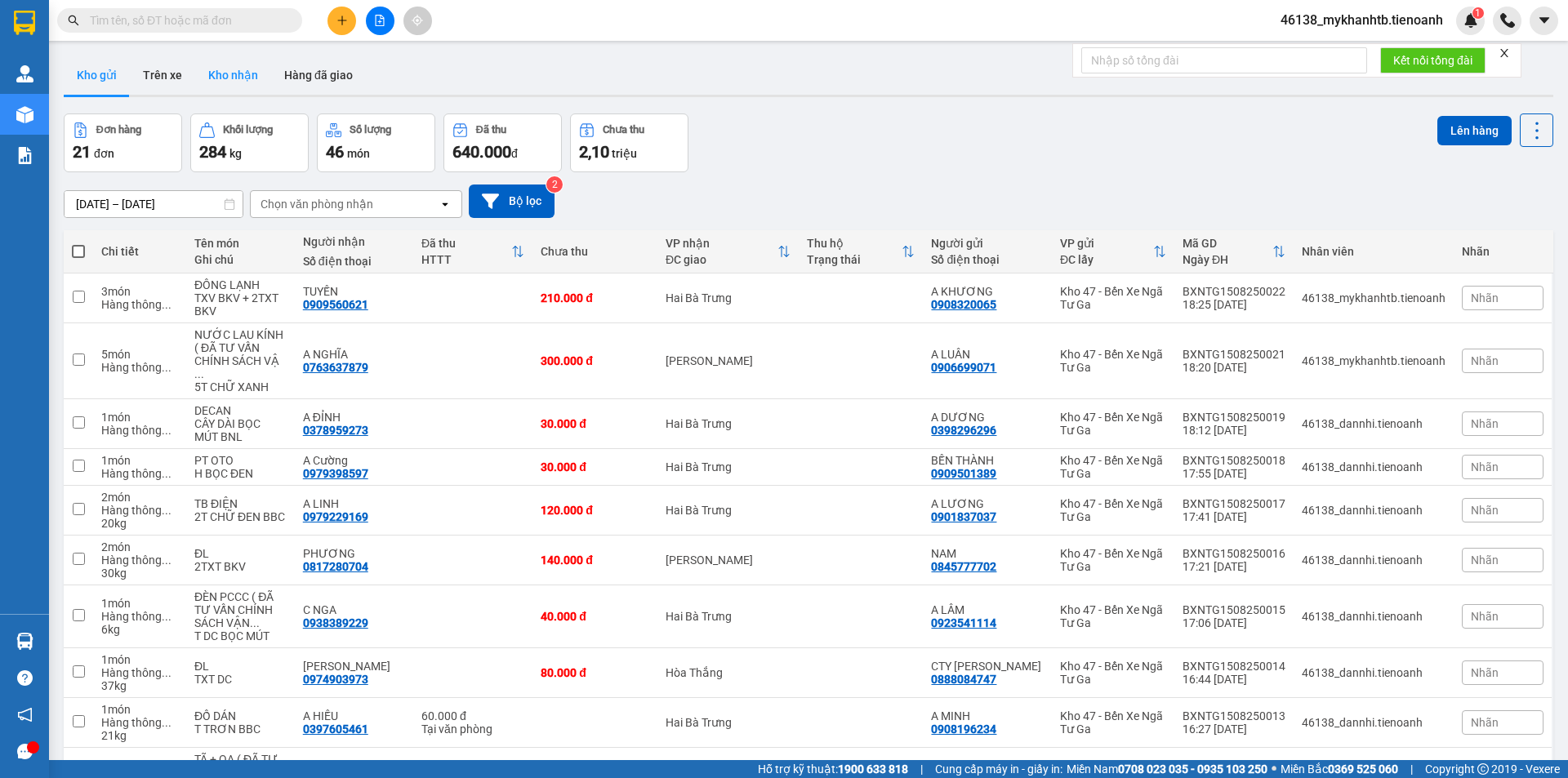
click at [253, 72] on button "Kho nhận" at bounding box center [233, 75] width 76 height 39
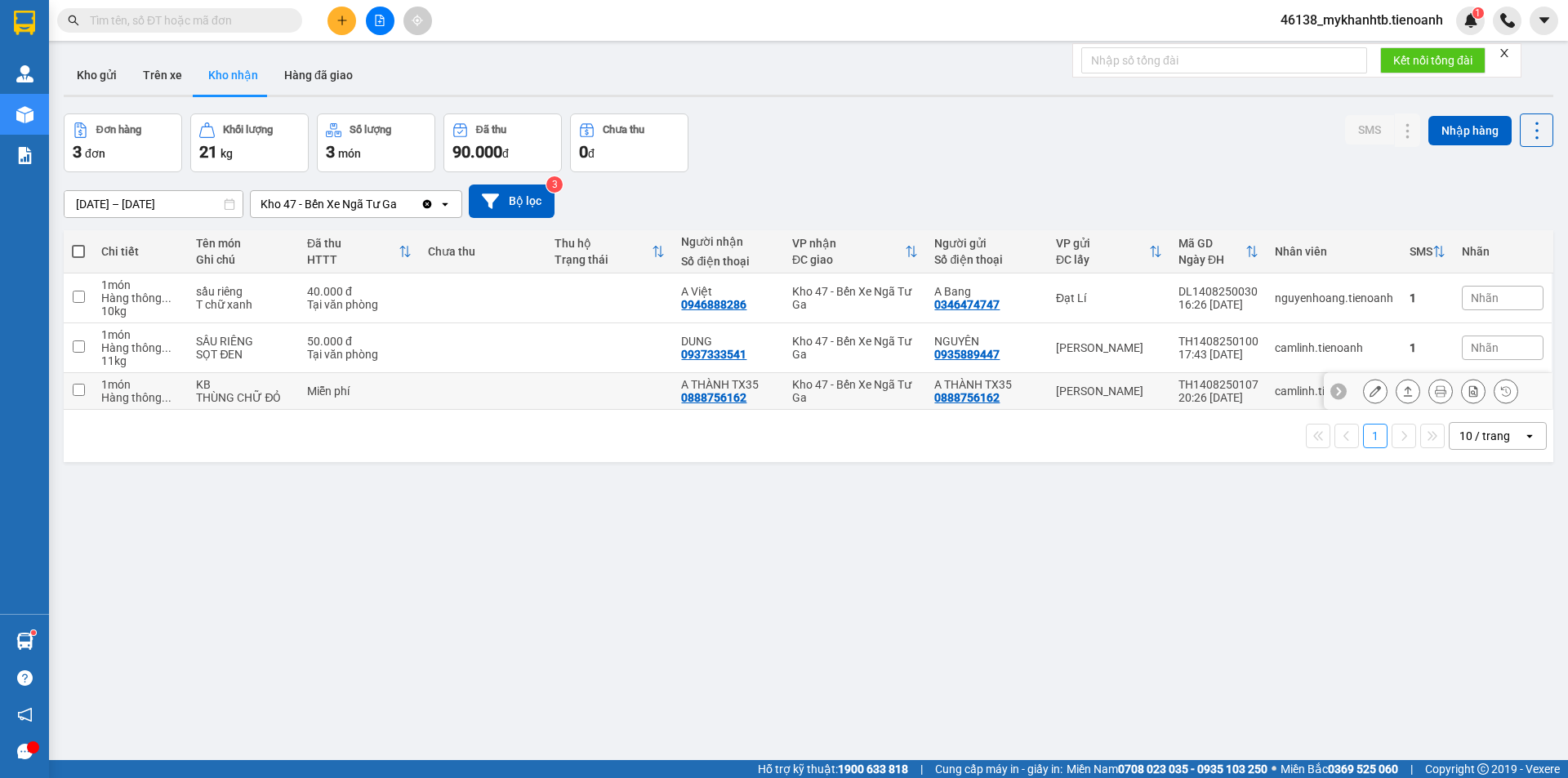
click at [1364, 393] on button at bounding box center [1374, 391] width 23 height 29
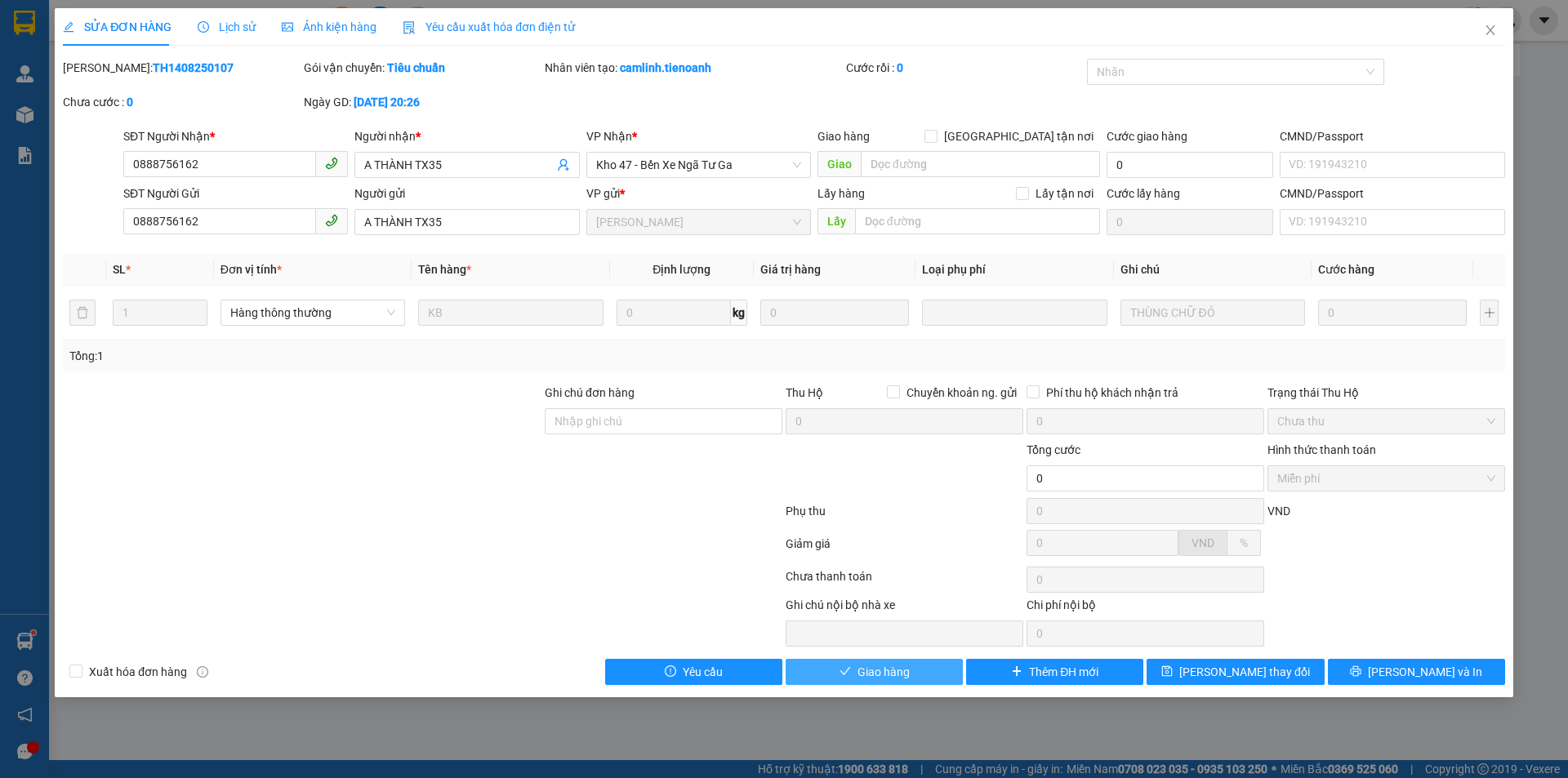
drag, startPoint x: 851, startPoint y: 673, endPoint x: 832, endPoint y: 654, distance: 26.9
click at [849, 671] on button "Giao hàng" at bounding box center [875, 672] width 178 height 26
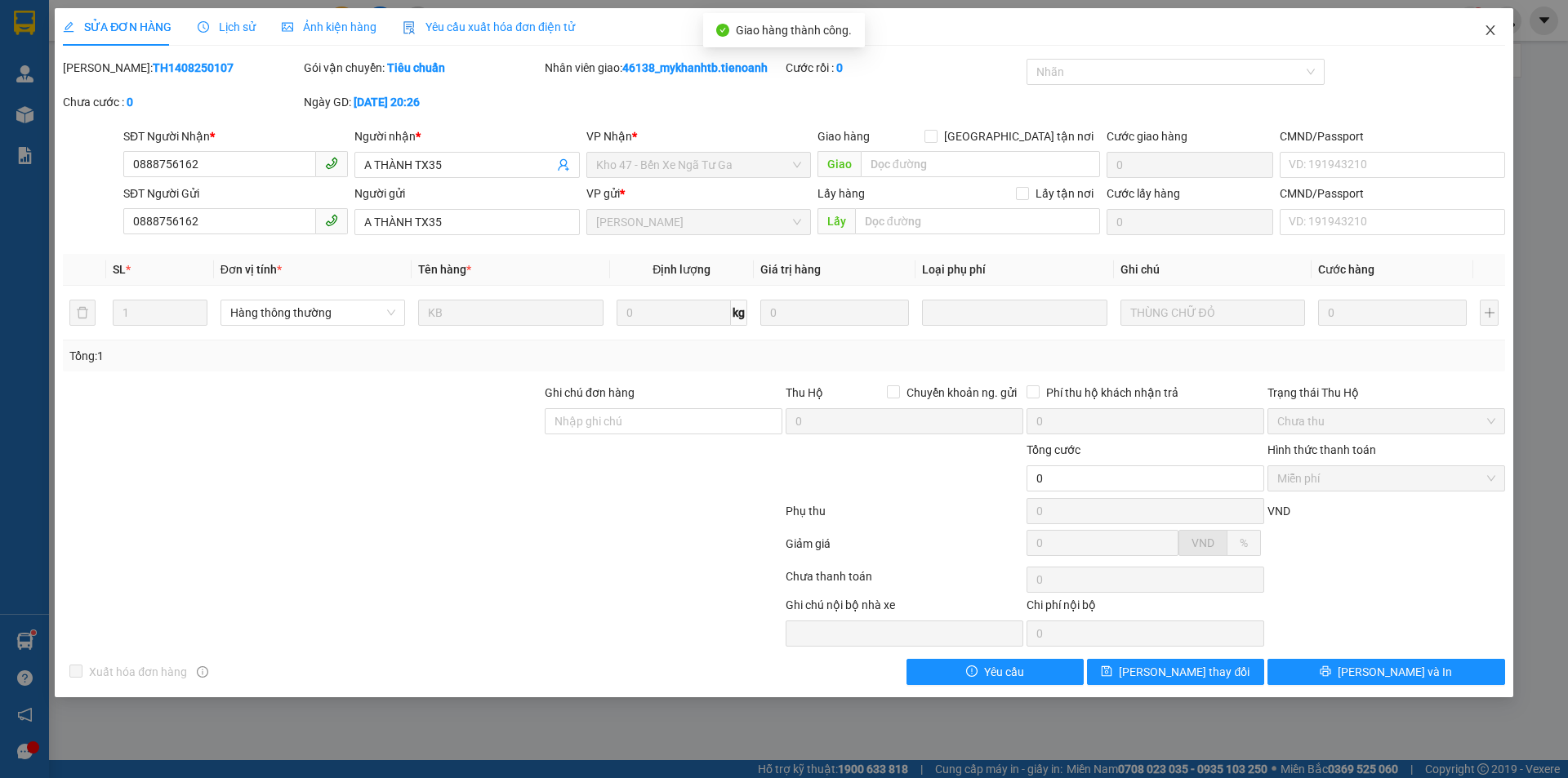
click at [1491, 34] on icon "close" at bounding box center [1490, 30] width 13 height 13
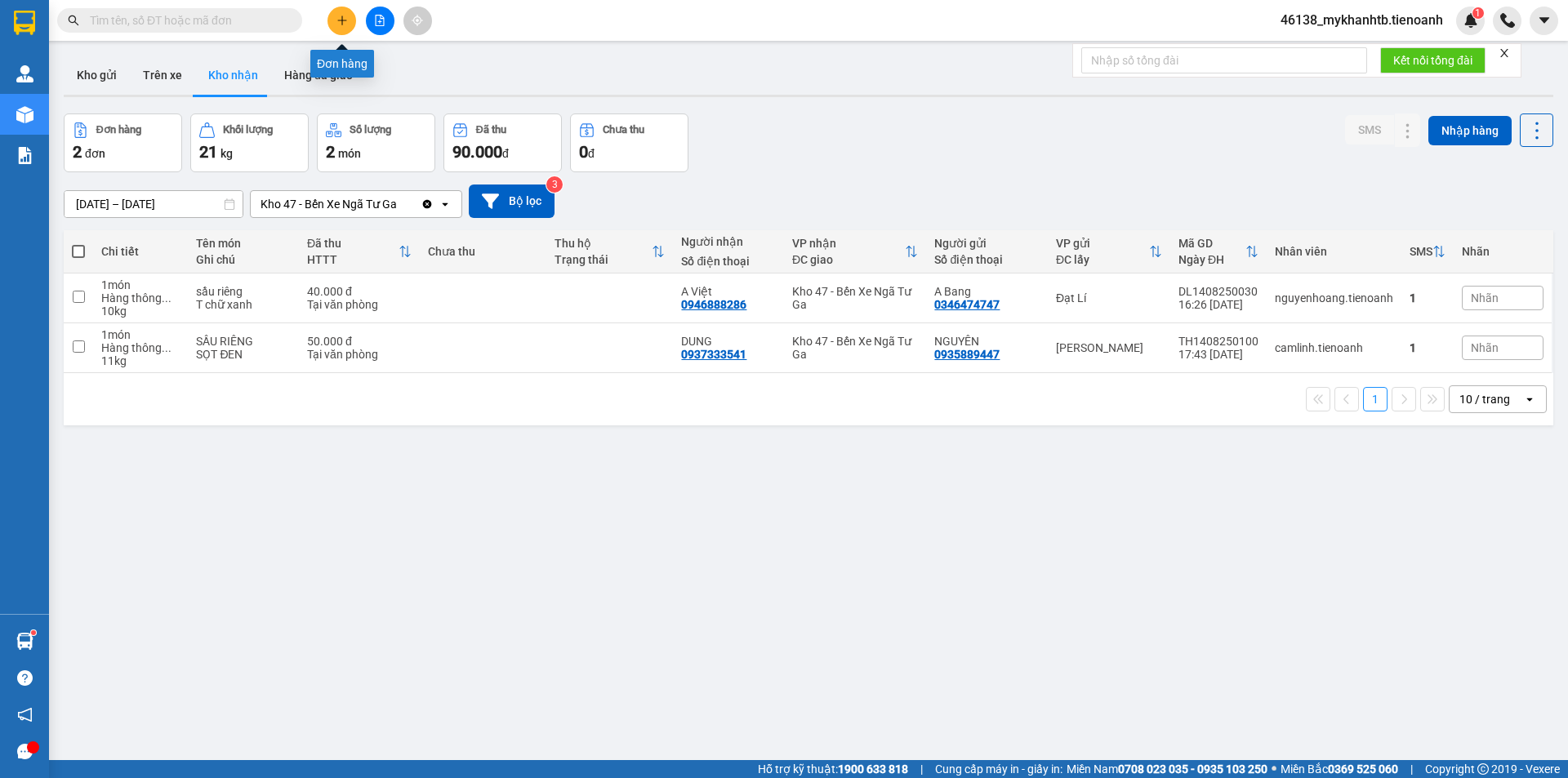
click at [333, 19] on button at bounding box center [342, 21] width 29 height 29
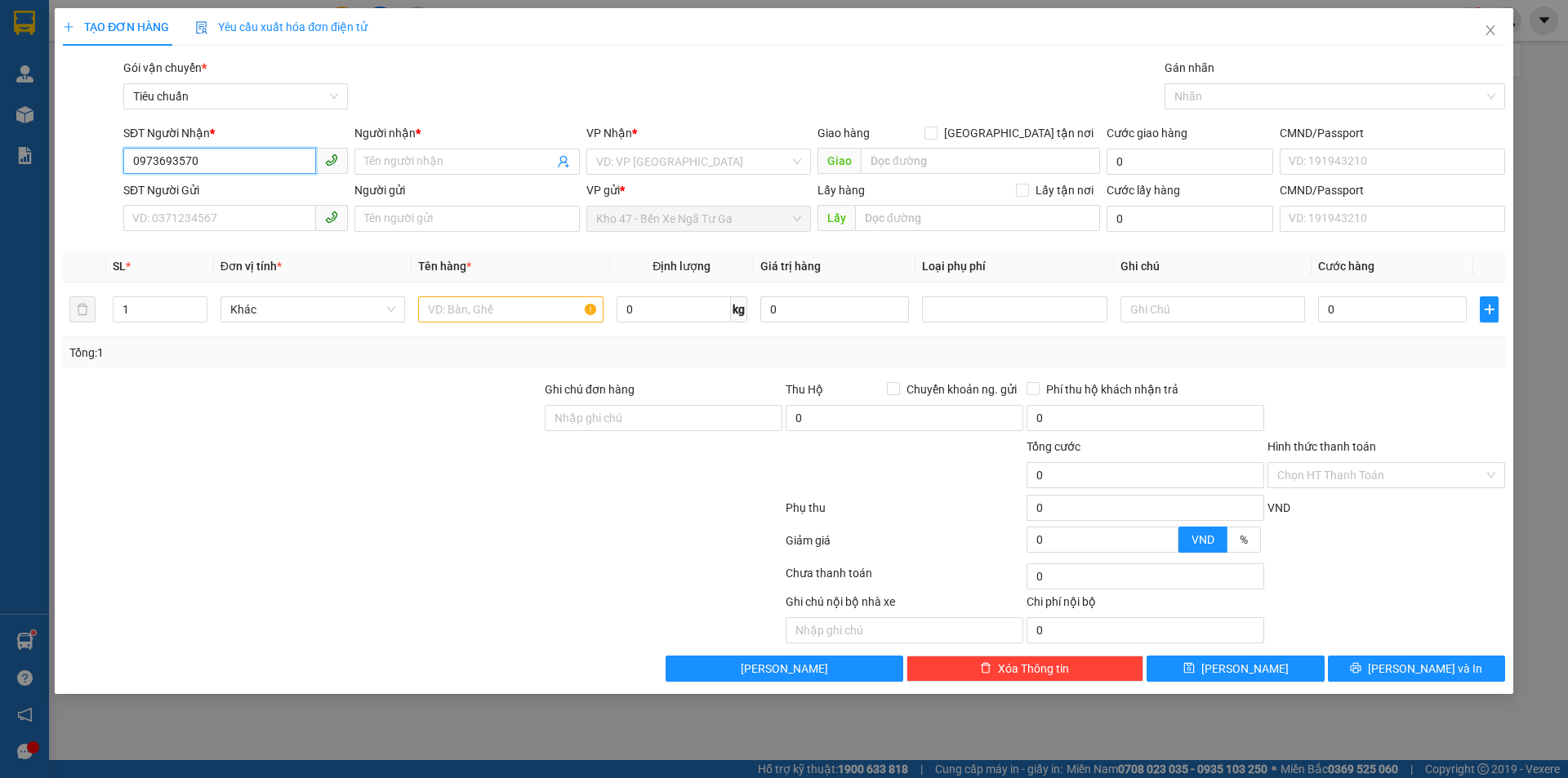
click at [239, 167] on input "0973693570" at bounding box center [219, 161] width 193 height 26
type input "0973693570"
click at [410, 158] on input "Người nhận *" at bounding box center [458, 162] width 189 height 18
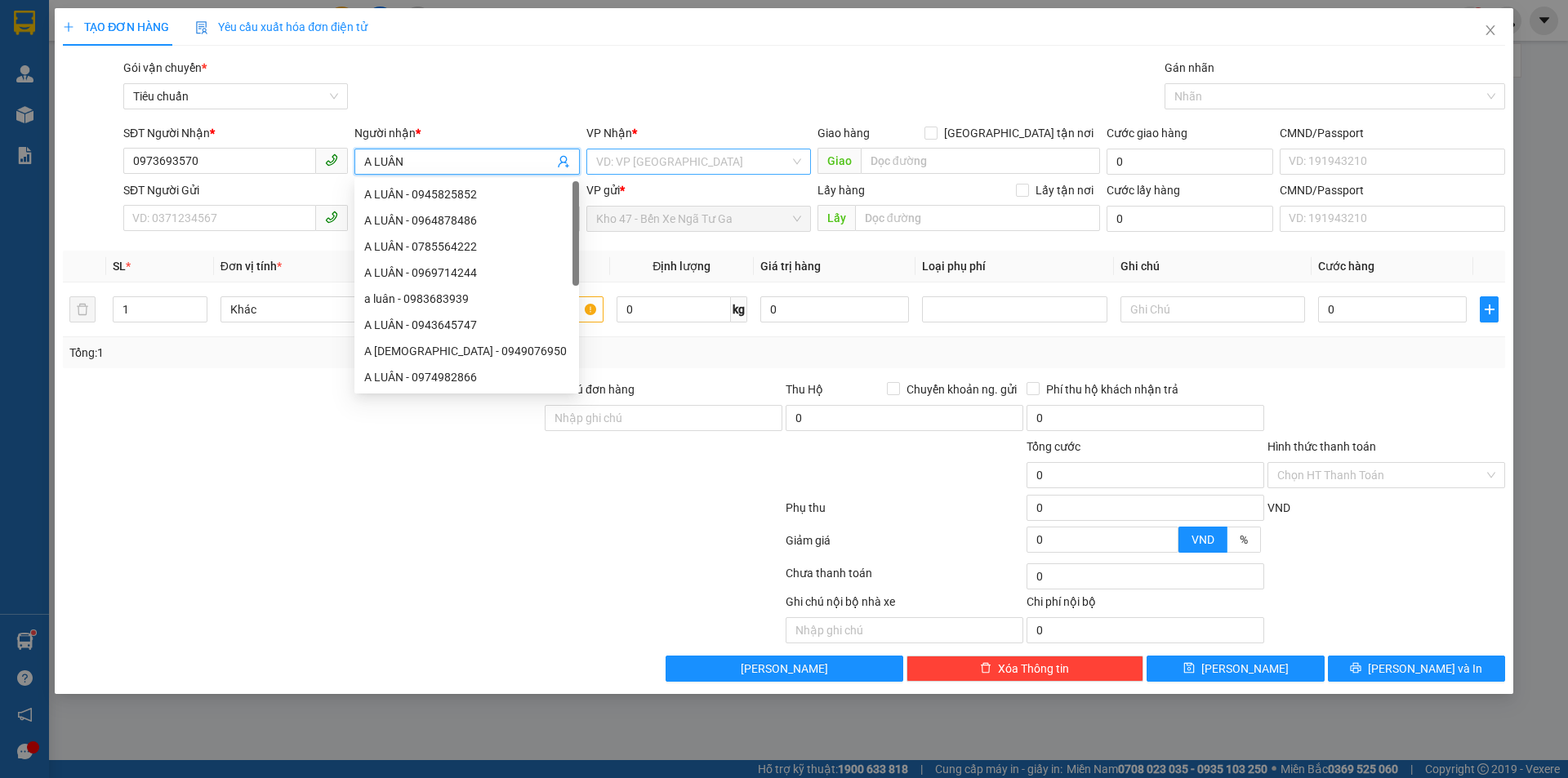
type input "A LUÂN"
drag, startPoint x: 635, startPoint y: 168, endPoint x: 621, endPoint y: 182, distance: 19.8
click at [632, 172] on input "search" at bounding box center [693, 161] width 194 height 25
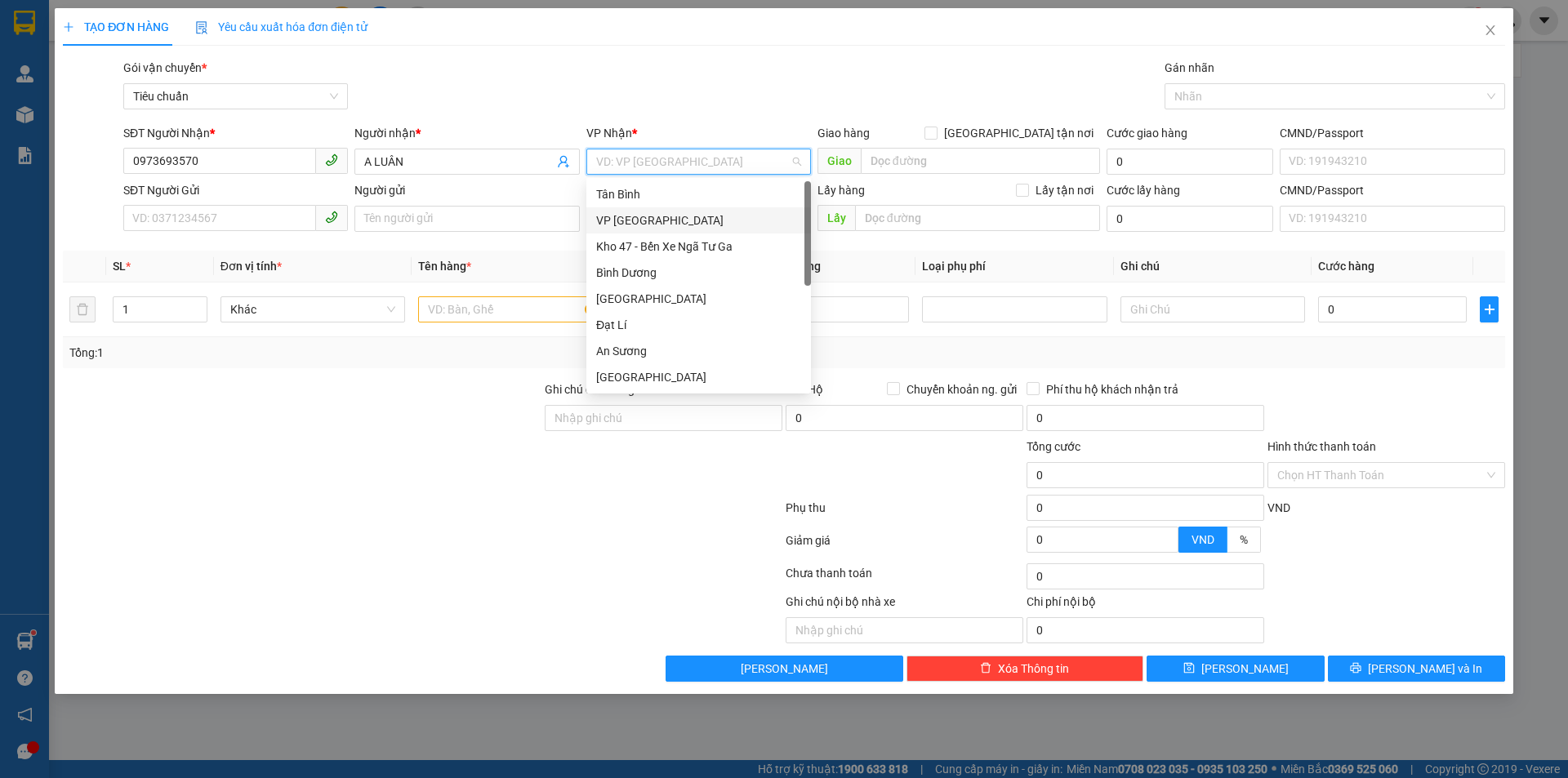
click at [650, 214] on div "VP [GEOGRAPHIC_DATA]" at bounding box center [699, 220] width 205 height 18
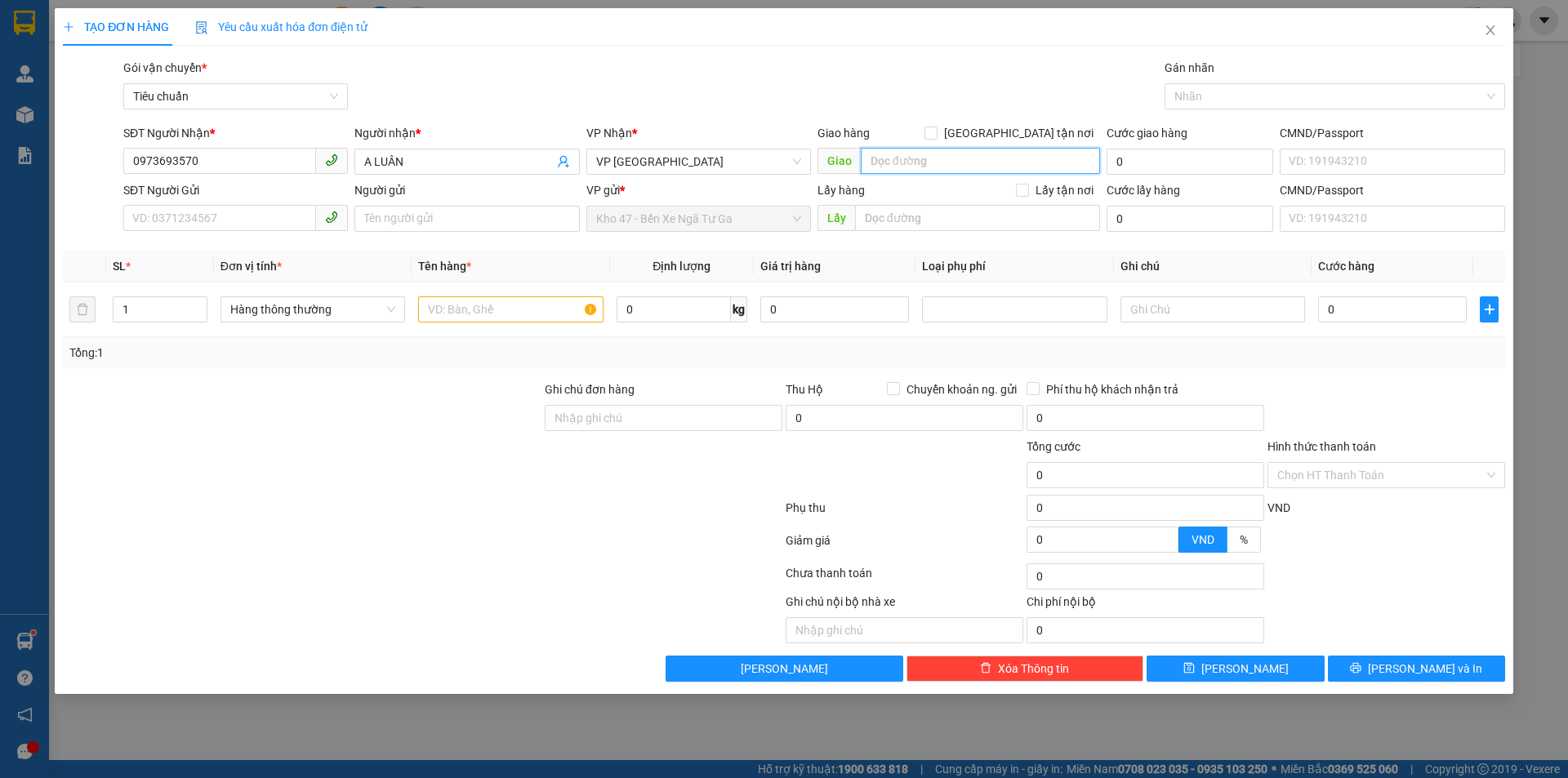
click at [911, 163] on input "search" at bounding box center [980, 161] width 239 height 26
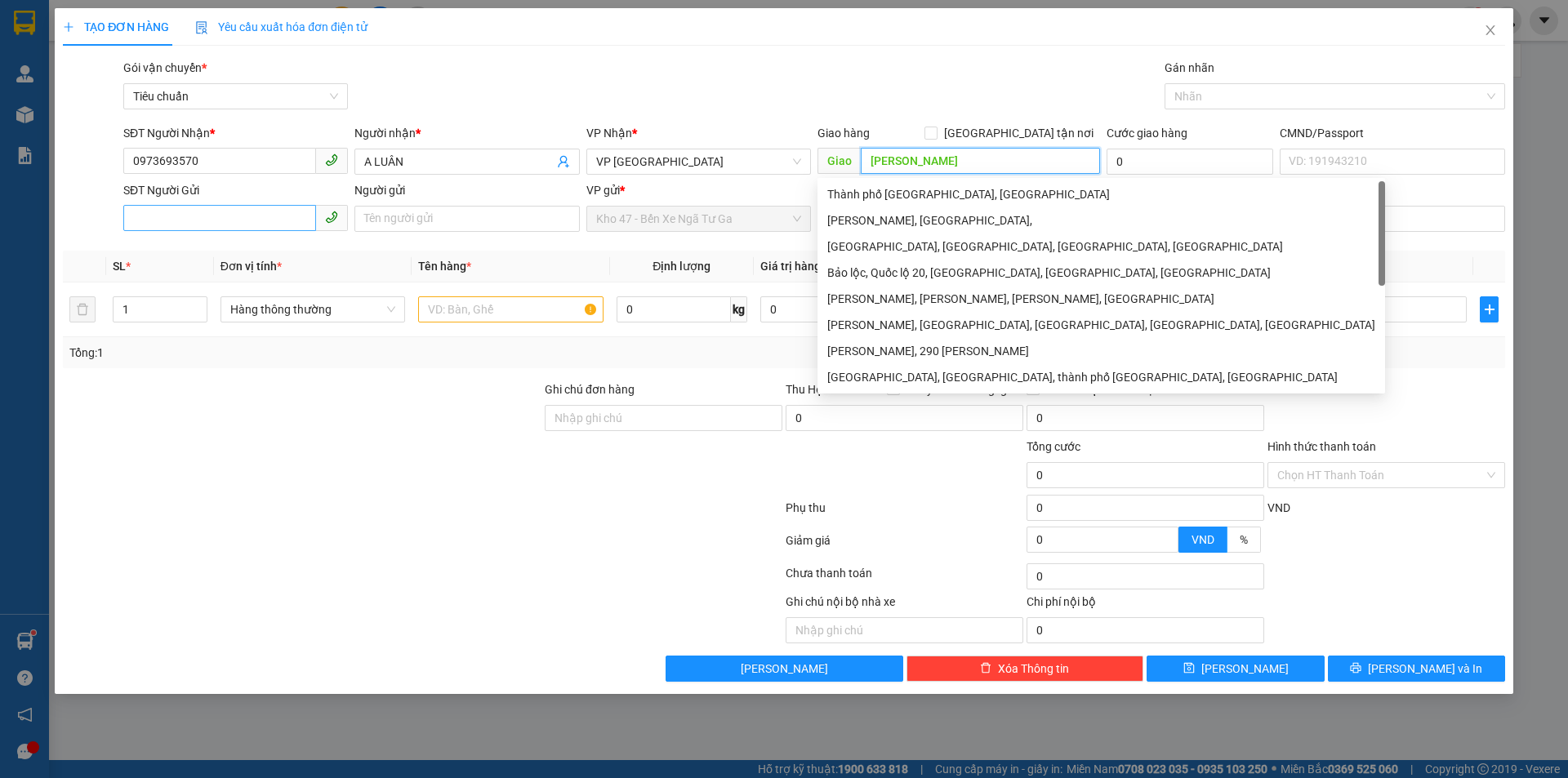
type input "[PERSON_NAME]"
click at [248, 222] on input "SĐT Người Gửi" at bounding box center [219, 218] width 193 height 26
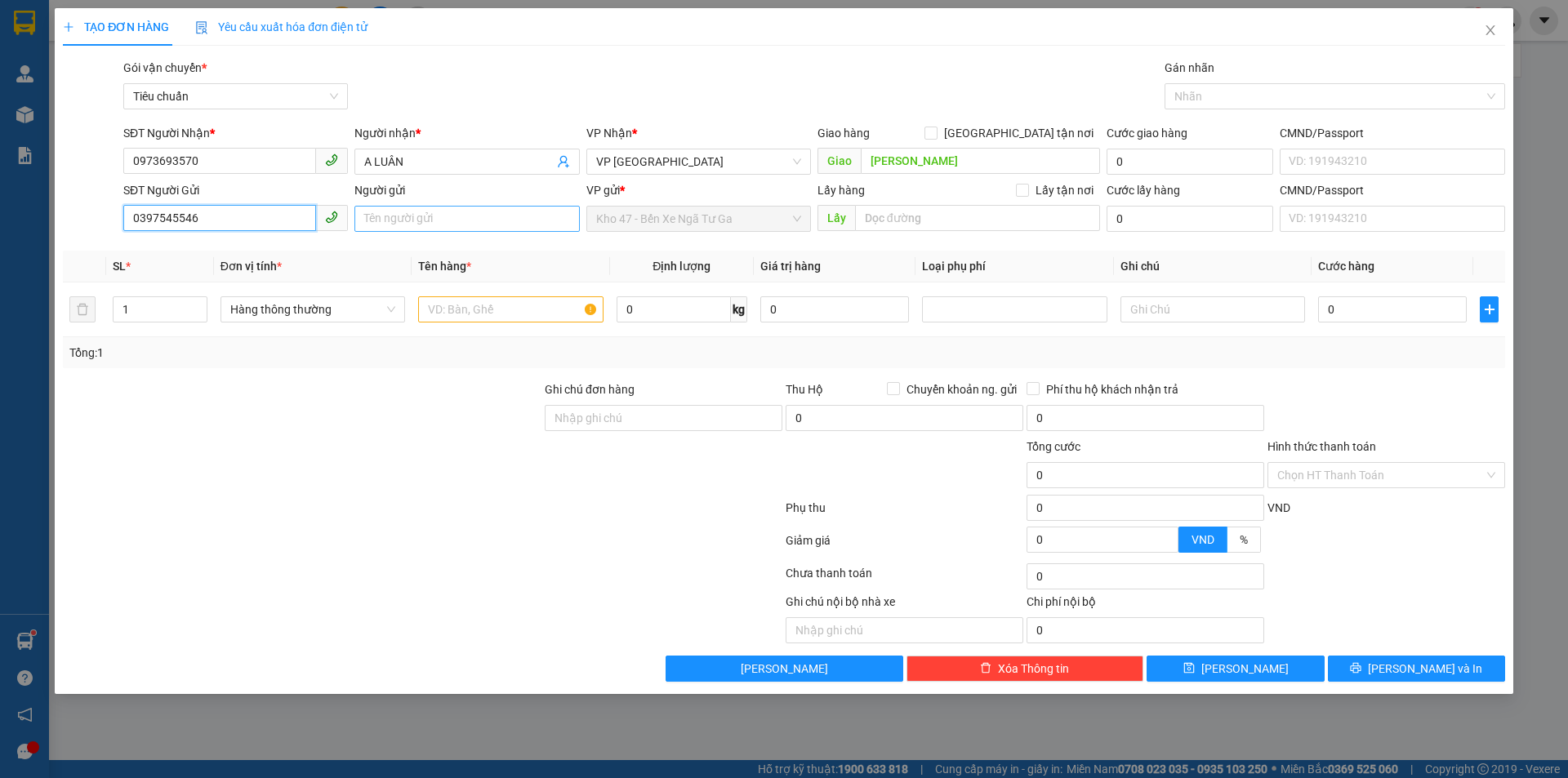
type input "0397545546"
click at [428, 218] on input "Người gửi" at bounding box center [466, 218] width 224 height 26
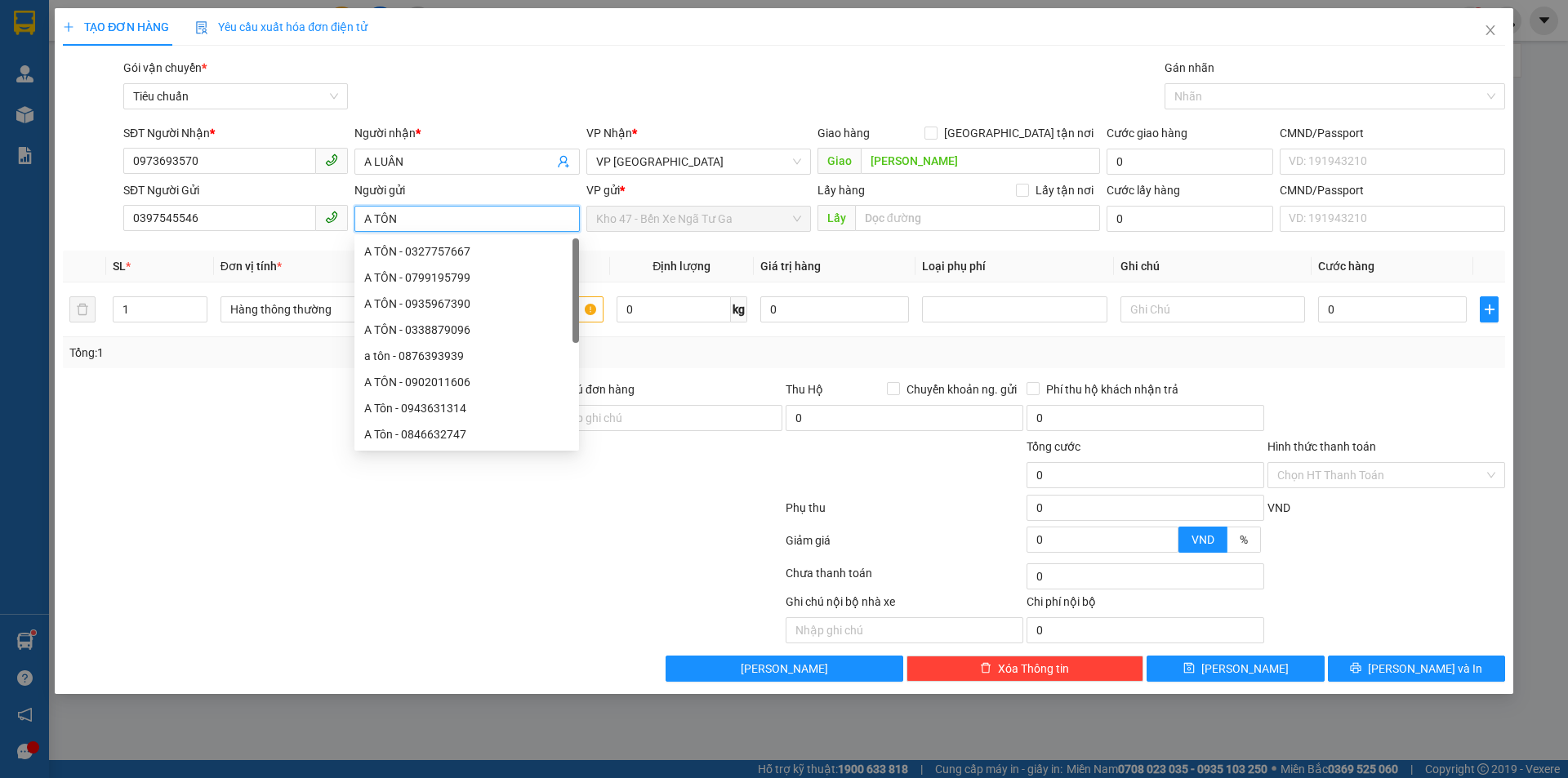
type input "A TÔN"
drag, startPoint x: 195, startPoint y: 494, endPoint x: 168, endPoint y: 486, distance: 28.2
click at [187, 490] on div at bounding box center [302, 466] width 482 height 57
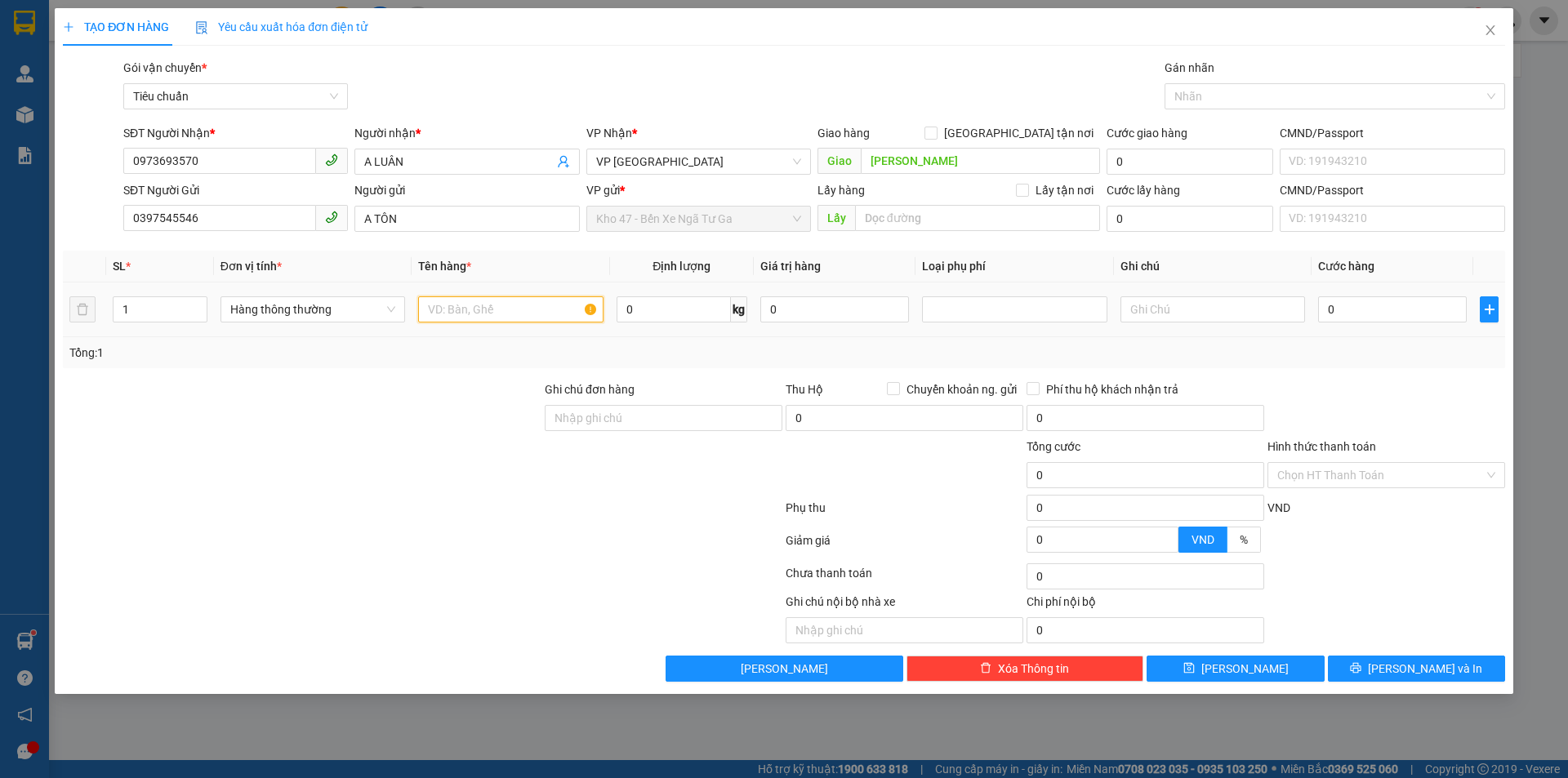
click at [495, 306] on input "text" at bounding box center [510, 309] width 185 height 26
drag, startPoint x: 971, startPoint y: 305, endPoint x: 947, endPoint y: 305, distance: 24.0
click at [970, 305] on div at bounding box center [1014, 310] width 177 height 20
type input "CÀ VẸT"
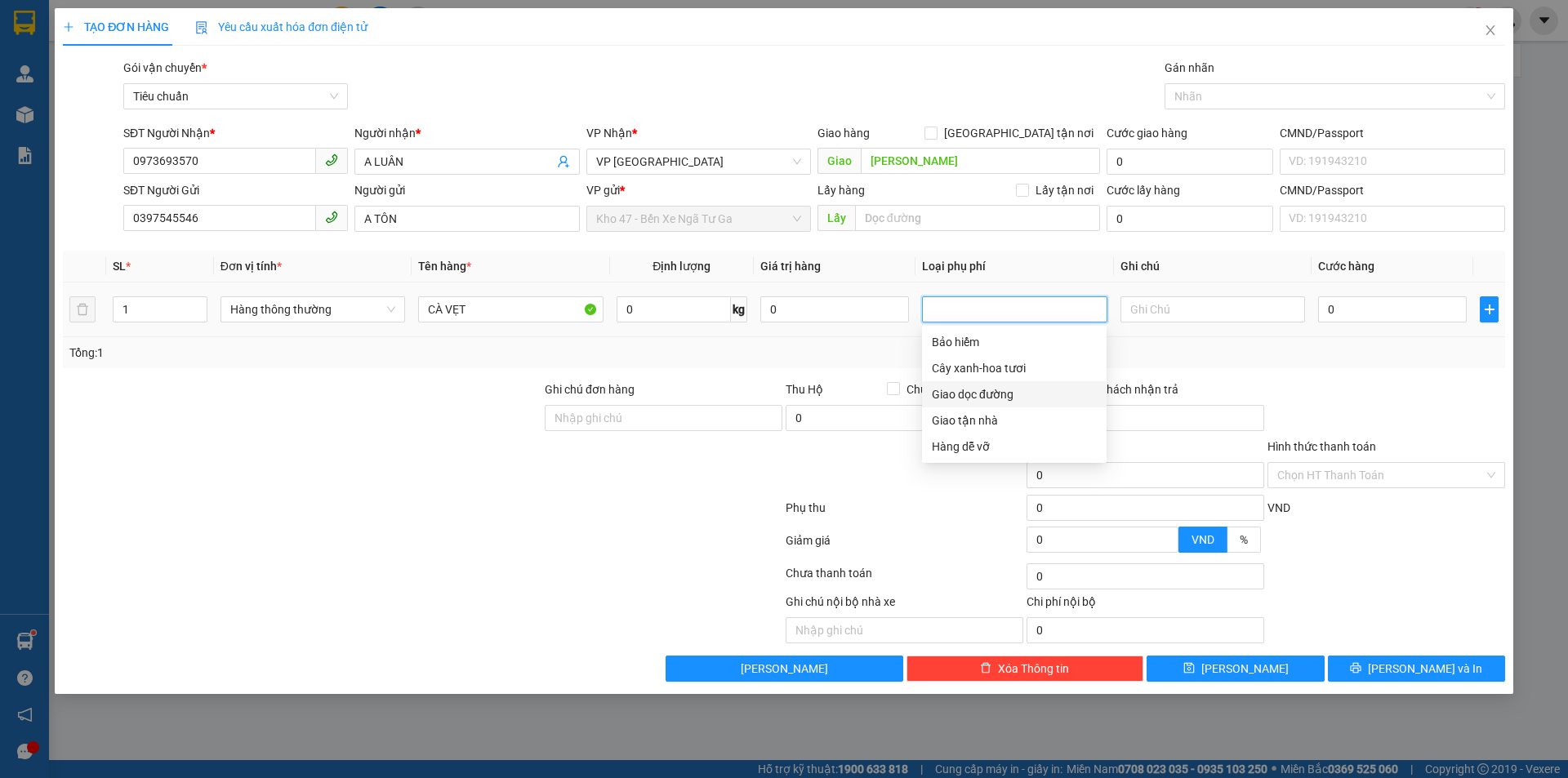
drag, startPoint x: 999, startPoint y: 391, endPoint x: 1052, endPoint y: 358, distance: 62.4
click at [999, 391] on div "Giao dọc đường" at bounding box center [1014, 394] width 165 height 18
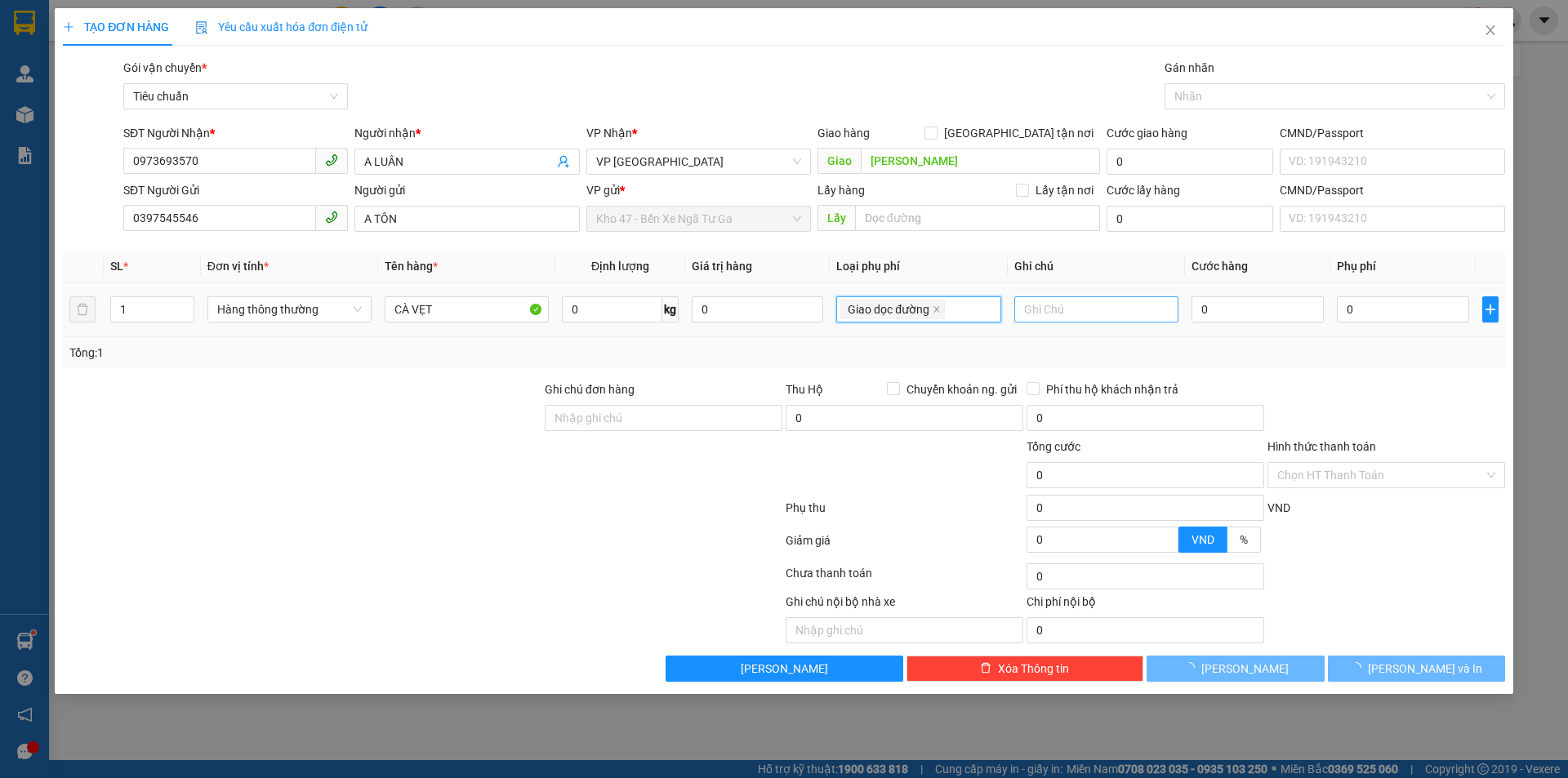
type input "20.000"
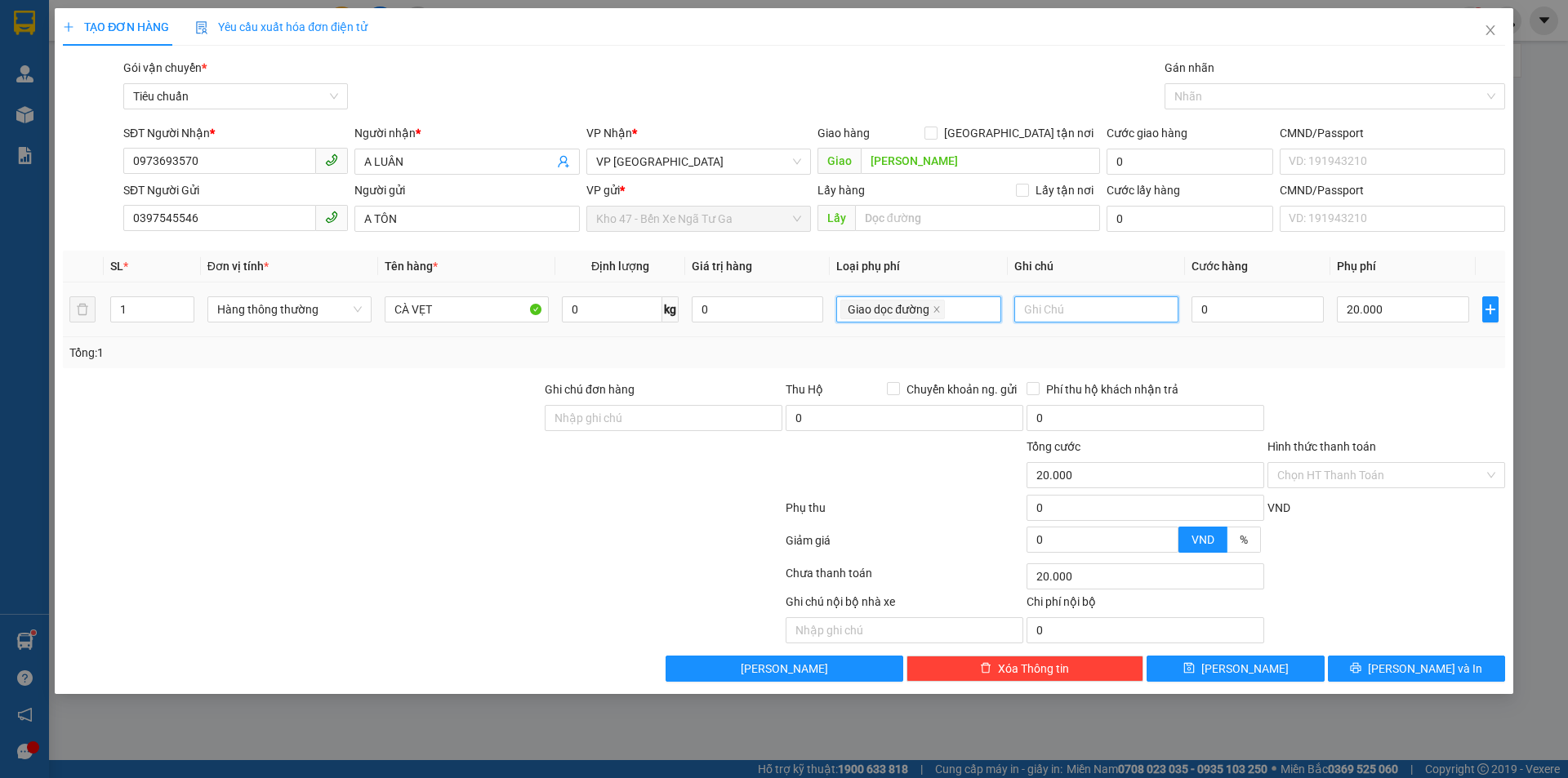
click at [1128, 305] on input "text" at bounding box center [1096, 309] width 164 height 26
type input "PBI TO"
click at [1290, 303] on input "0" at bounding box center [1258, 309] width 132 height 26
type input "3"
type input "20.003"
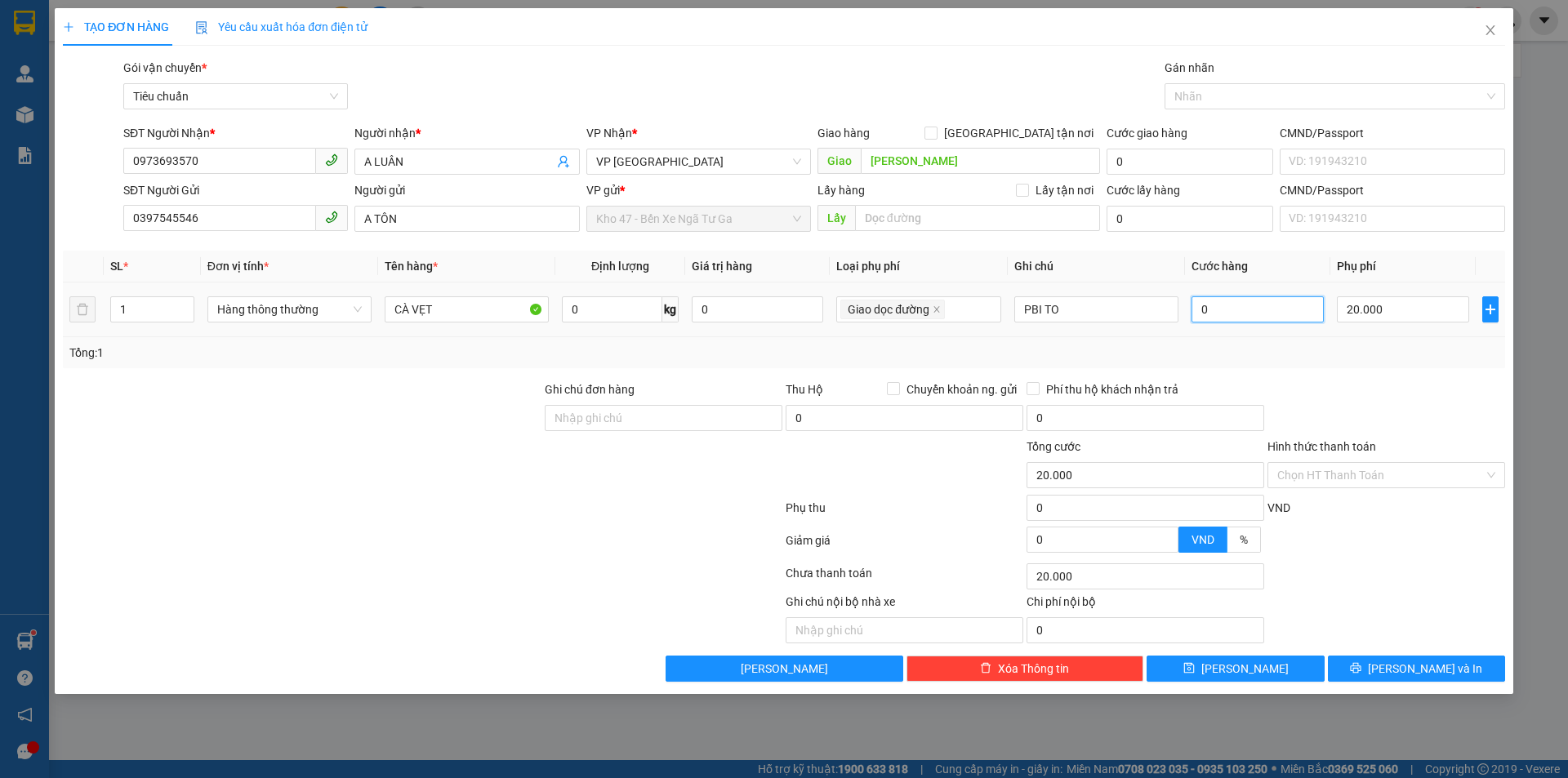
type input "20.003"
type input "30"
type input "20.030"
type input "30.000"
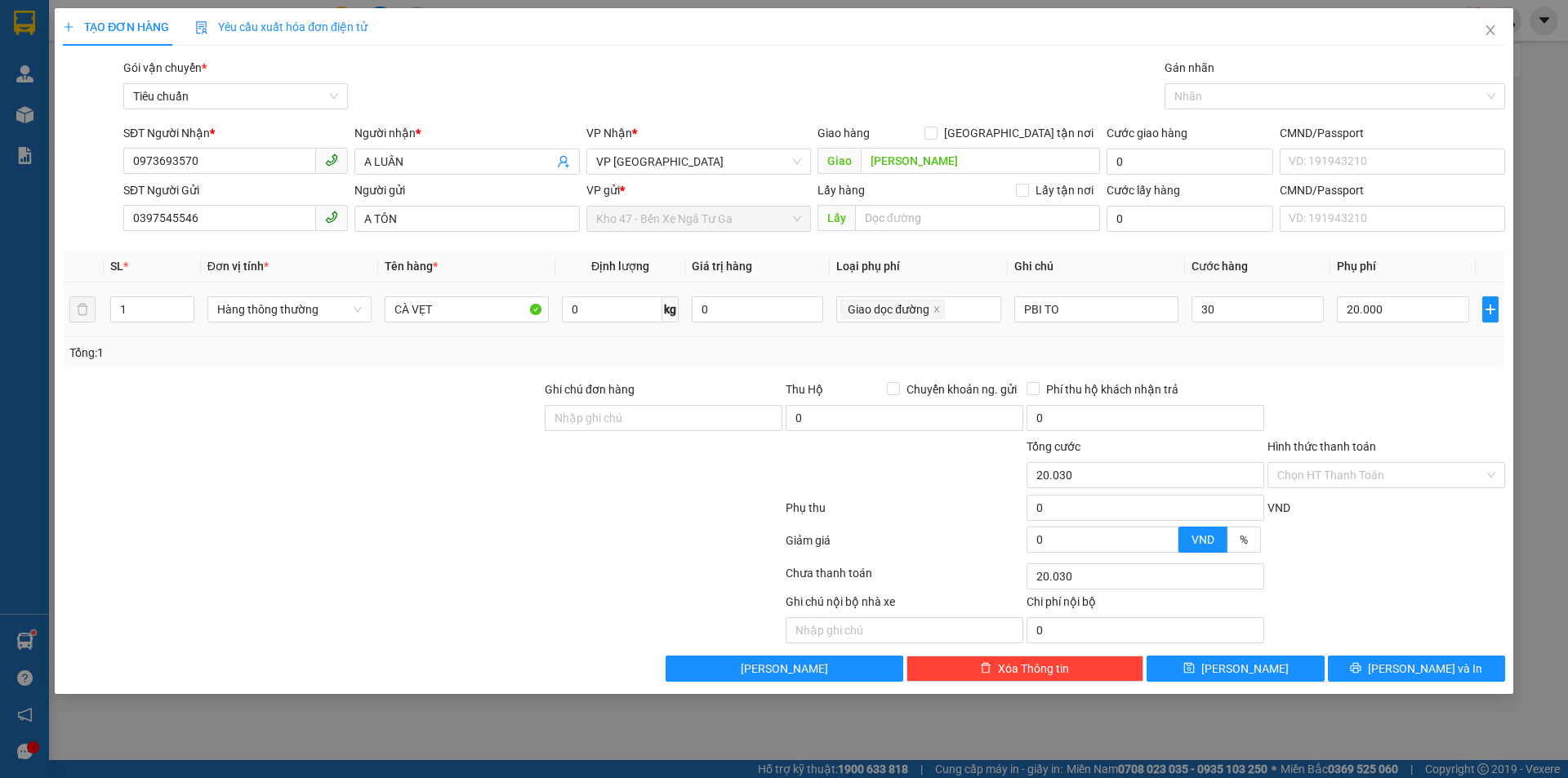
type input "50.000"
click at [1326, 365] on div "Tổng: 1" at bounding box center [784, 352] width 1443 height 31
click at [1313, 473] on input "Hình thức thanh toán" at bounding box center [1380, 475] width 206 height 25
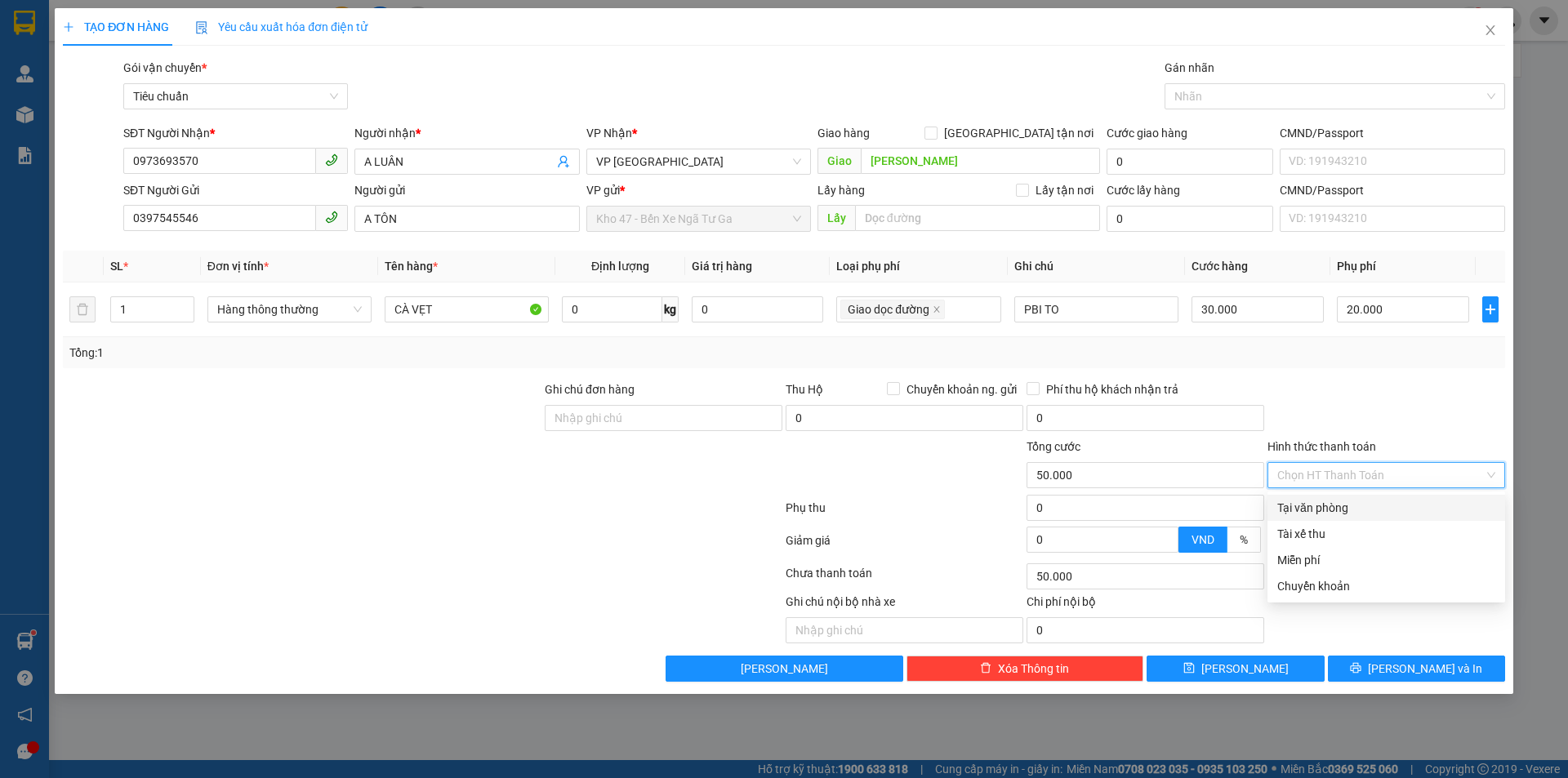
click at [1313, 511] on div "Tại văn phòng" at bounding box center [1386, 507] width 218 height 18
type input "0"
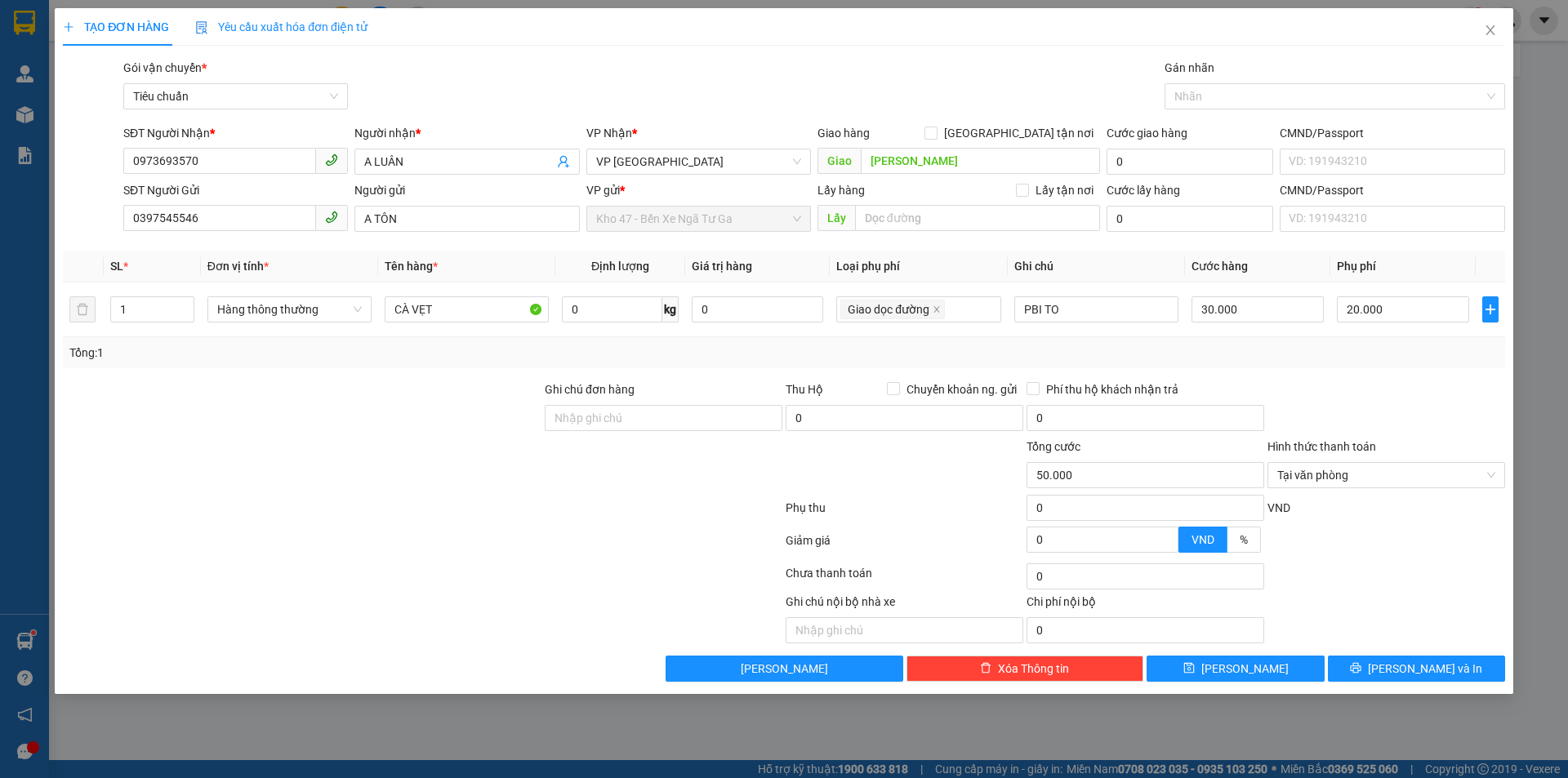
click at [111, 502] on div at bounding box center [423, 510] width 723 height 33
click at [1362, 675] on span "printer" at bounding box center [1356, 668] width 12 height 13
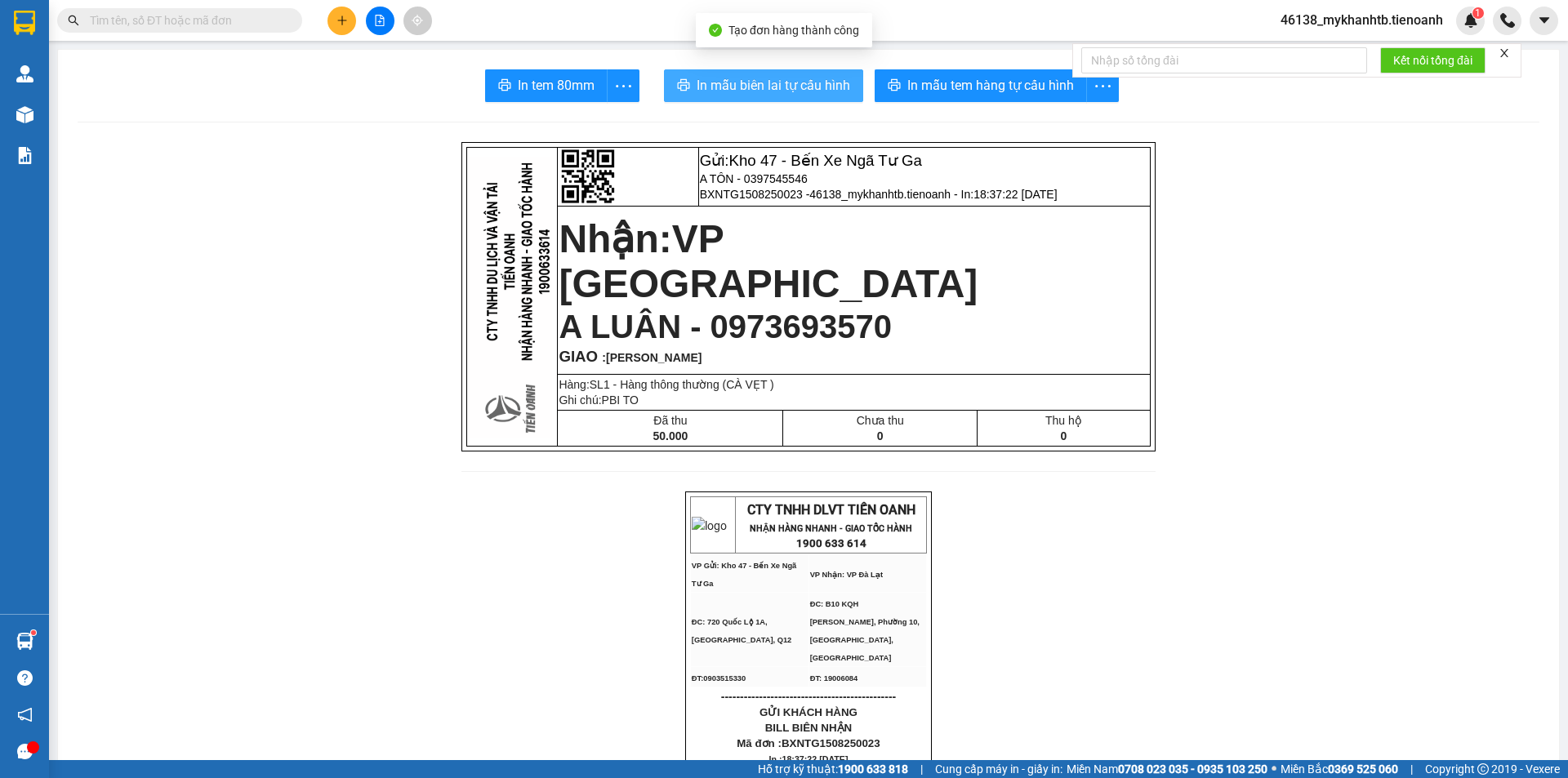
click at [773, 80] on span "In mẫu biên lai tự cấu hình" at bounding box center [774, 85] width 154 height 21
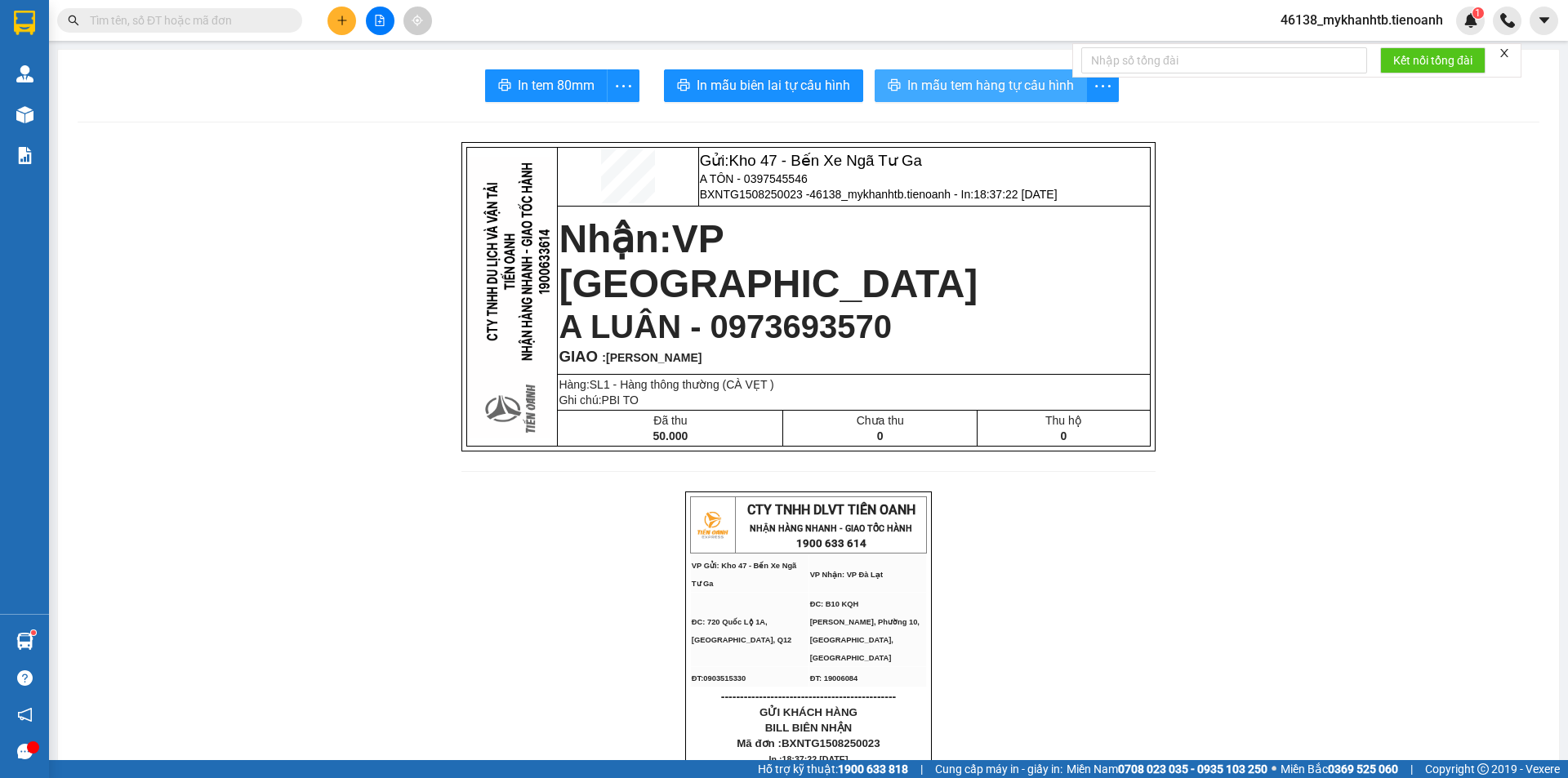
click at [966, 83] on span "In mẫu tem hàng tự cấu hình" at bounding box center [990, 85] width 167 height 21
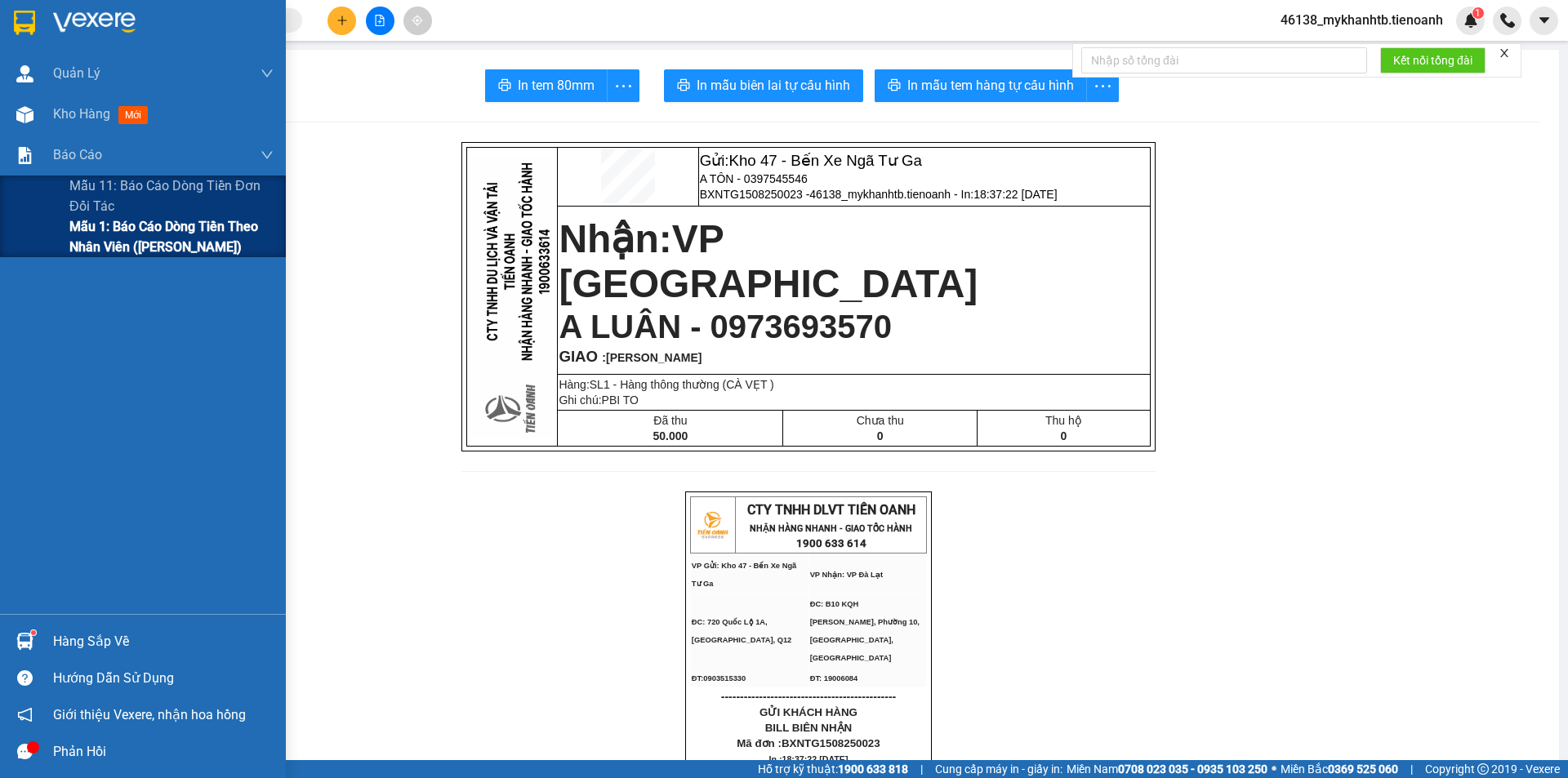
click at [99, 230] on span "Mẫu 1: Báo cáo dòng tiền theo nhân viên ([PERSON_NAME])" at bounding box center [171, 236] width 204 height 40
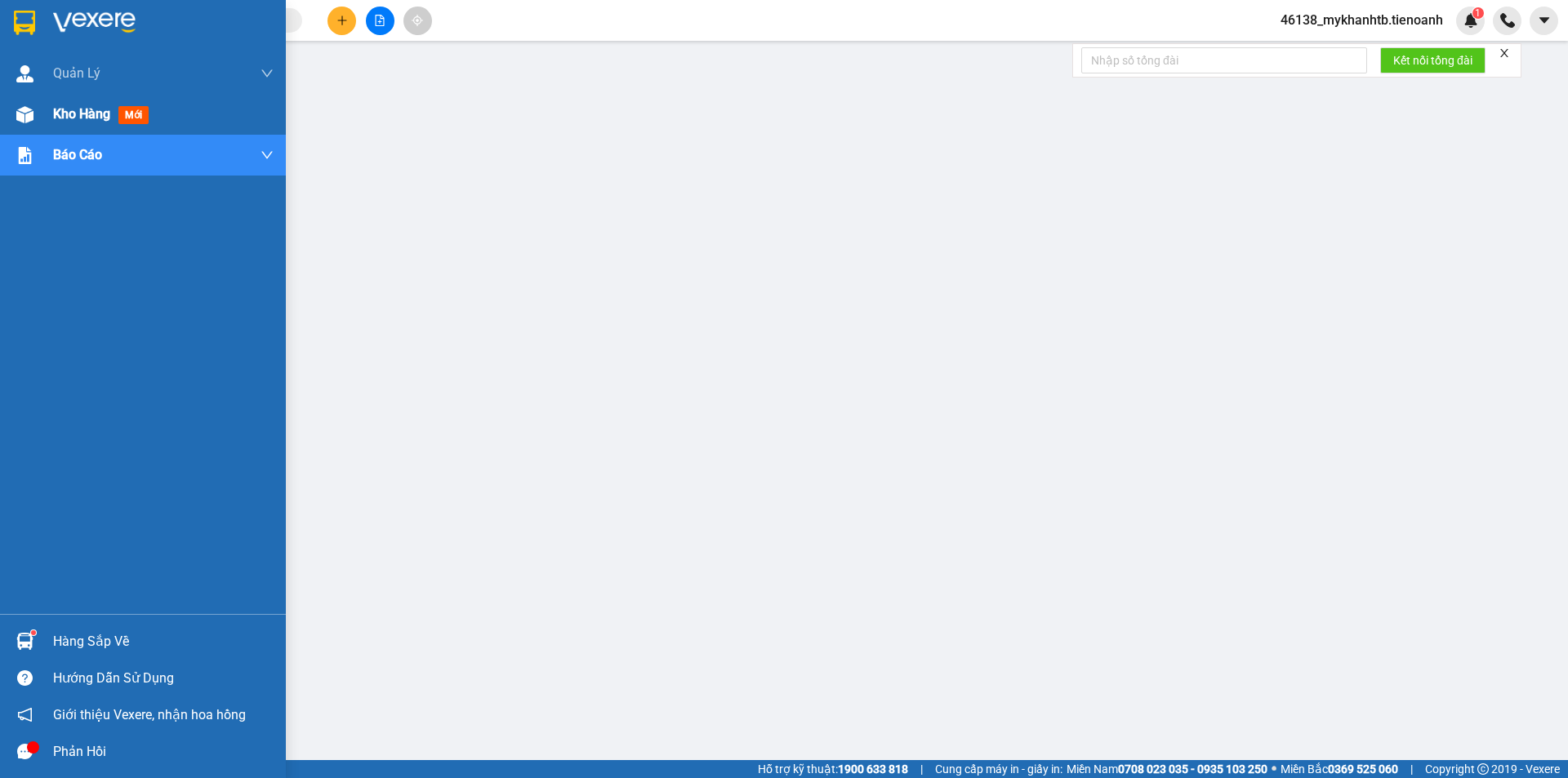
click at [45, 122] on div "Kho hàng mới" at bounding box center [143, 114] width 286 height 40
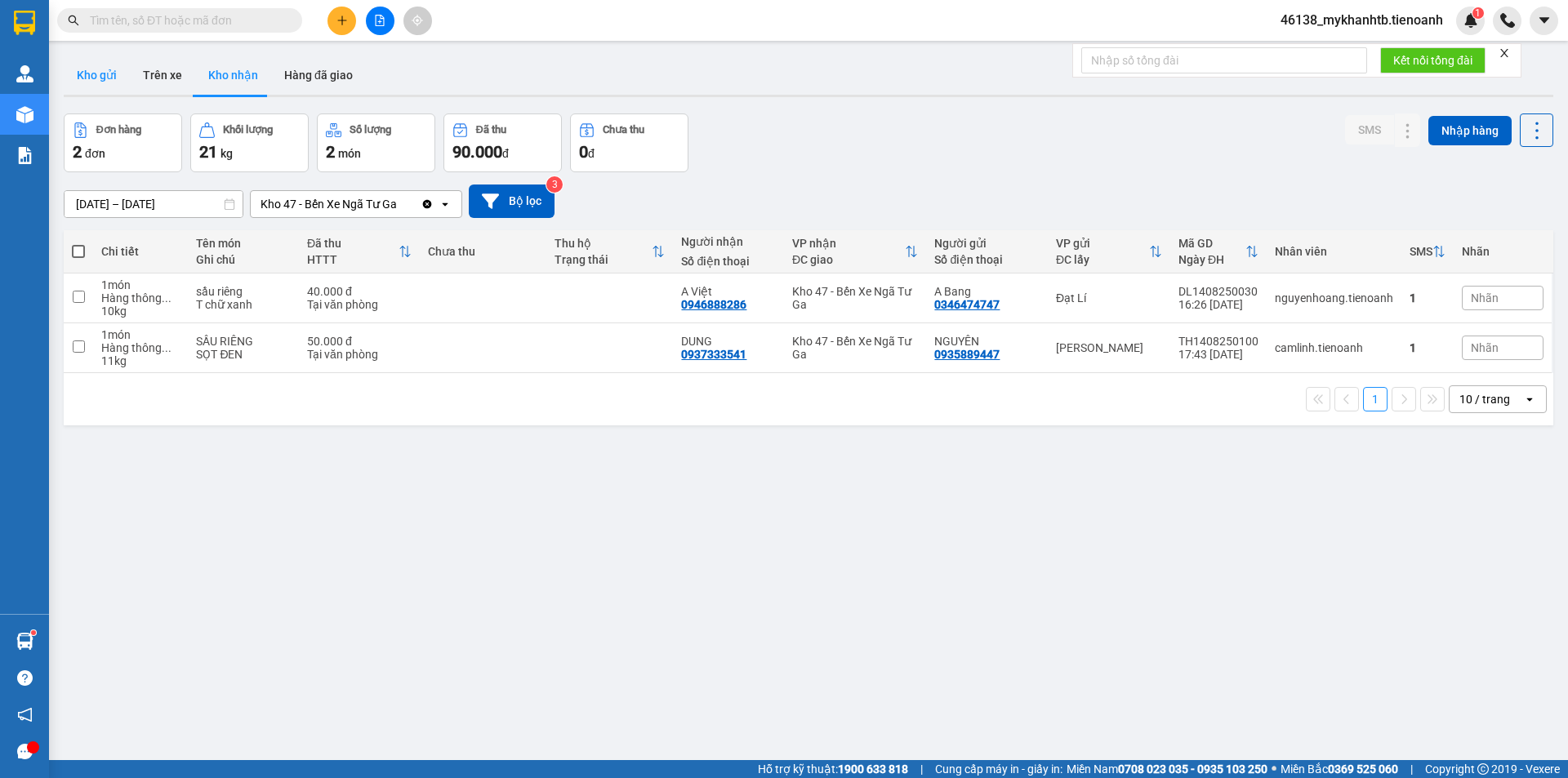
click at [113, 85] on button "Kho gửi" at bounding box center [97, 75] width 66 height 39
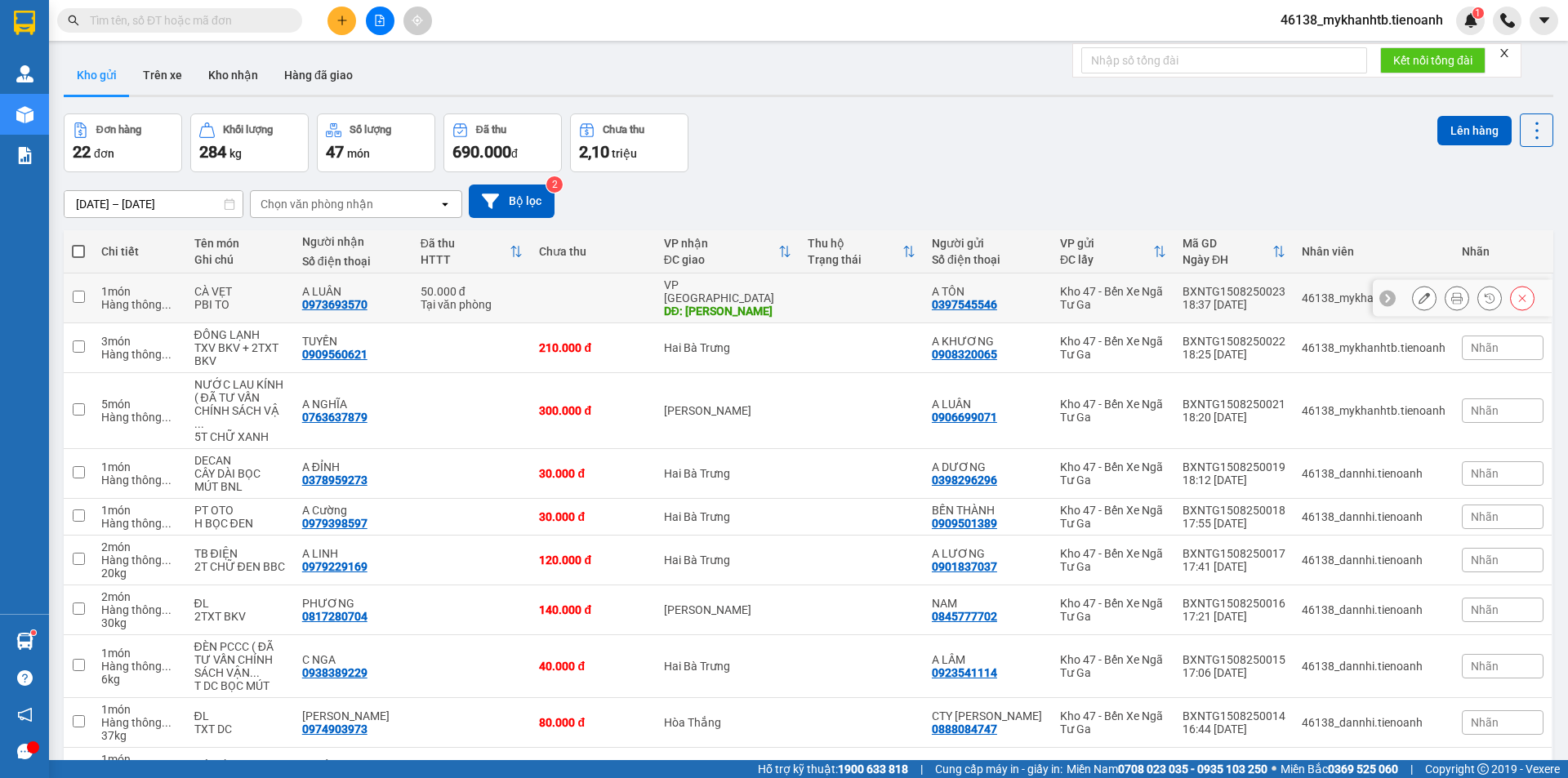
click at [78, 290] on input "checkbox" at bounding box center [79, 296] width 12 height 12
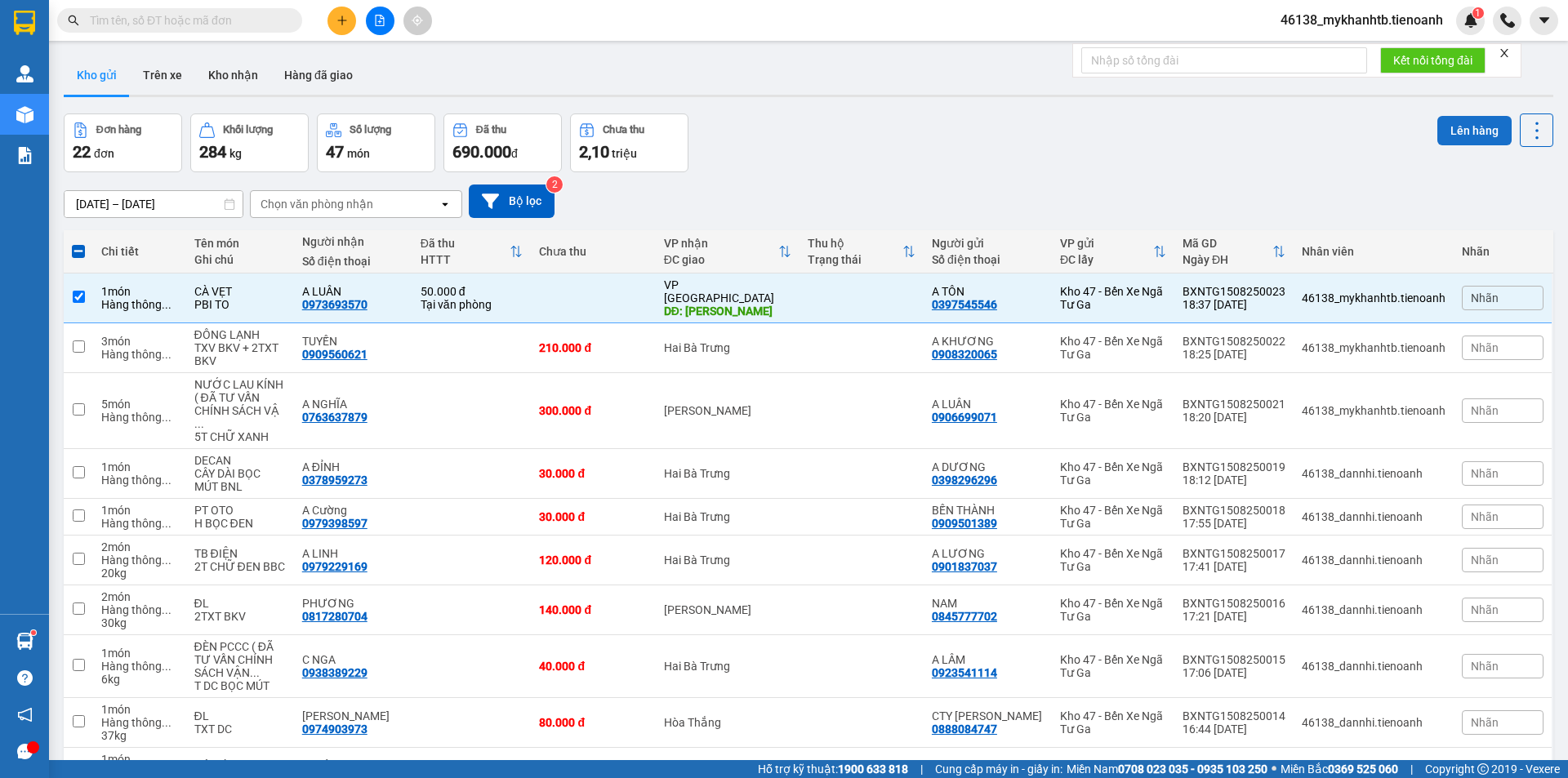
click at [1445, 130] on button "Lên hàng" at bounding box center [1474, 130] width 74 height 30
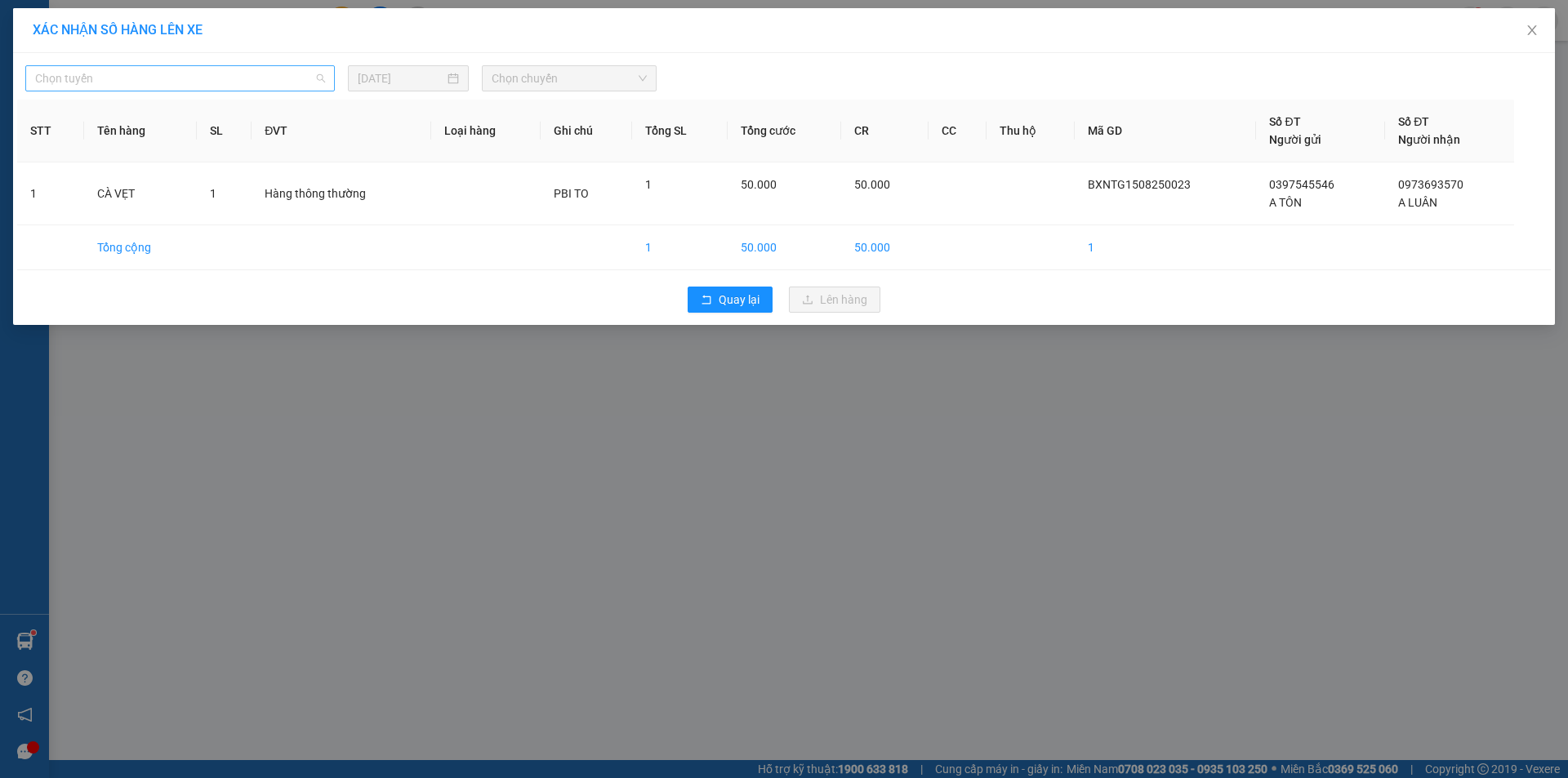
click at [197, 83] on span "Chọn tuyến" at bounding box center [181, 78] width 290 height 25
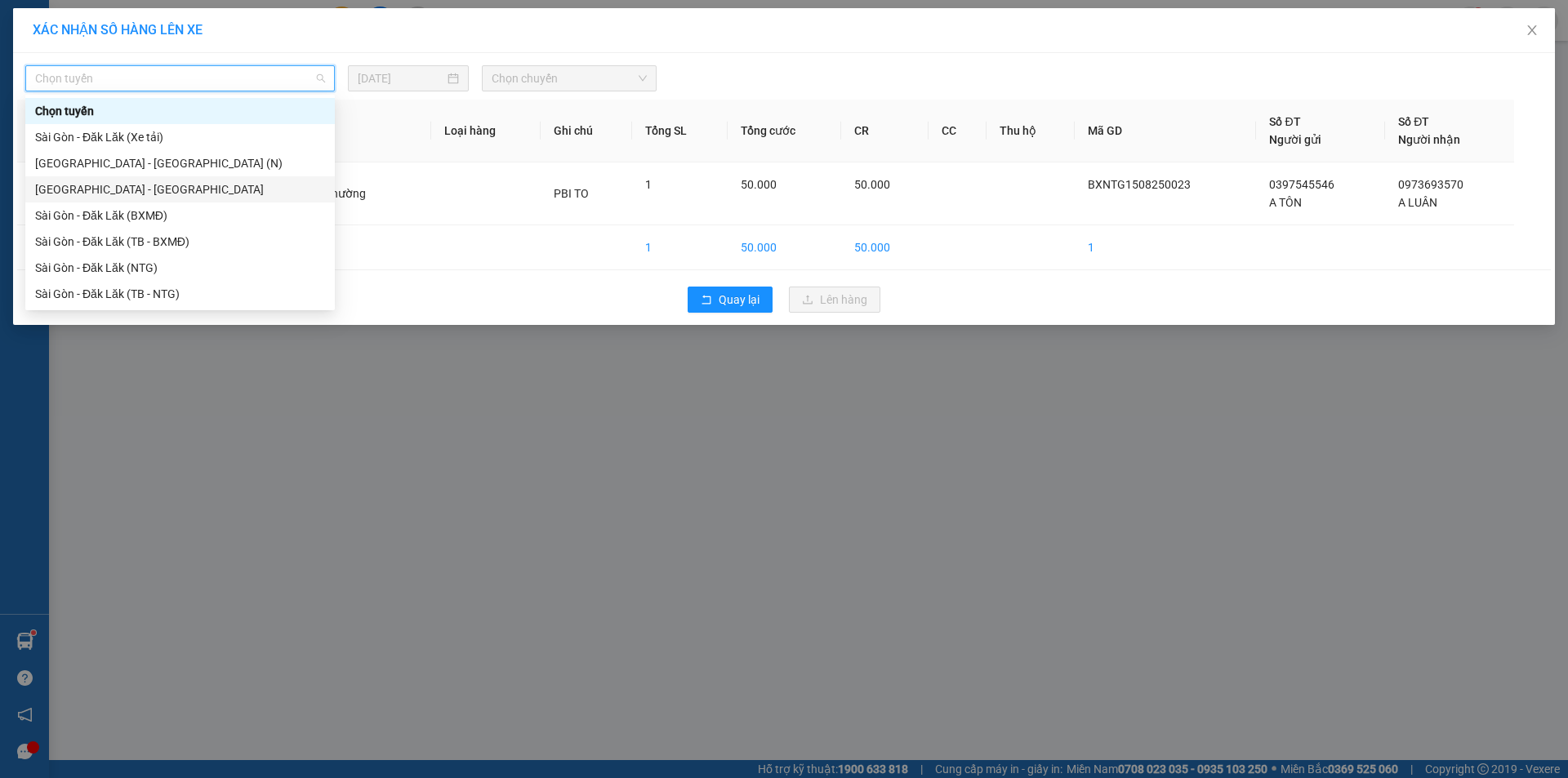
click at [149, 188] on div "[GEOGRAPHIC_DATA] - [GEOGRAPHIC_DATA]" at bounding box center [181, 190] width 290 height 18
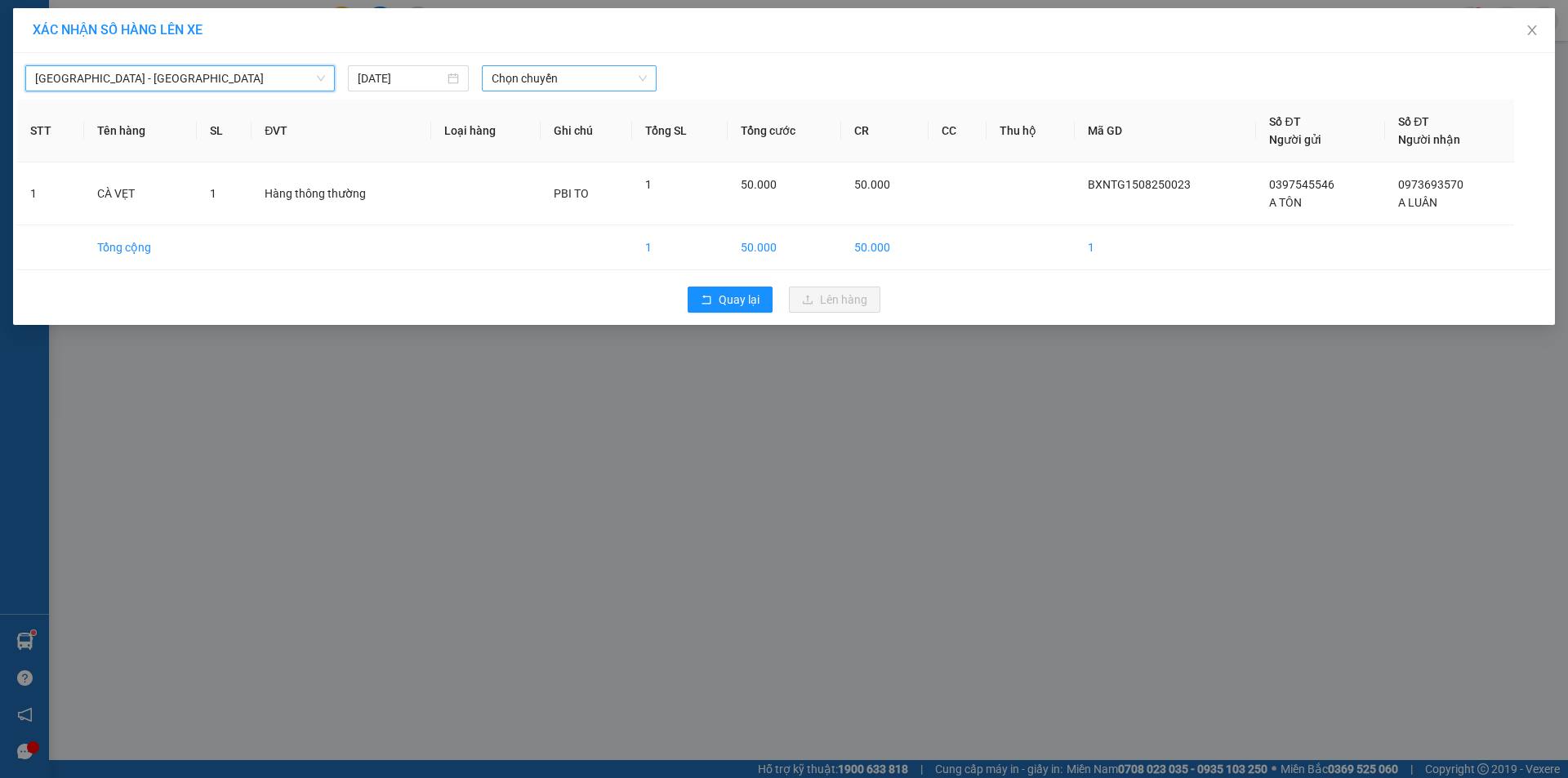
click at [548, 78] on span "Chọn chuyến" at bounding box center [569, 78] width 155 height 25
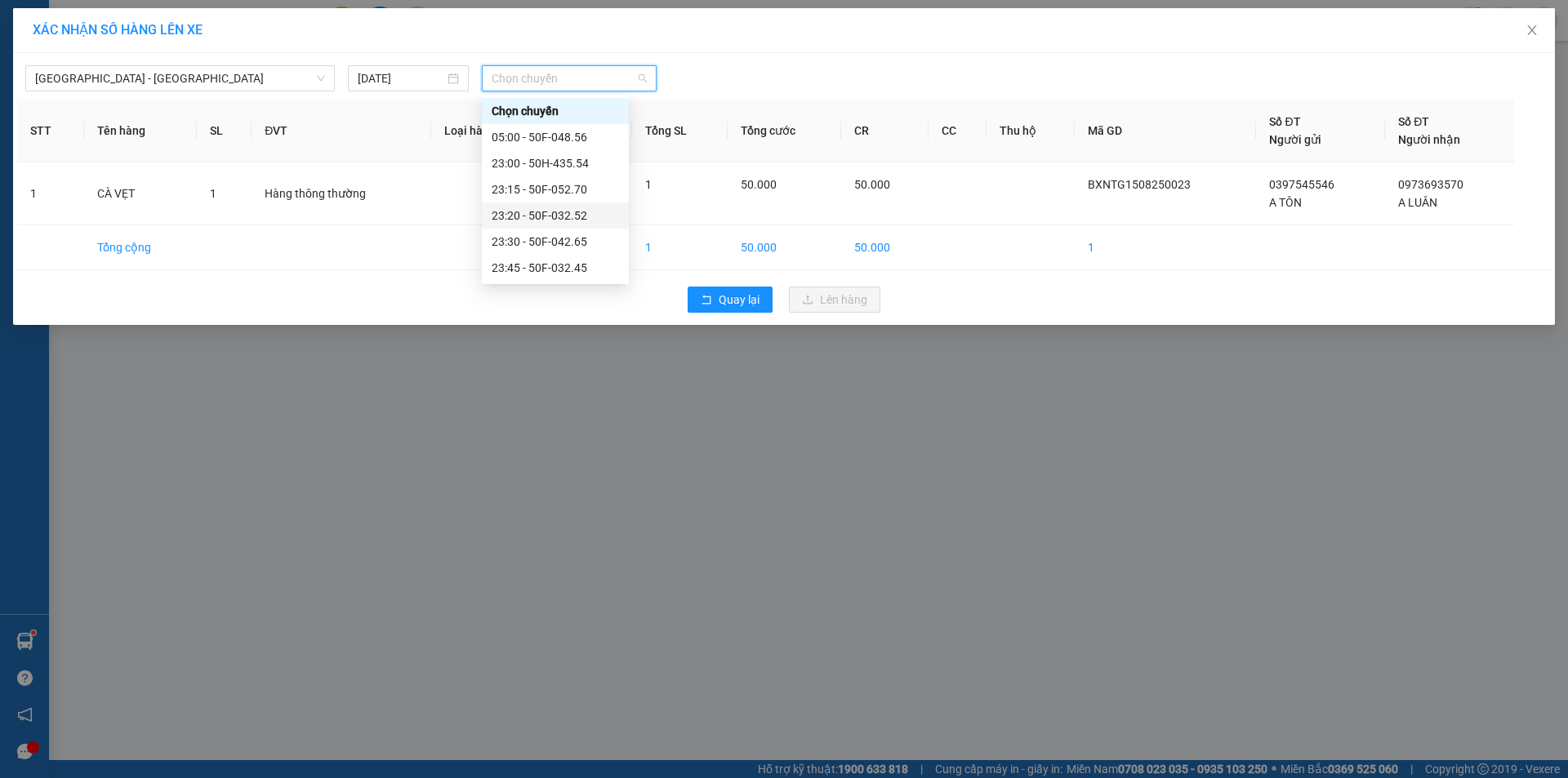
click at [587, 216] on div "23:20 - 50F-032.52" at bounding box center [555, 215] width 127 height 18
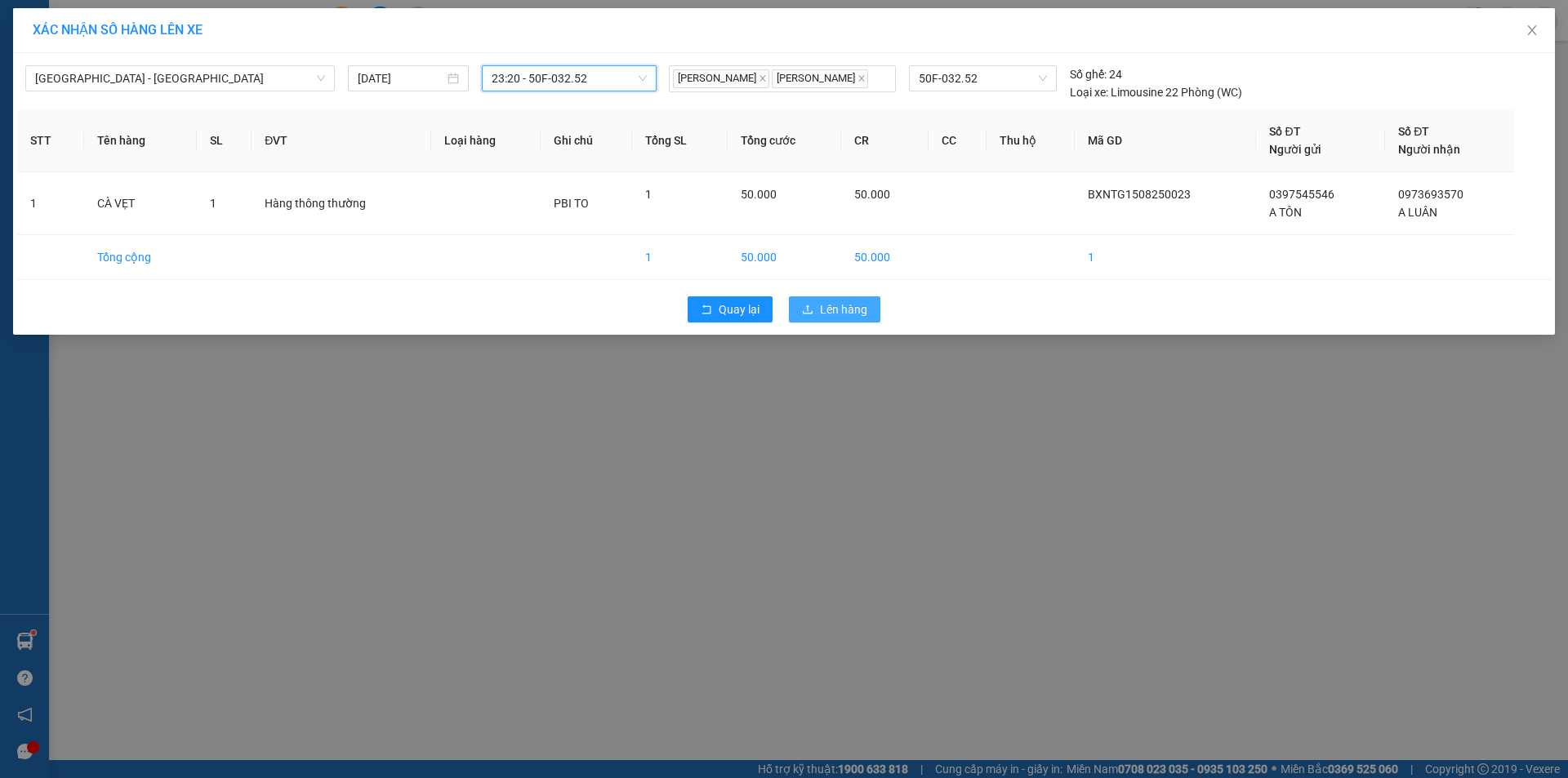
drag, startPoint x: 815, startPoint y: 301, endPoint x: 823, endPoint y: 305, distance: 8.9
click at [816, 302] on button "Lên hàng" at bounding box center [834, 309] width 92 height 26
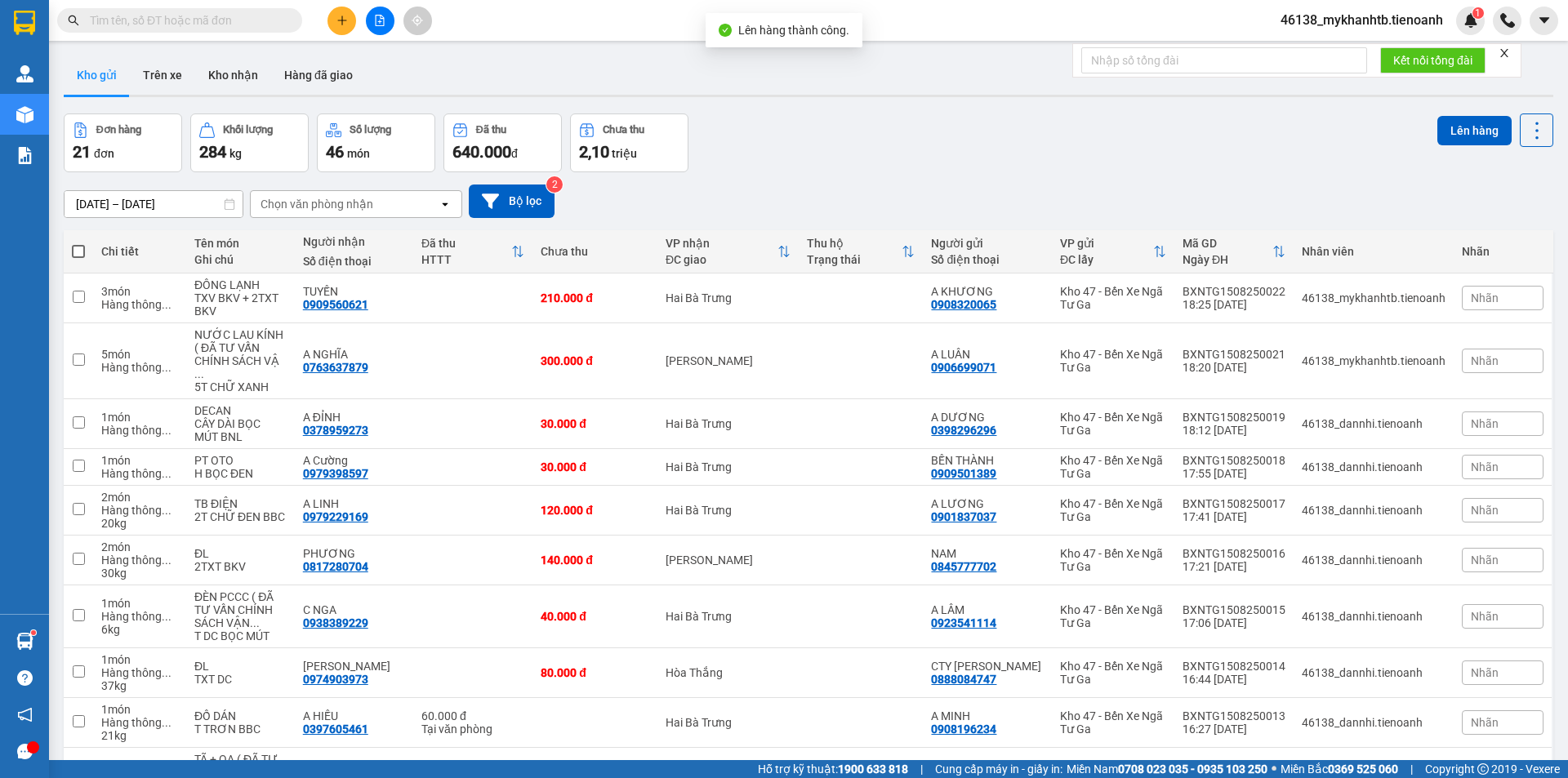
click at [1489, 777] on span "100 / trang" at bounding box center [1479, 788] width 59 height 17
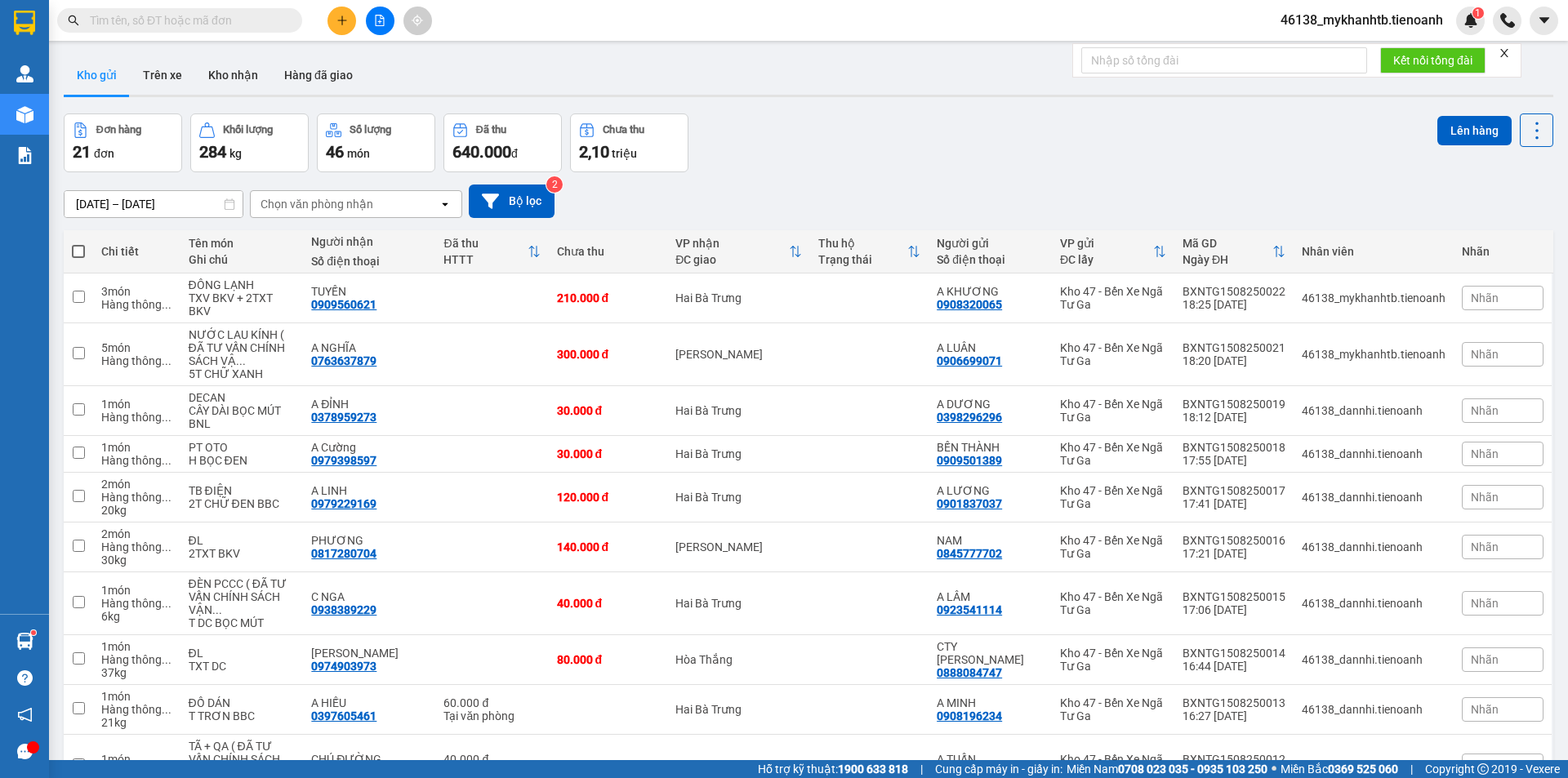
click at [1466, 132] on button "Lên hàng" at bounding box center [1474, 130] width 74 height 30
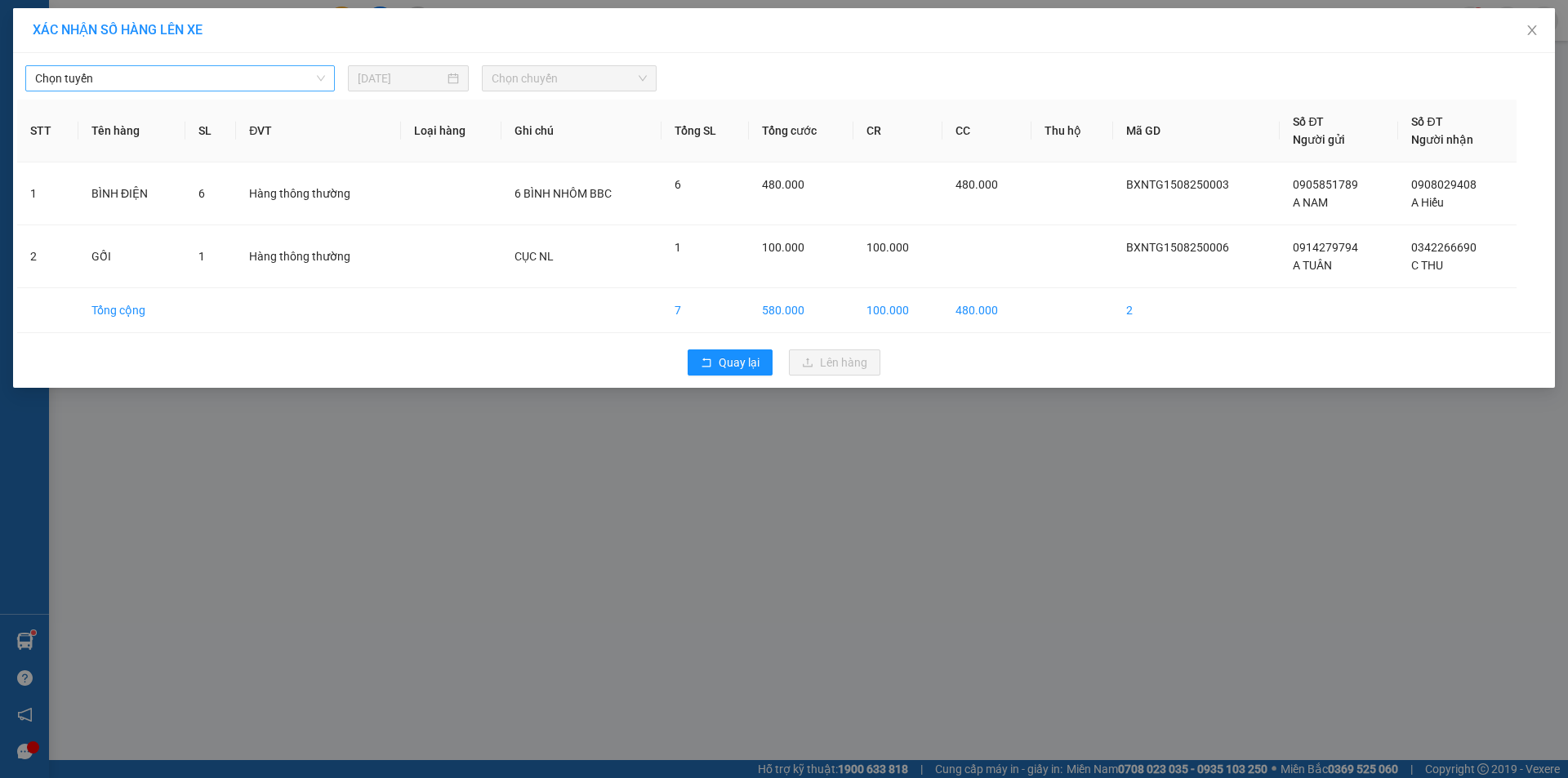
click at [164, 72] on span "Chọn tuyến" at bounding box center [181, 78] width 290 height 25
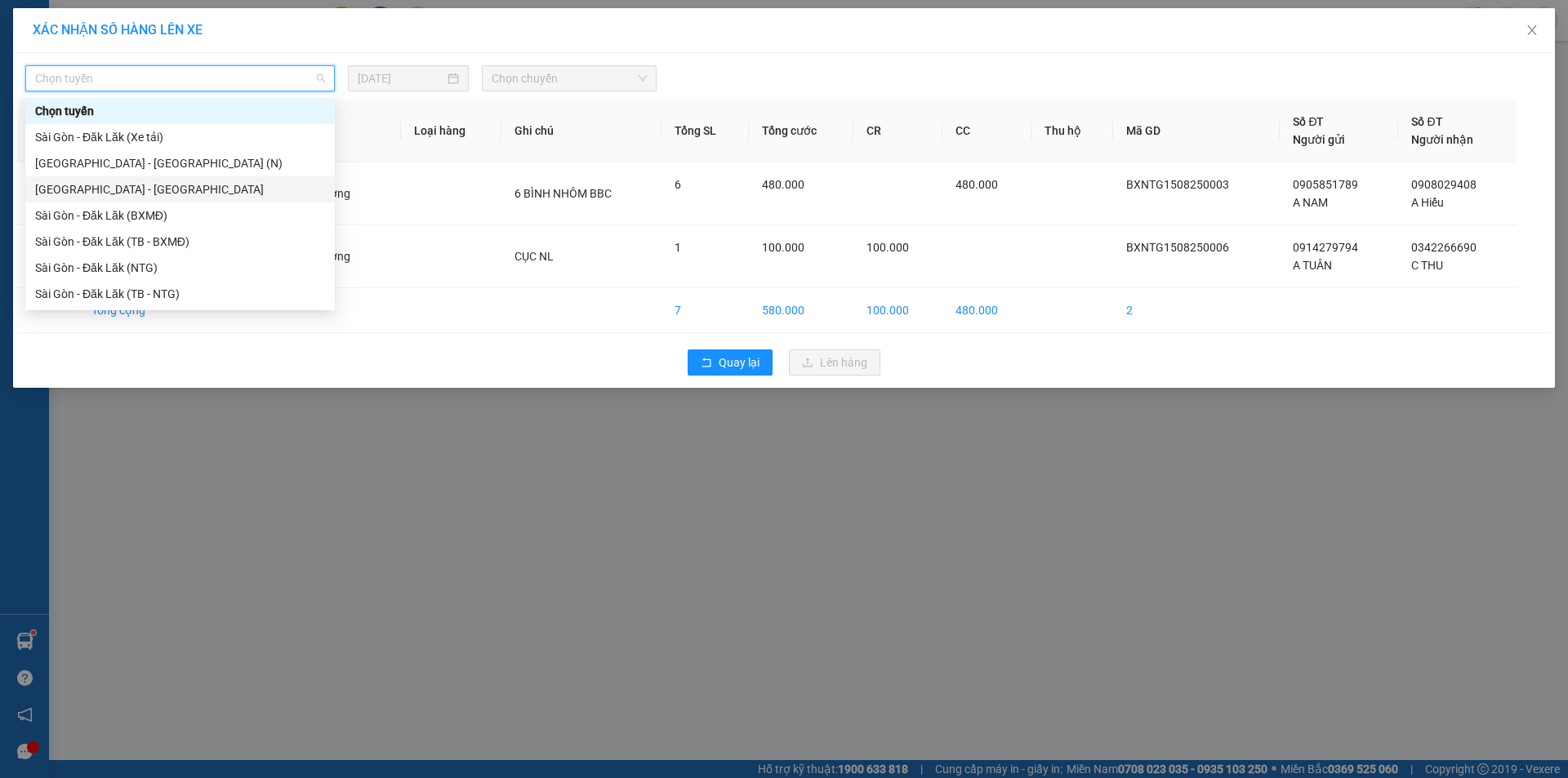
click at [154, 182] on div "[GEOGRAPHIC_DATA] - [GEOGRAPHIC_DATA]" at bounding box center [181, 190] width 290 height 18
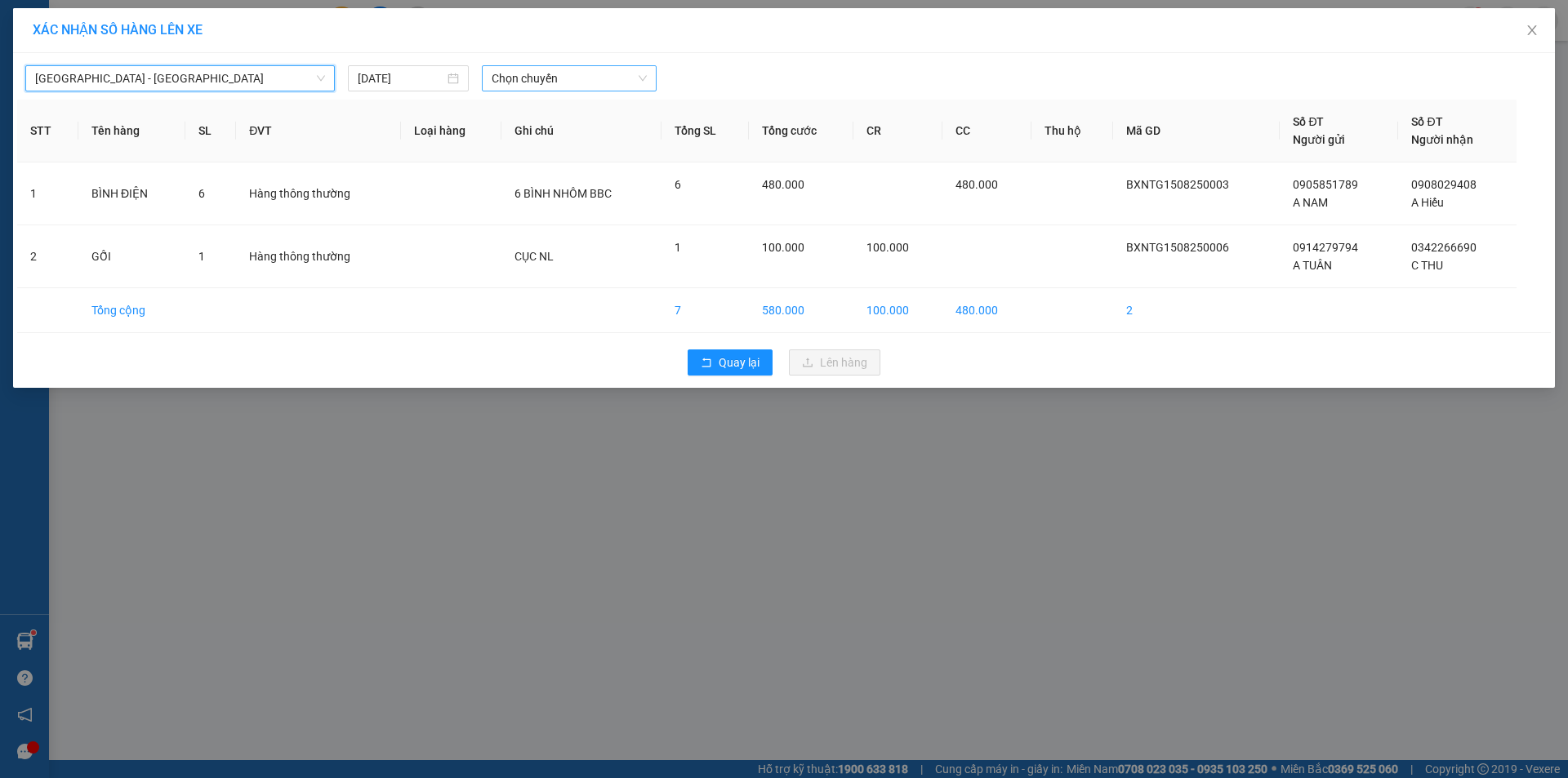
click at [565, 76] on span "Chọn chuyến" at bounding box center [569, 78] width 155 height 25
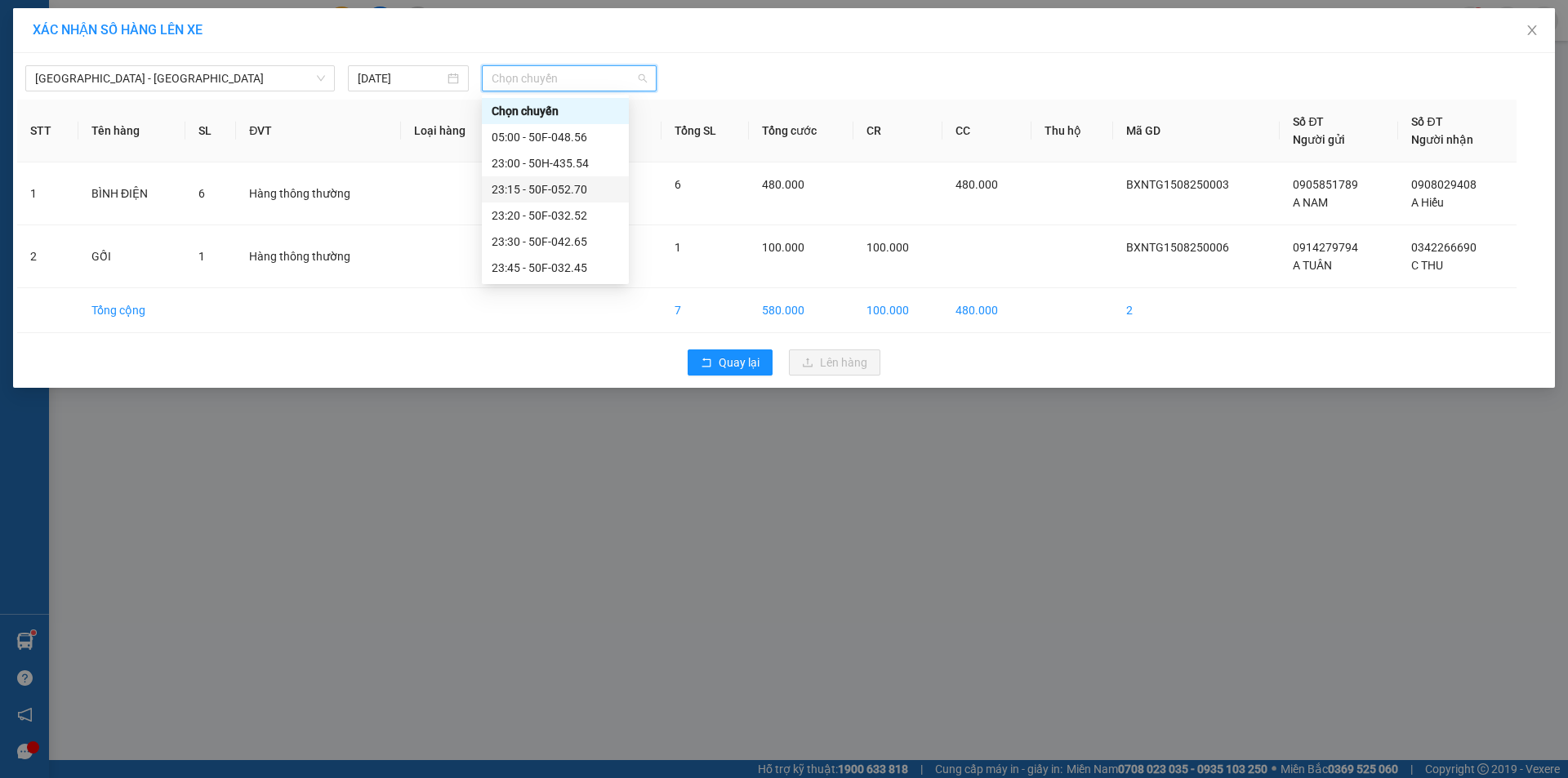
click at [589, 184] on div "23:15 - 50F-052.70" at bounding box center [555, 190] width 127 height 18
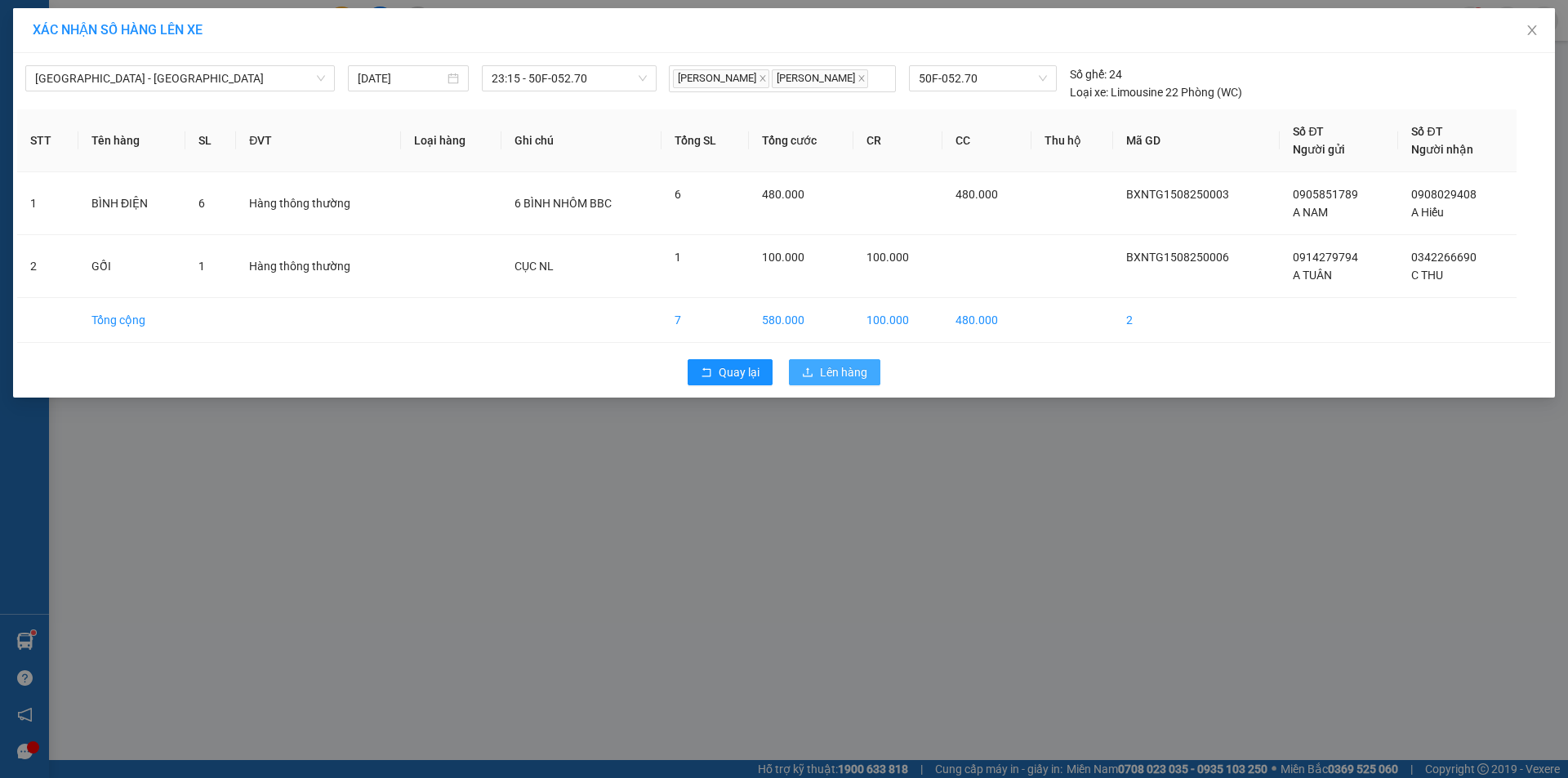
click at [834, 380] on span "Lên hàng" at bounding box center [843, 372] width 47 height 18
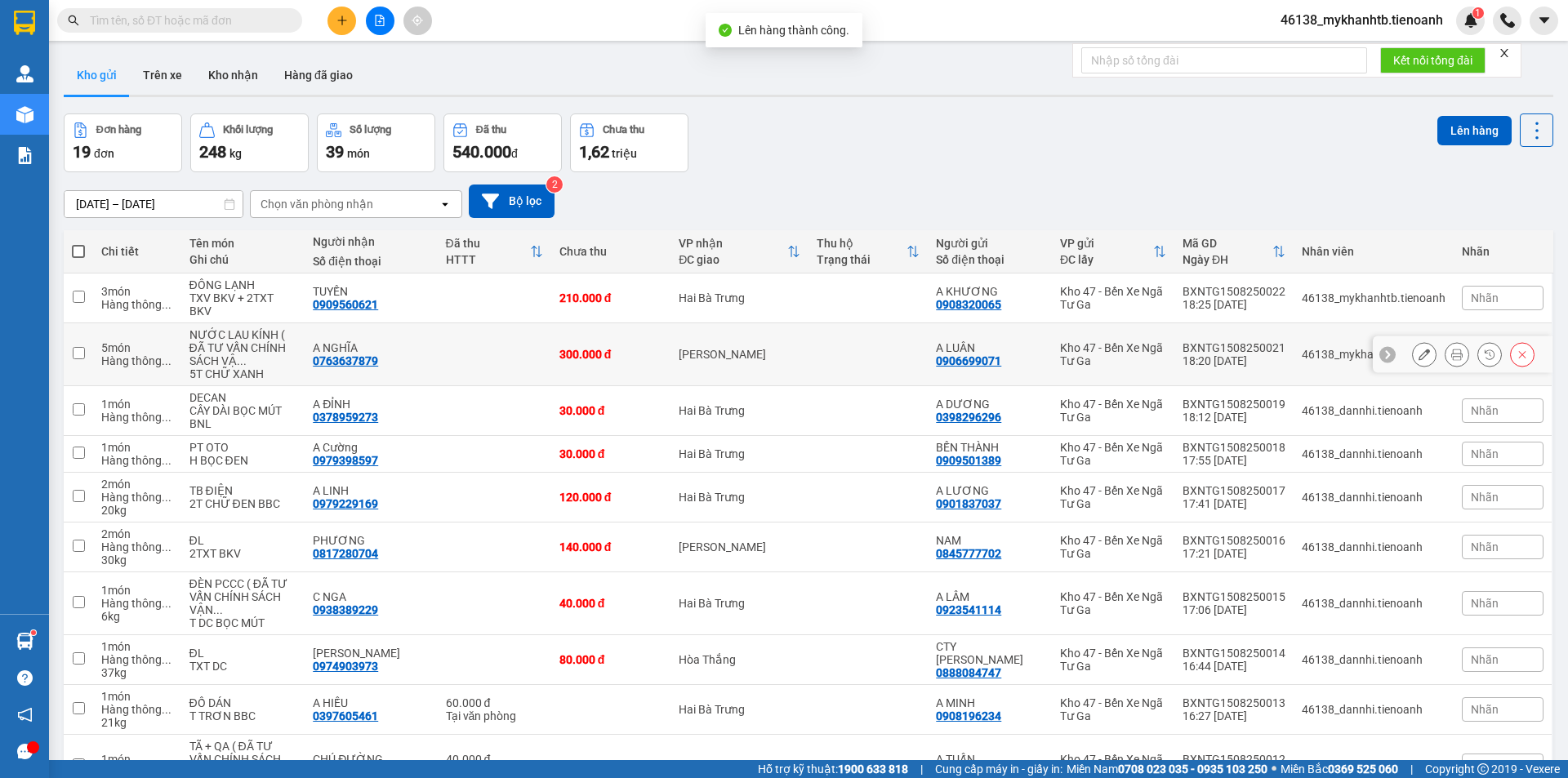
click at [74, 355] on input "checkbox" at bounding box center [79, 353] width 12 height 12
checkbox input "true"
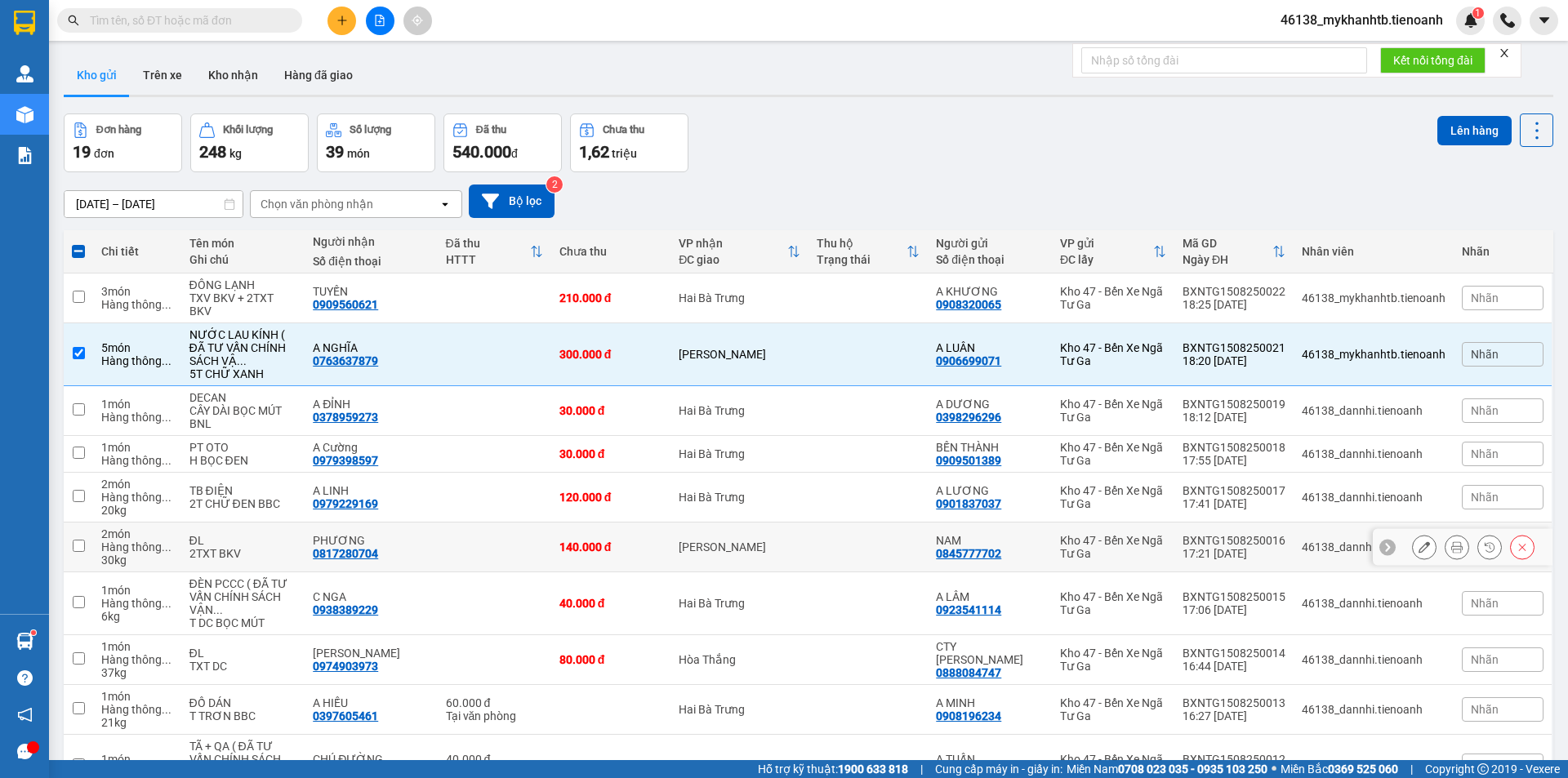
click at [83, 540] on input "checkbox" at bounding box center [79, 546] width 12 height 12
checkbox input "true"
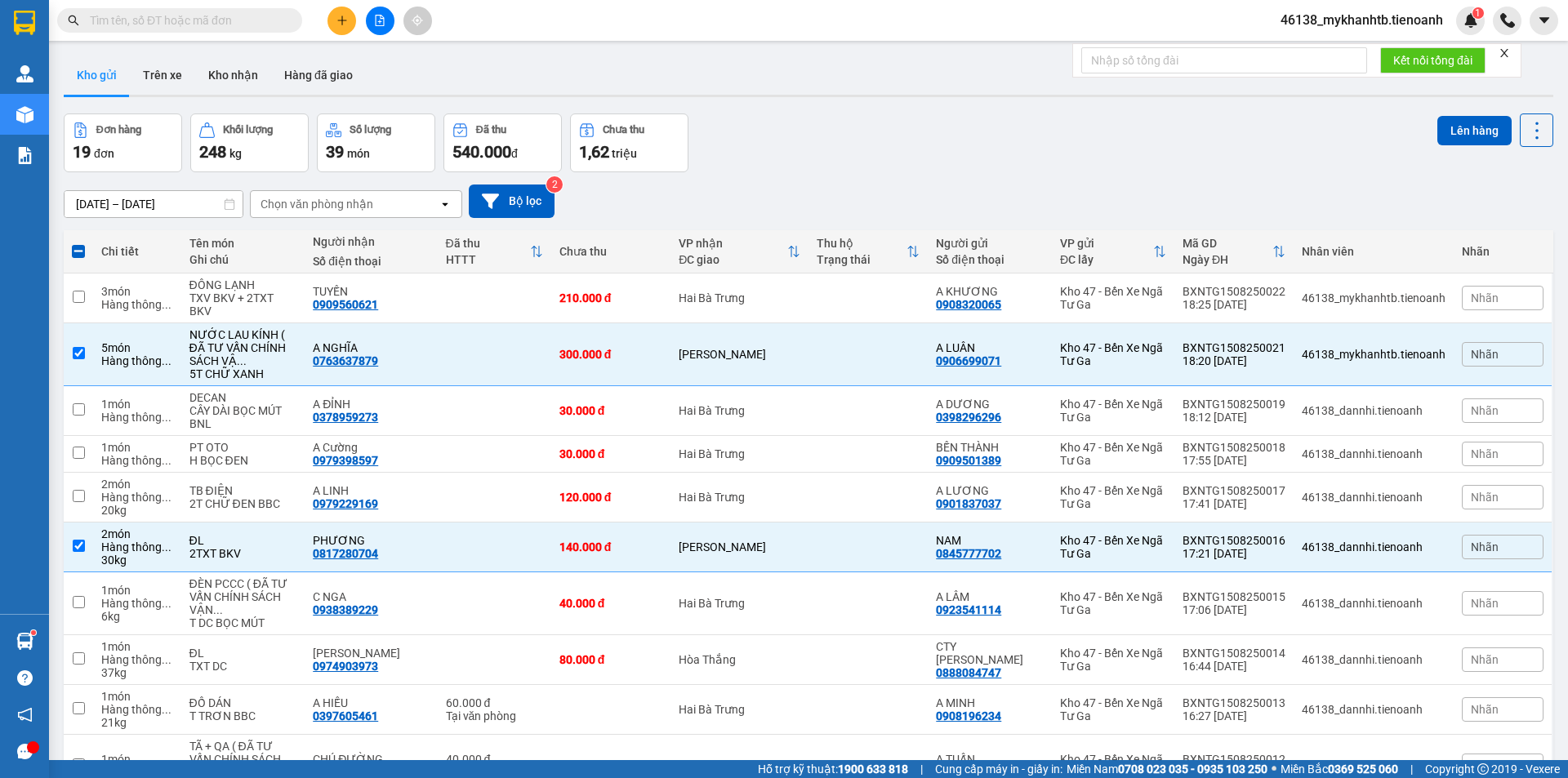
checkbox input "true"
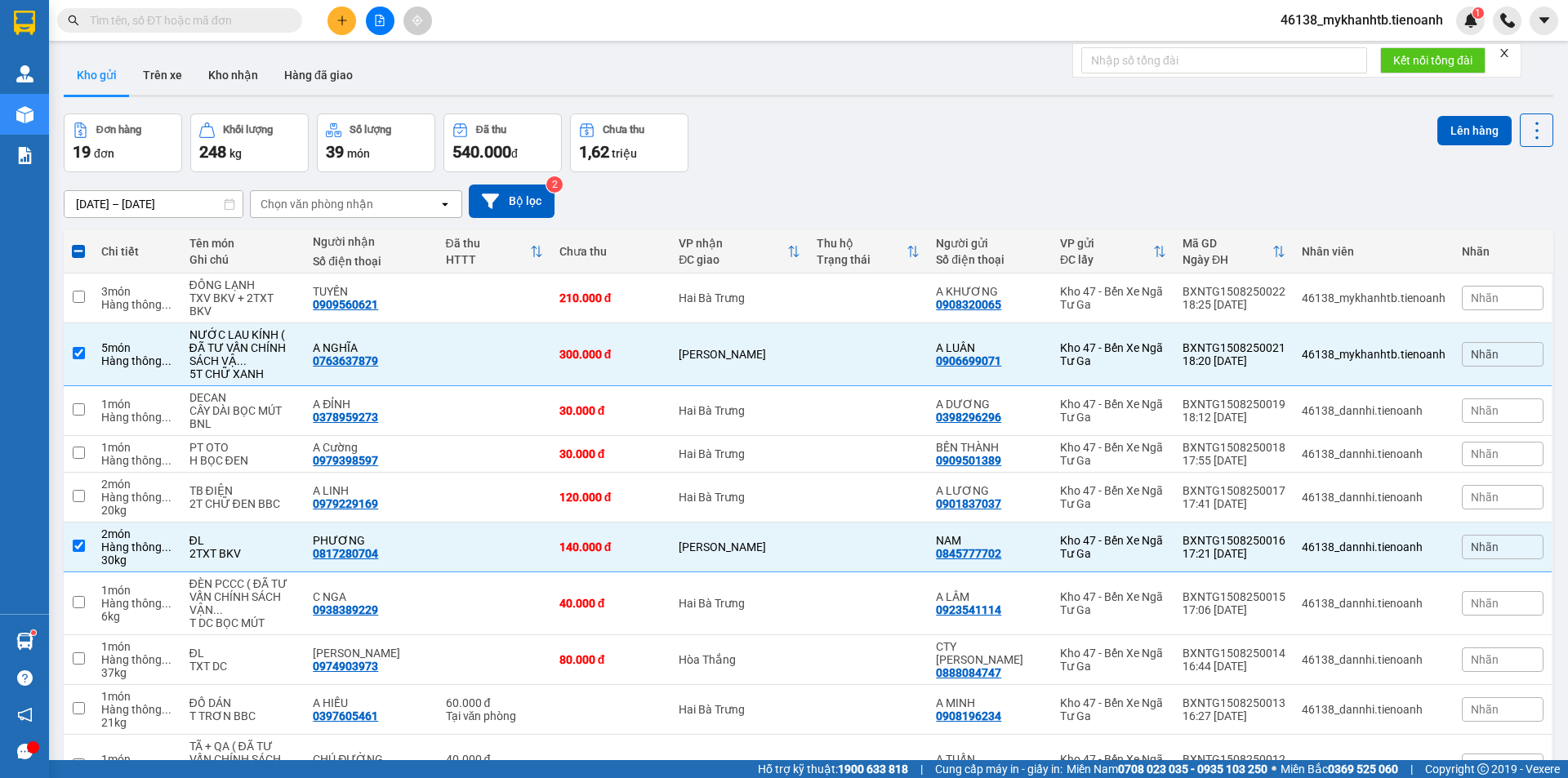
checkbox input "true"
click at [1485, 121] on button "Lên hàng" at bounding box center [1474, 130] width 74 height 30
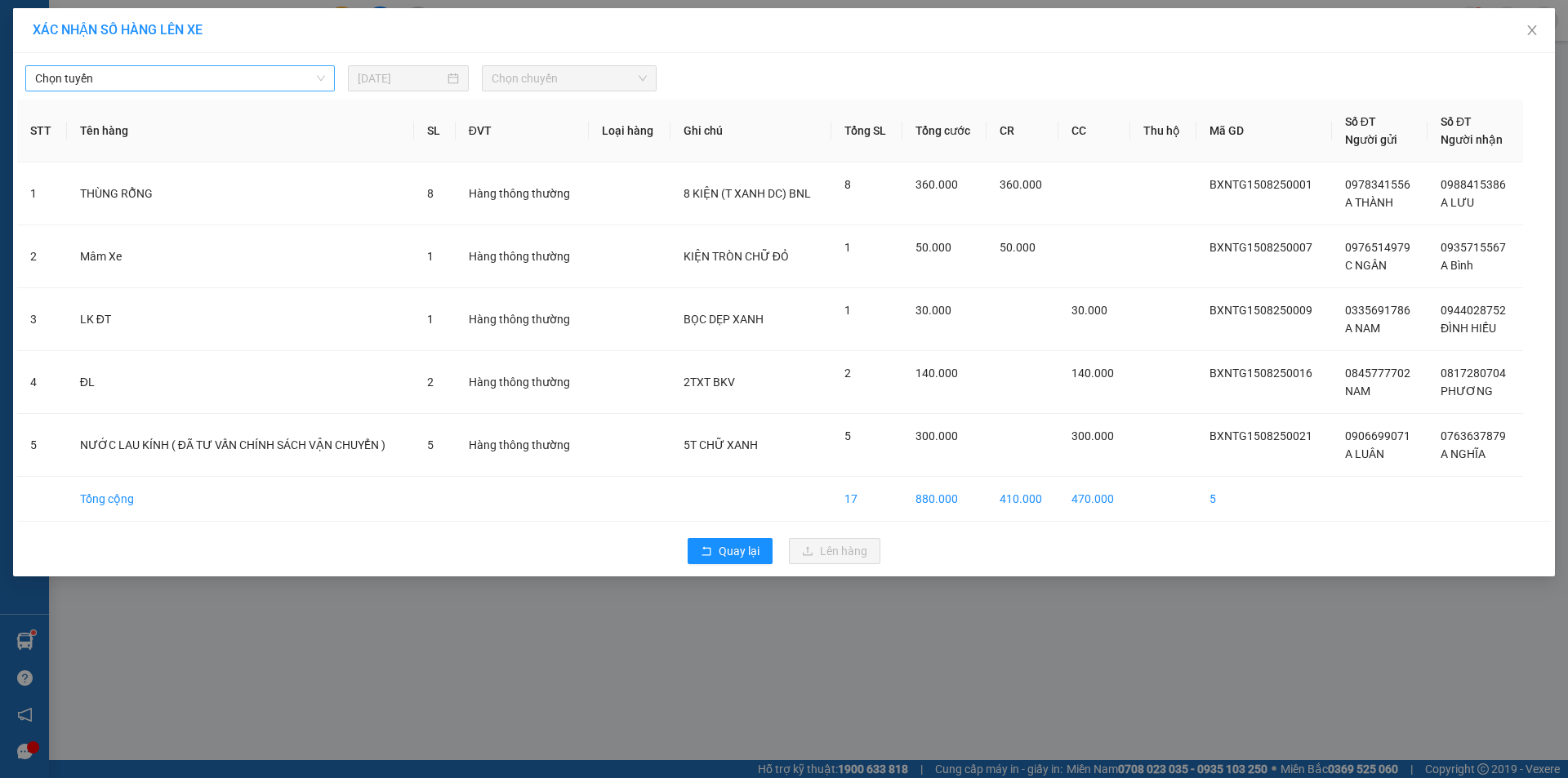
click at [285, 66] on span "Chọn tuyến" at bounding box center [181, 78] width 290 height 25
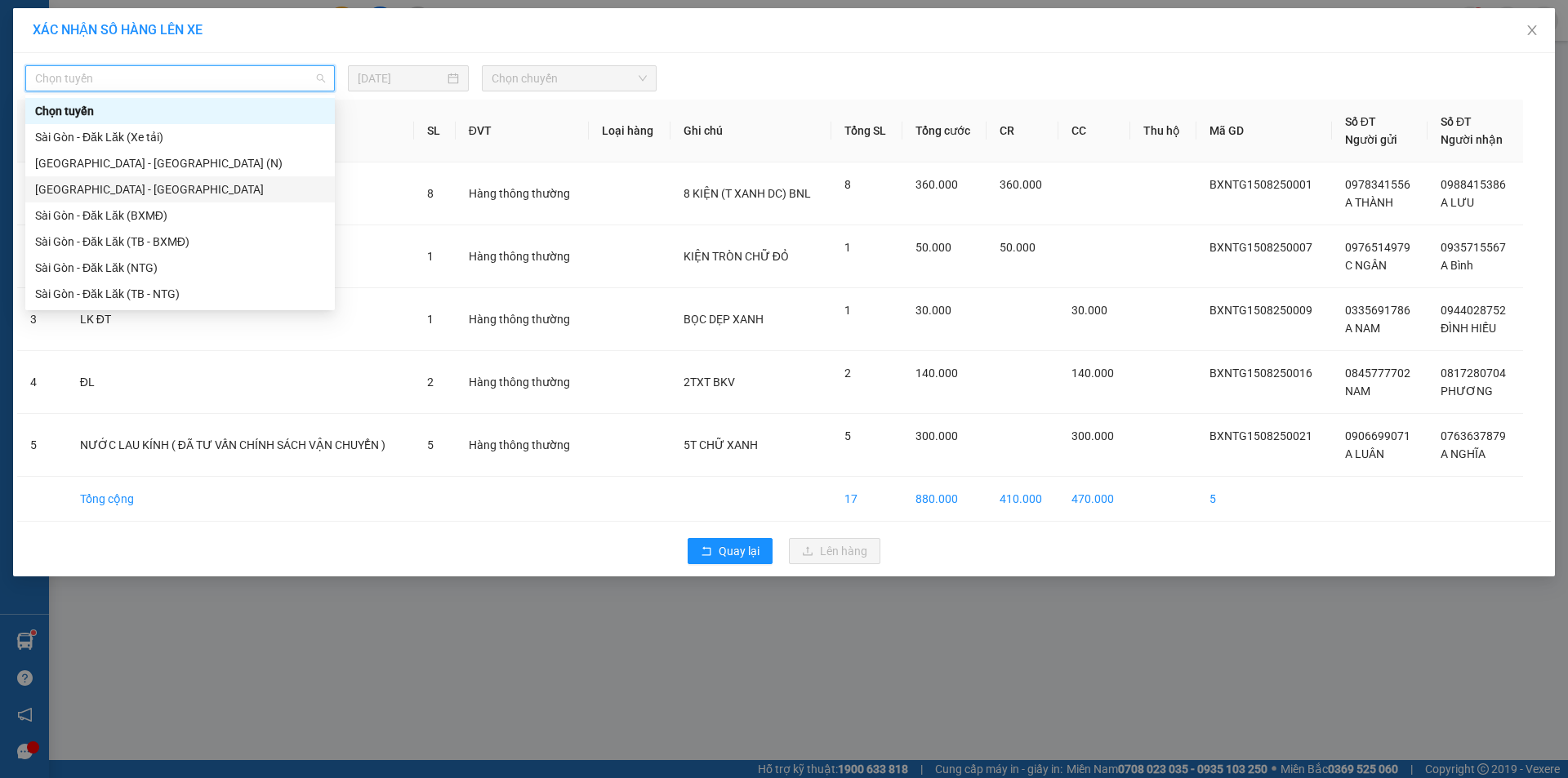
click at [128, 187] on div "[GEOGRAPHIC_DATA] - [GEOGRAPHIC_DATA]" at bounding box center [181, 190] width 290 height 18
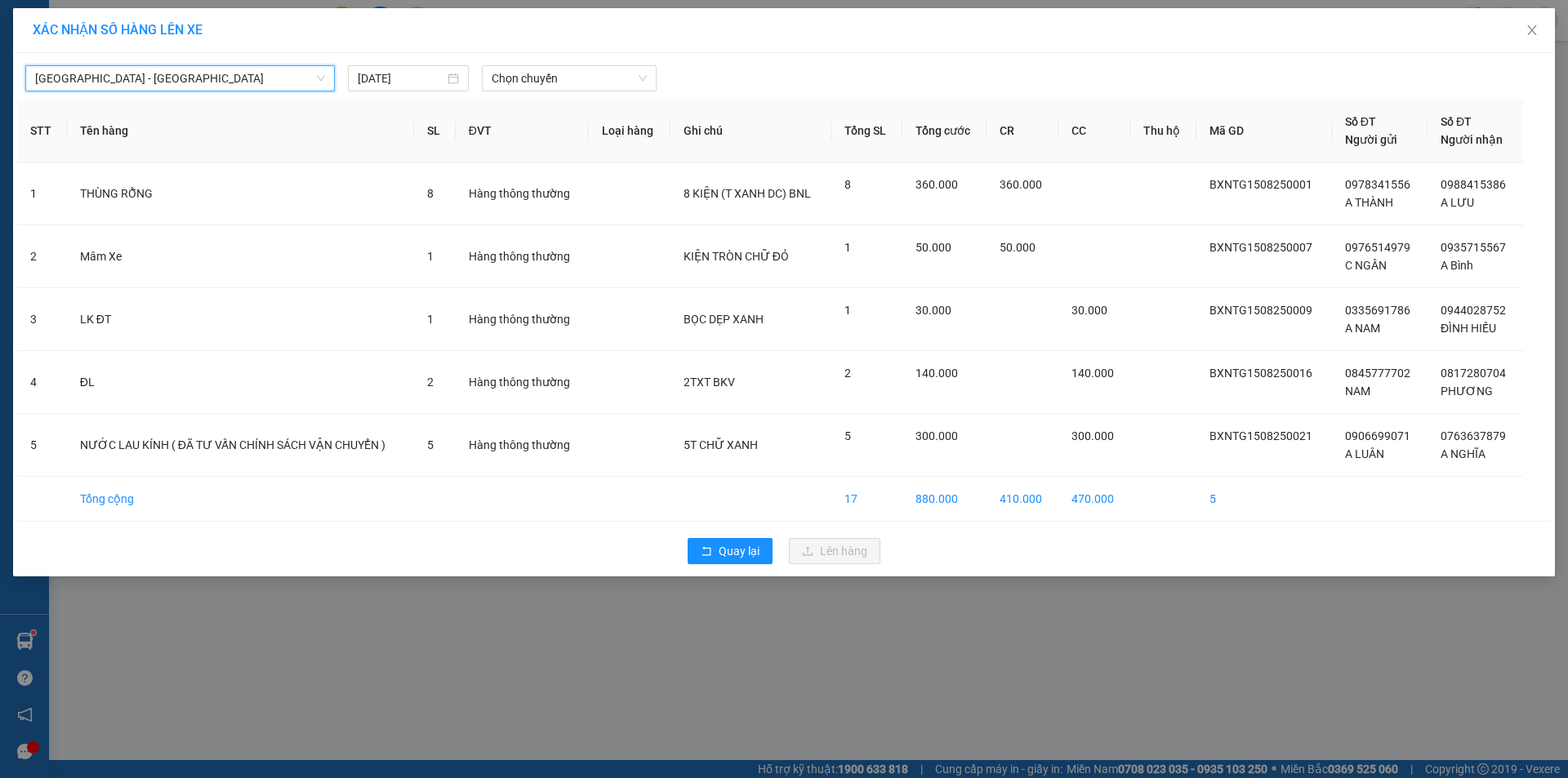
click at [133, 89] on span "[GEOGRAPHIC_DATA] - [GEOGRAPHIC_DATA]" at bounding box center [181, 78] width 290 height 25
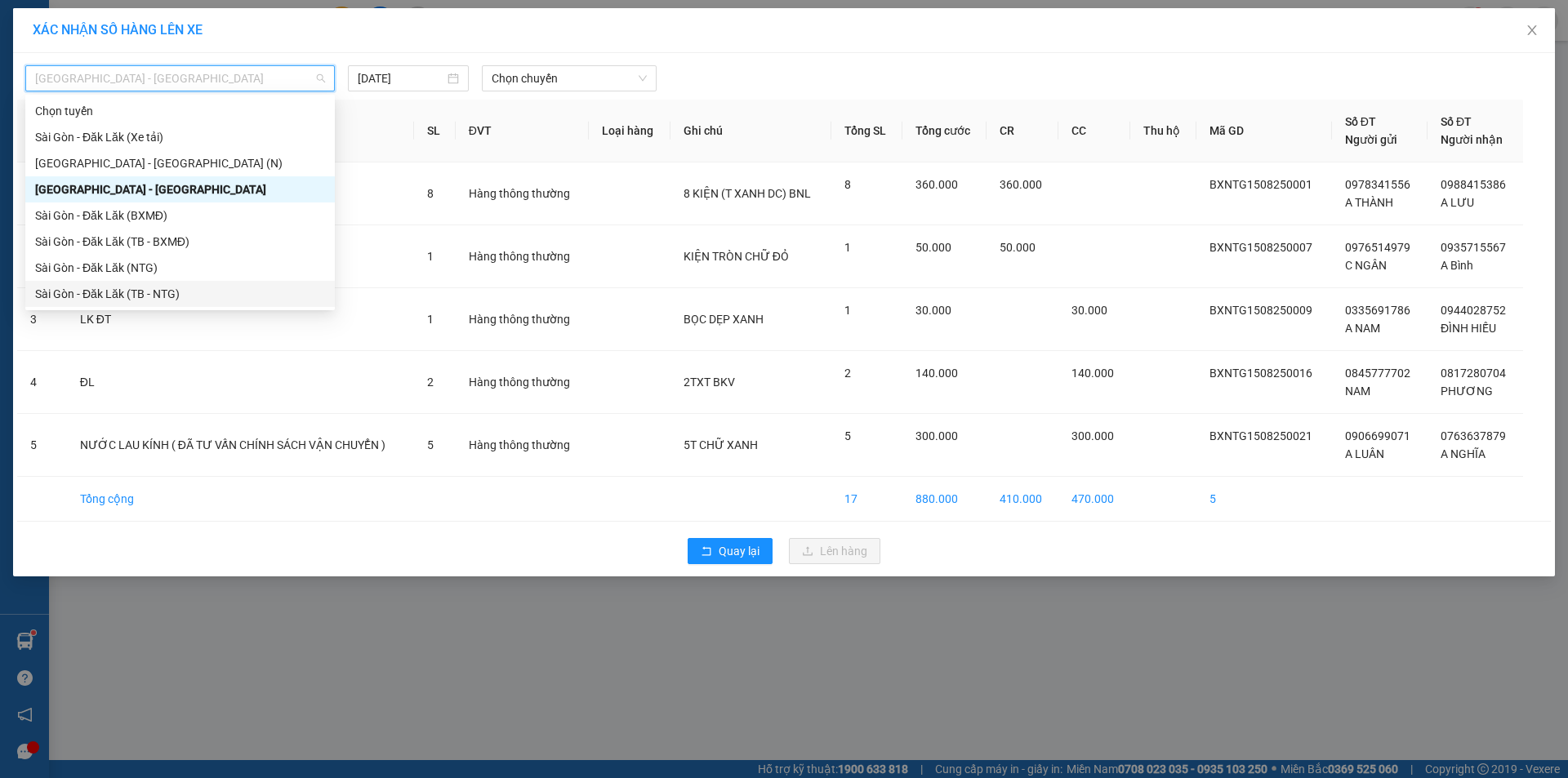
click at [151, 293] on div "Sài Gòn - Đăk Lăk (TB - NTG)" at bounding box center [181, 294] width 290 height 18
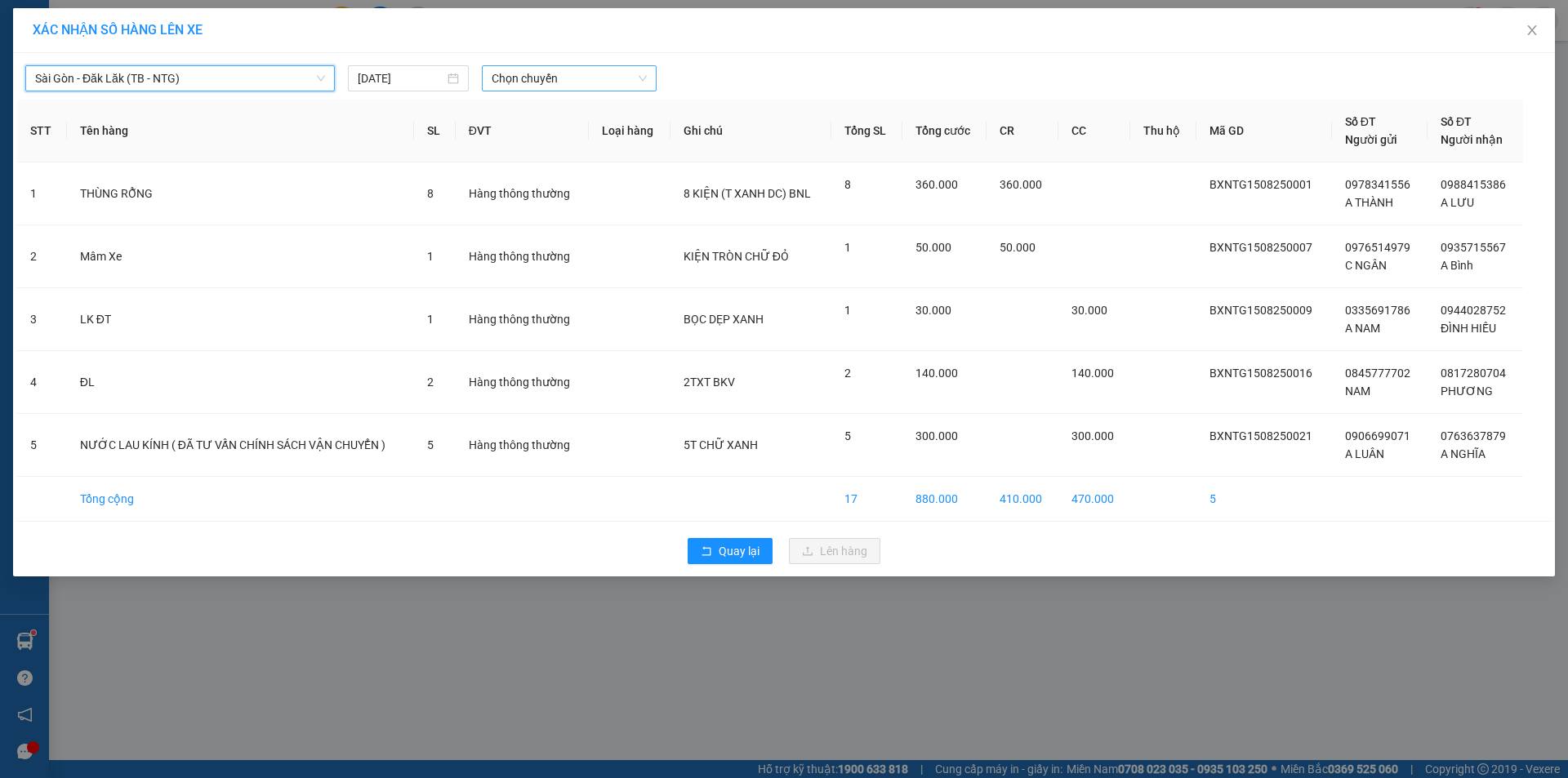
click at [565, 81] on span "Chọn chuyến" at bounding box center [569, 78] width 155 height 25
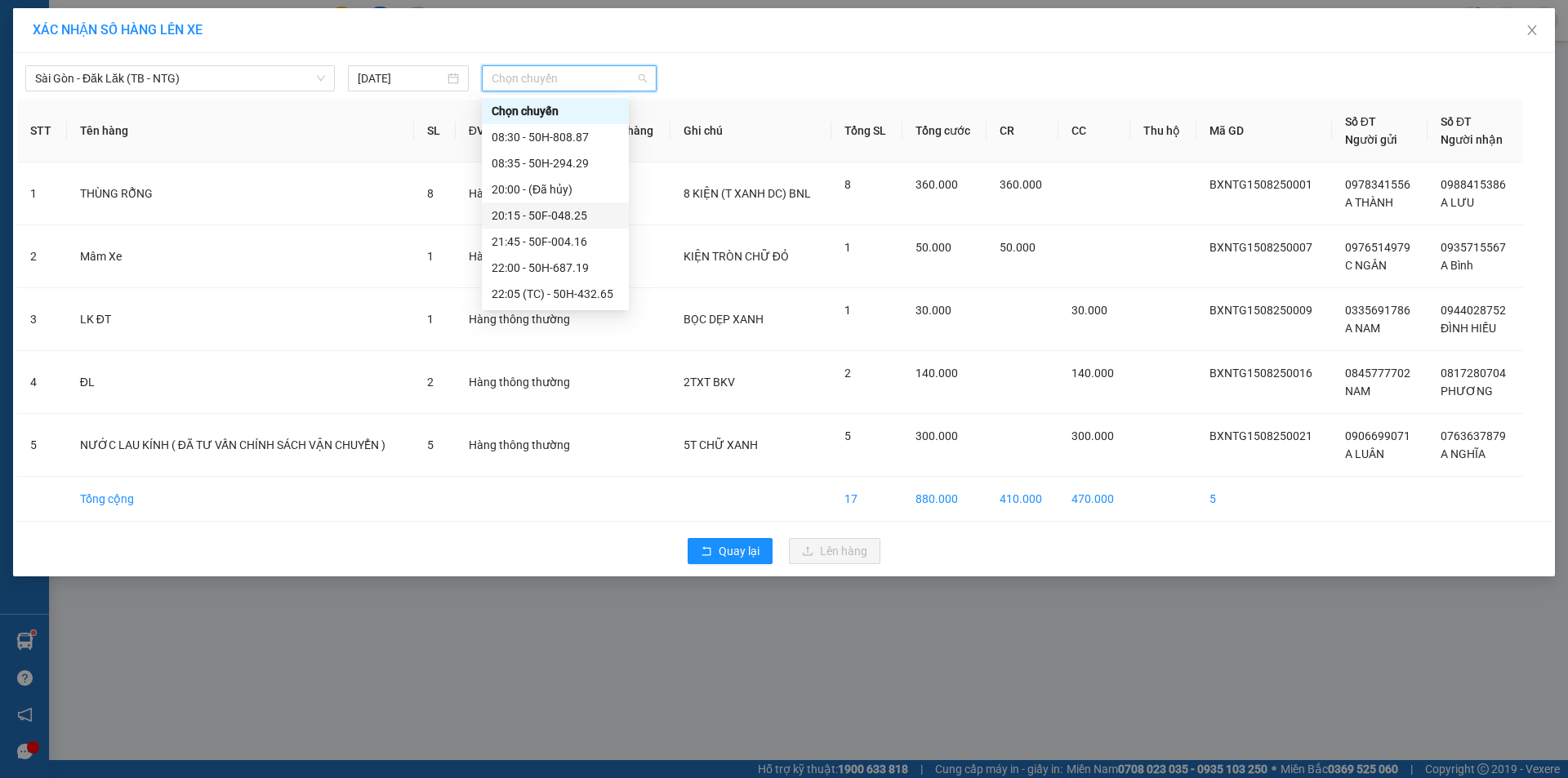
click at [593, 218] on div "20:15 - 50F-048.25" at bounding box center [555, 215] width 127 height 18
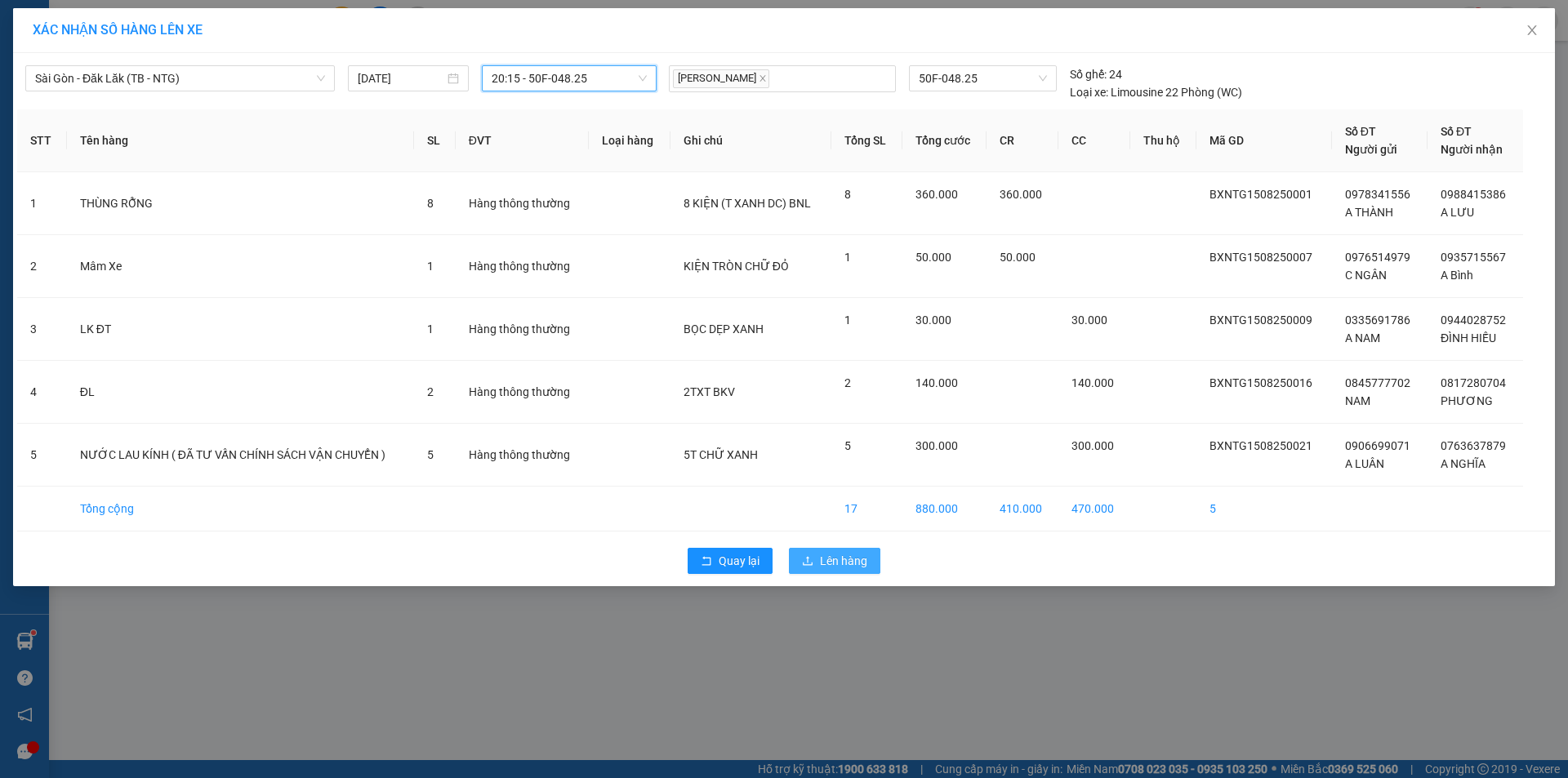
click at [824, 567] on span "Lên hàng" at bounding box center [843, 561] width 47 height 18
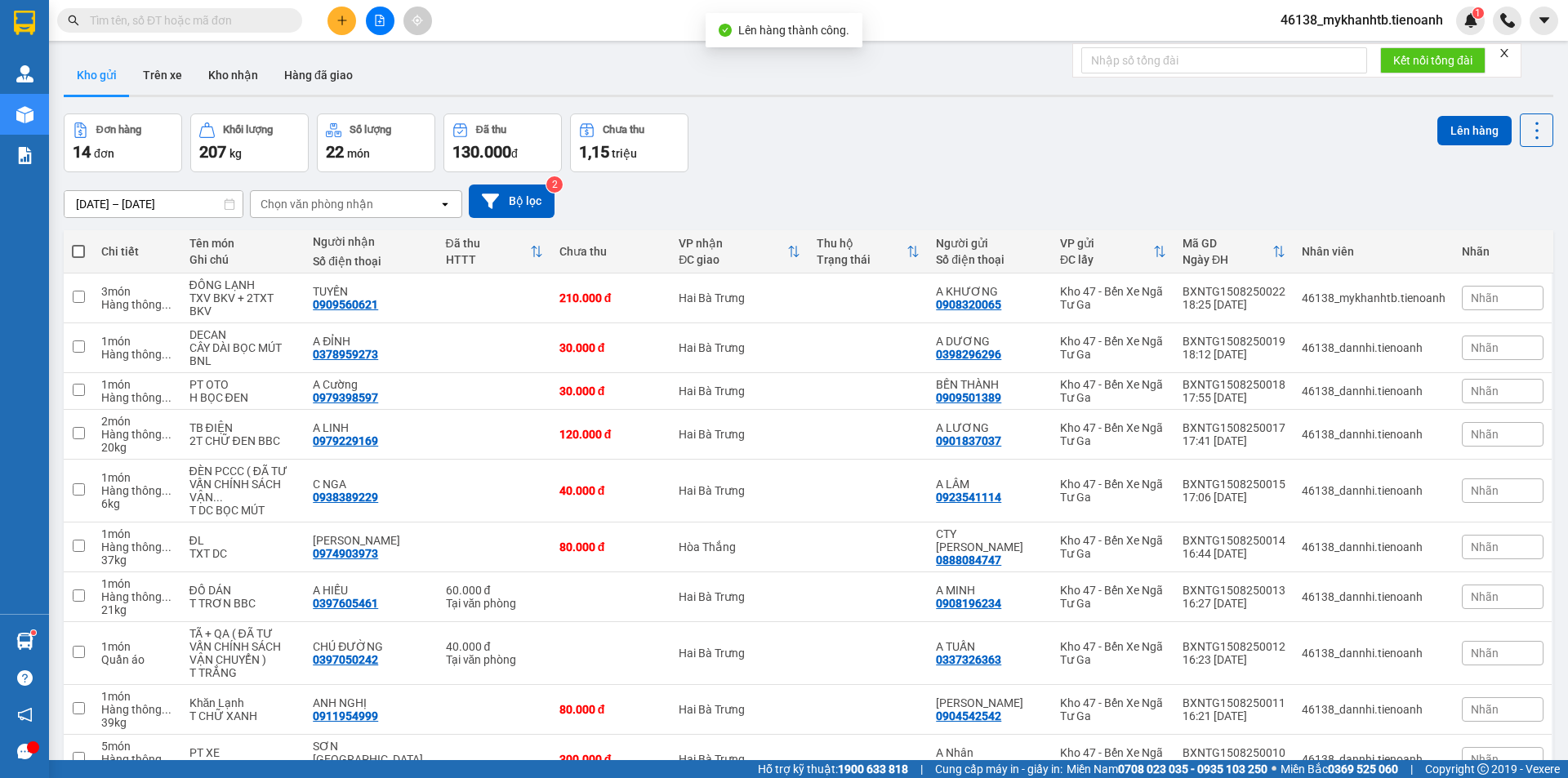
click at [76, 253] on span at bounding box center [78, 251] width 13 height 13
click at [78, 244] on input "checkbox" at bounding box center [78, 244] width 0 height 0
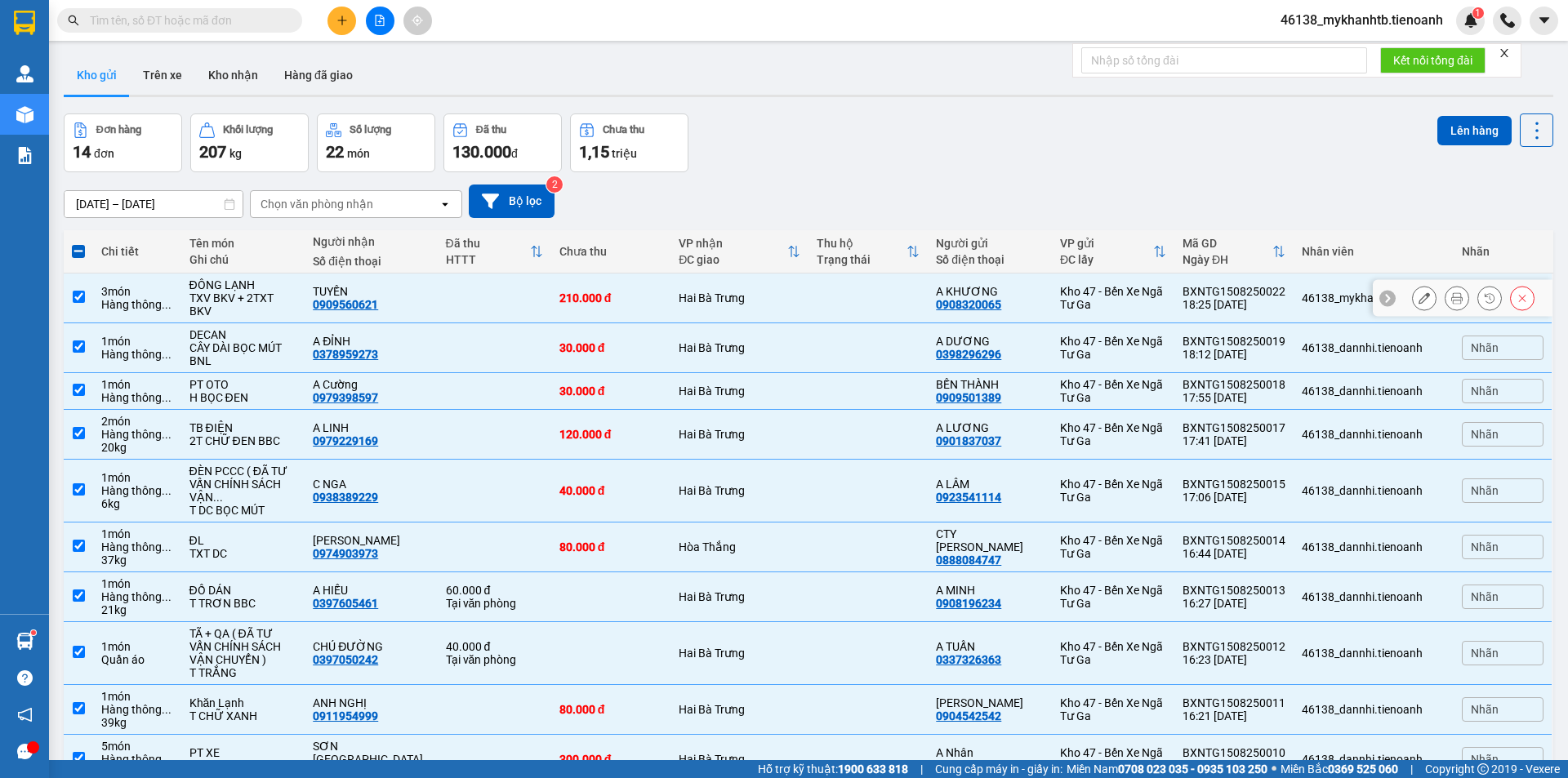
click at [80, 299] on input "checkbox" at bounding box center [79, 296] width 12 height 12
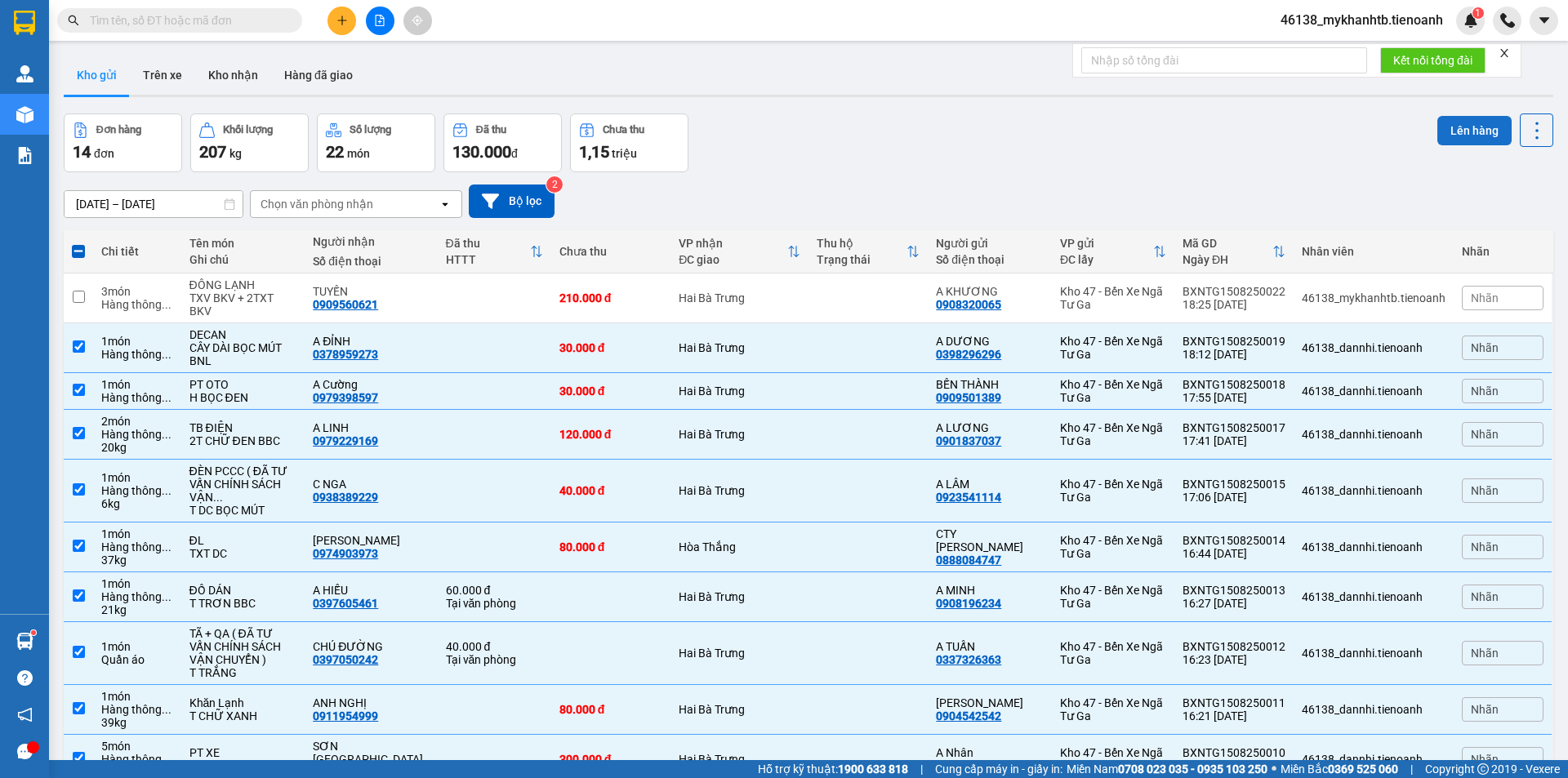
click at [1458, 144] on button "Lên hàng" at bounding box center [1474, 130] width 74 height 30
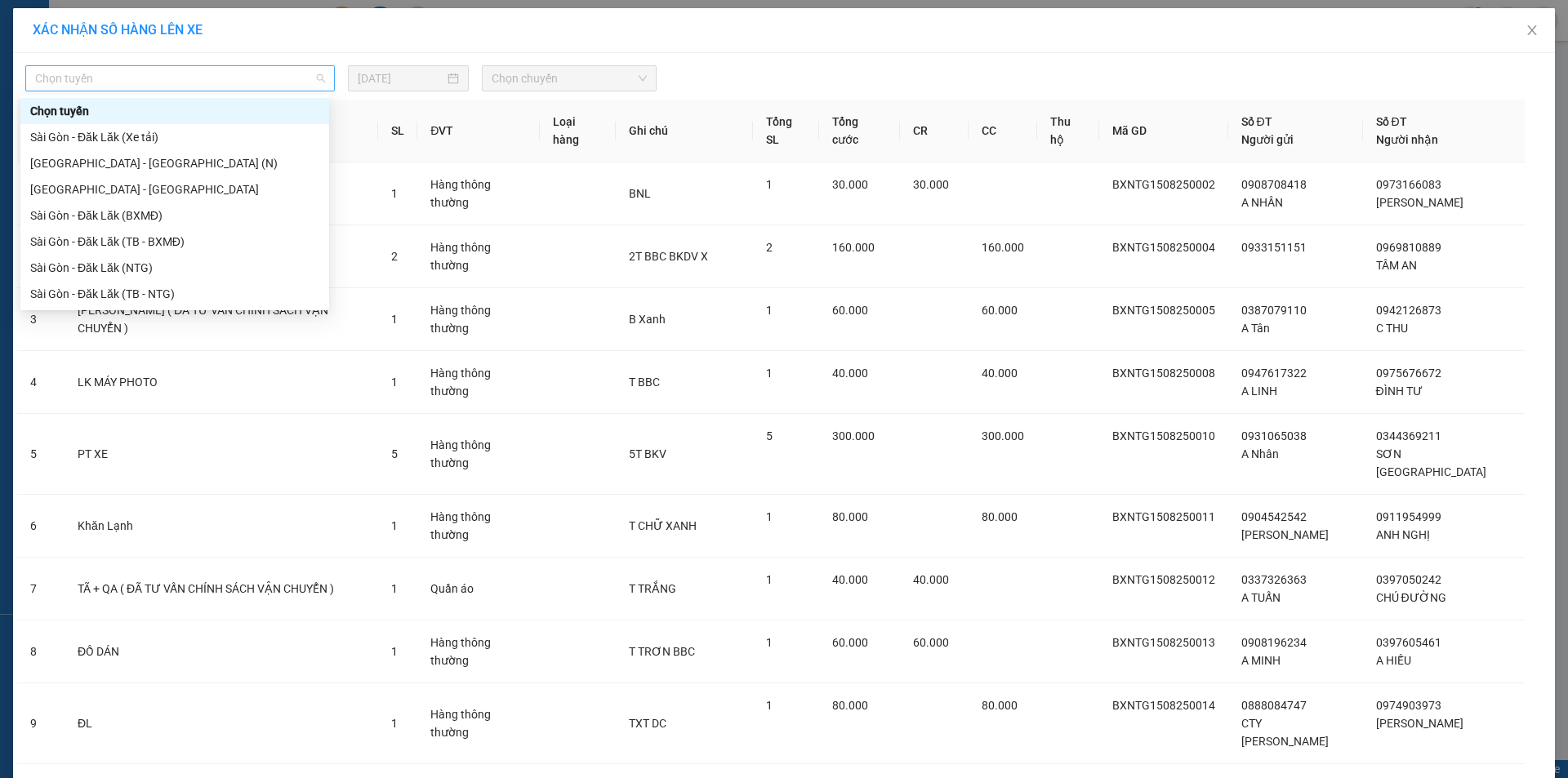
click at [274, 77] on span "Chọn tuyến" at bounding box center [181, 78] width 290 height 25
click at [182, 295] on div "Sài Gòn - Đăk Lăk (TB - NTG)" at bounding box center [175, 294] width 289 height 18
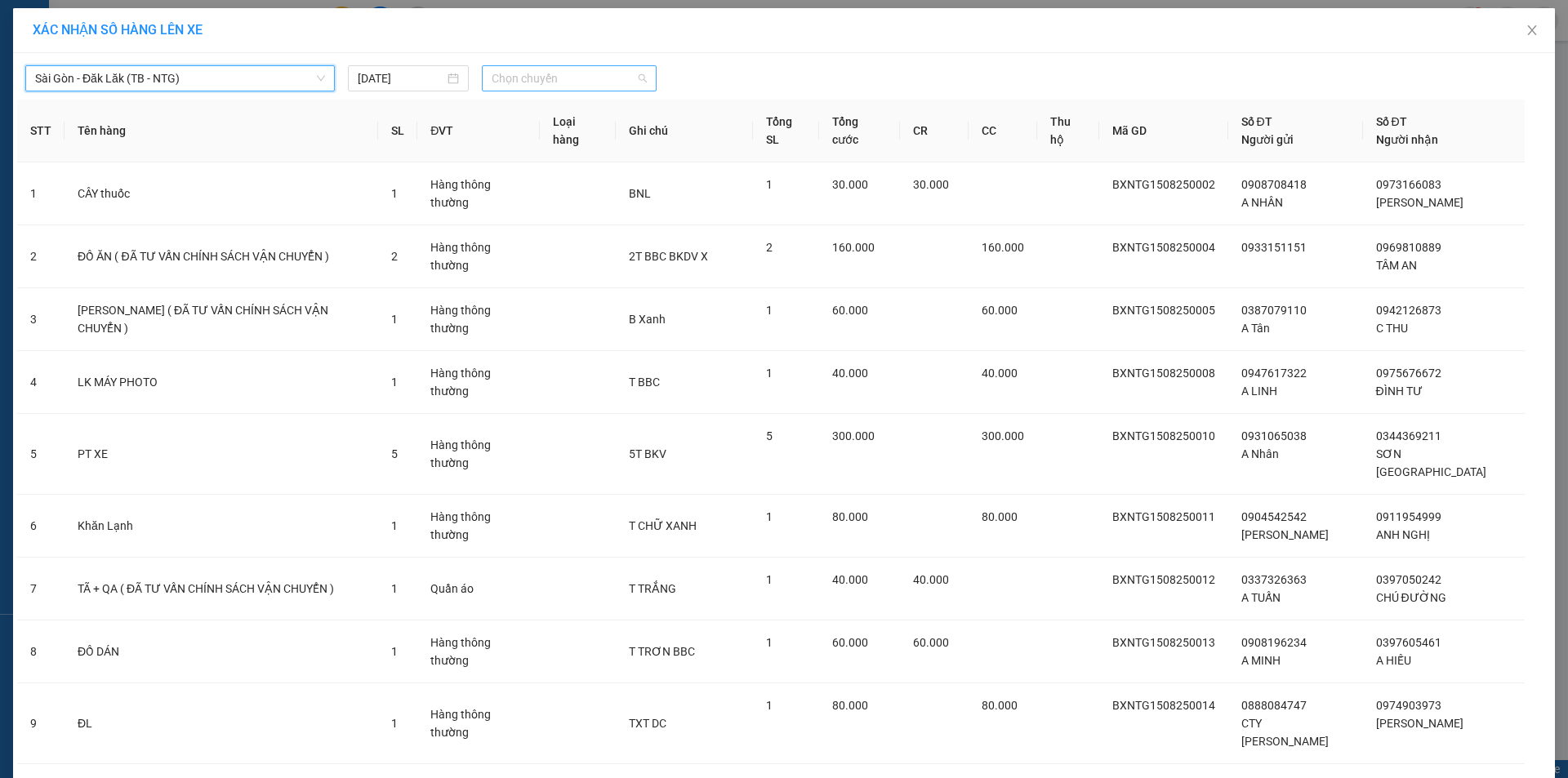
click at [537, 83] on span "Chọn chuyến" at bounding box center [569, 78] width 155 height 25
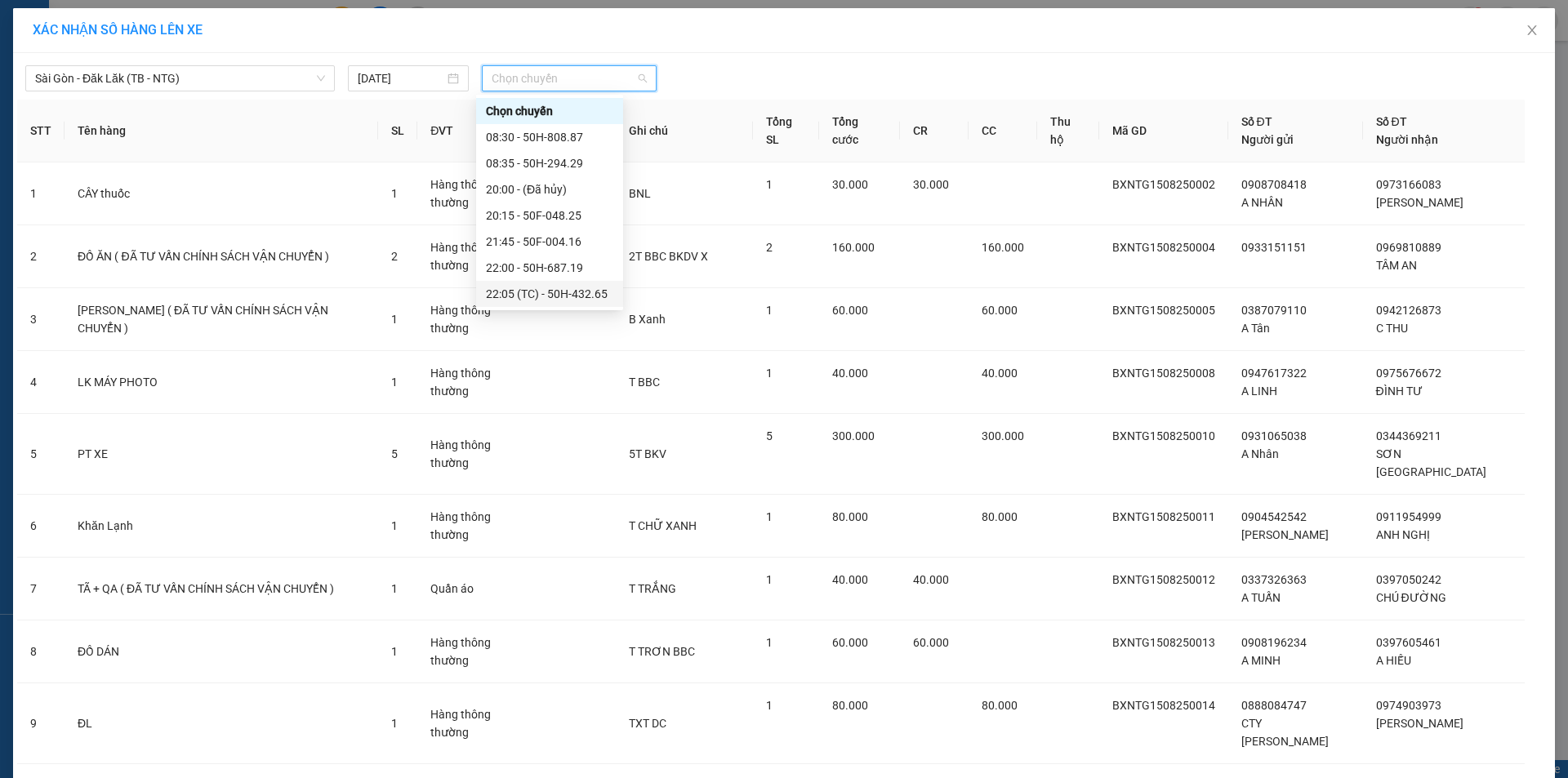
click at [588, 285] on div "22:05 (TC) - 50H-432.65" at bounding box center [549, 294] width 127 height 18
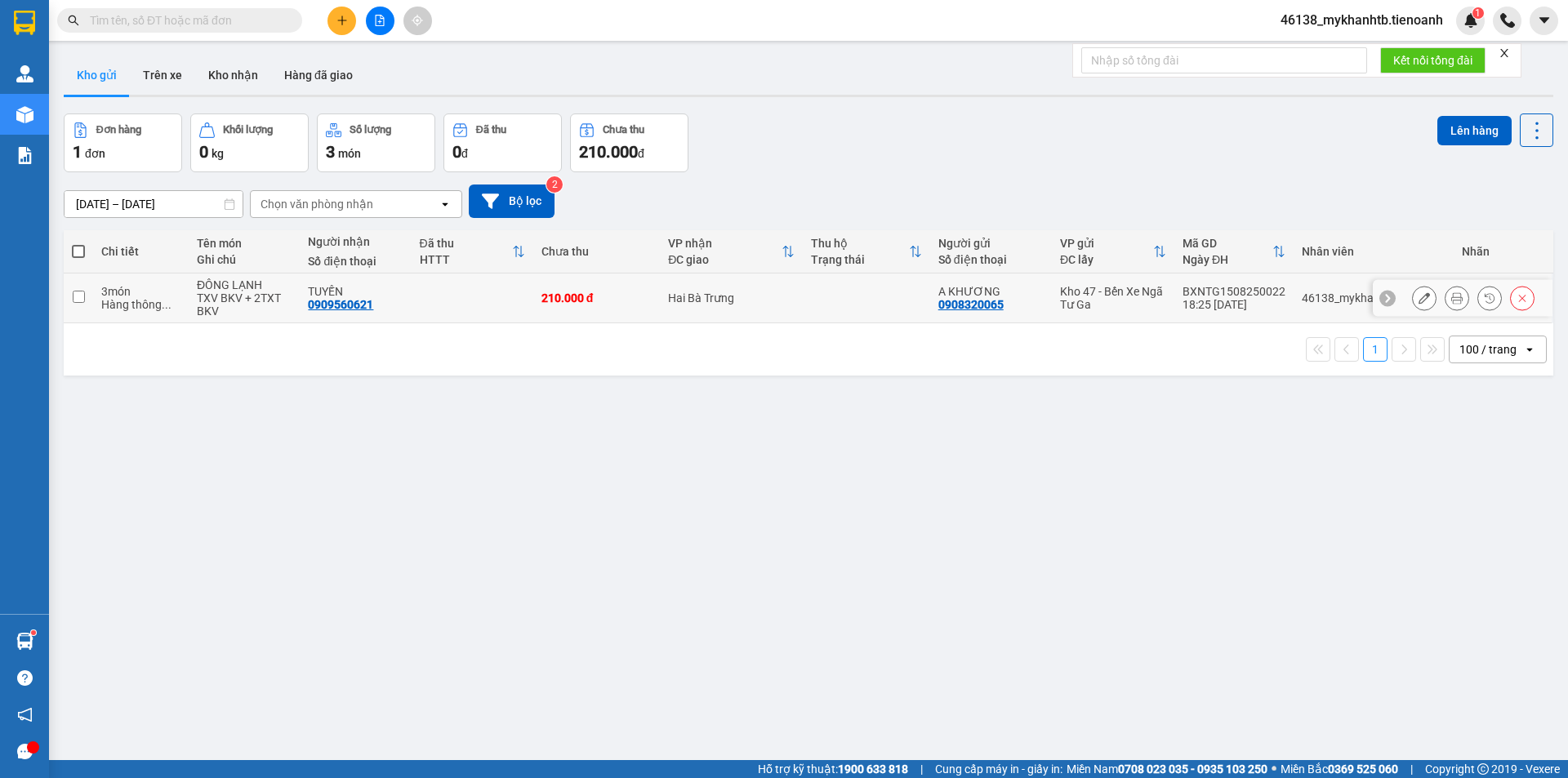
click at [74, 297] on input "checkbox" at bounding box center [79, 296] width 12 height 12
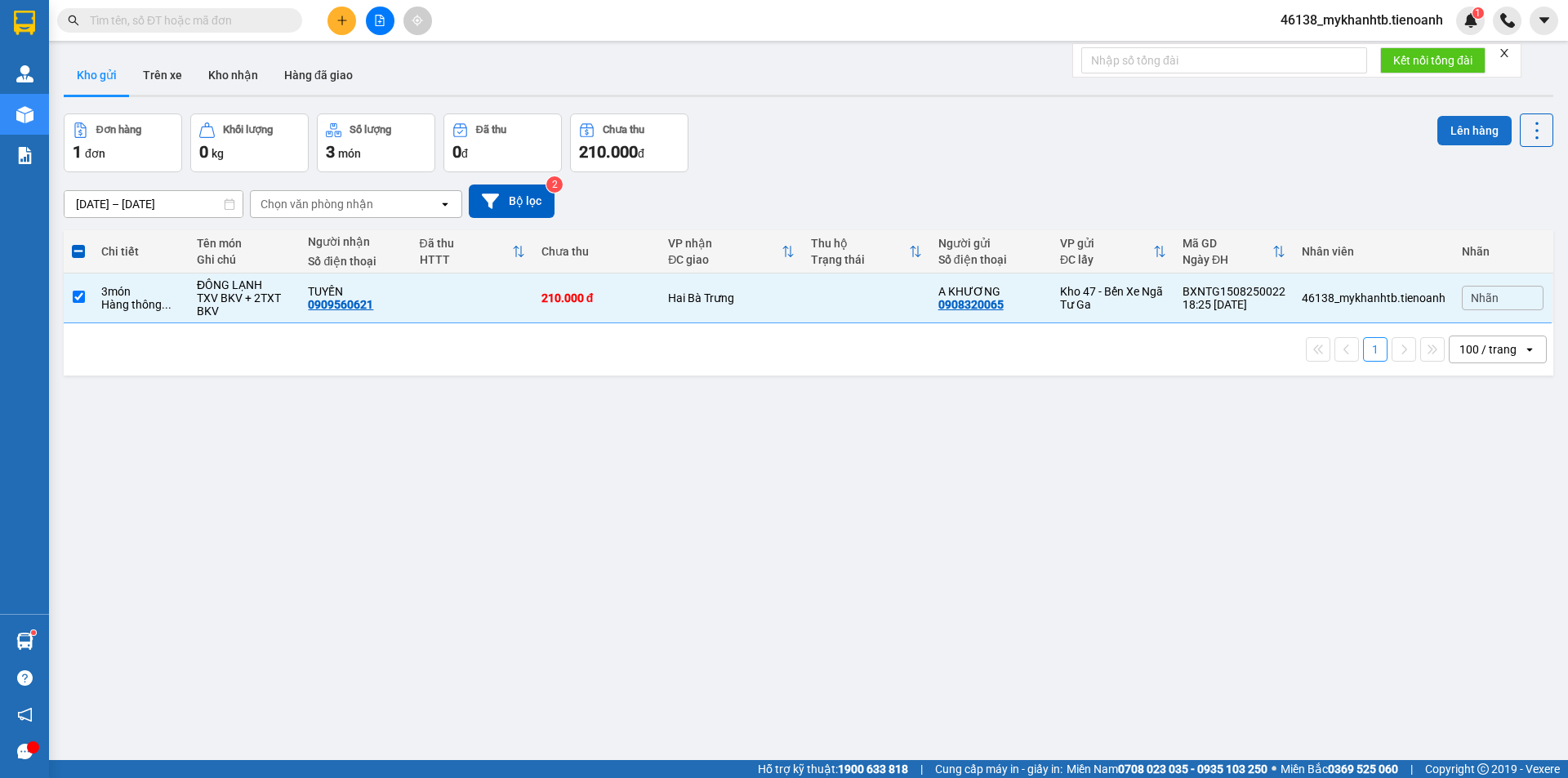
click at [1453, 132] on button "Lên hàng" at bounding box center [1474, 130] width 74 height 30
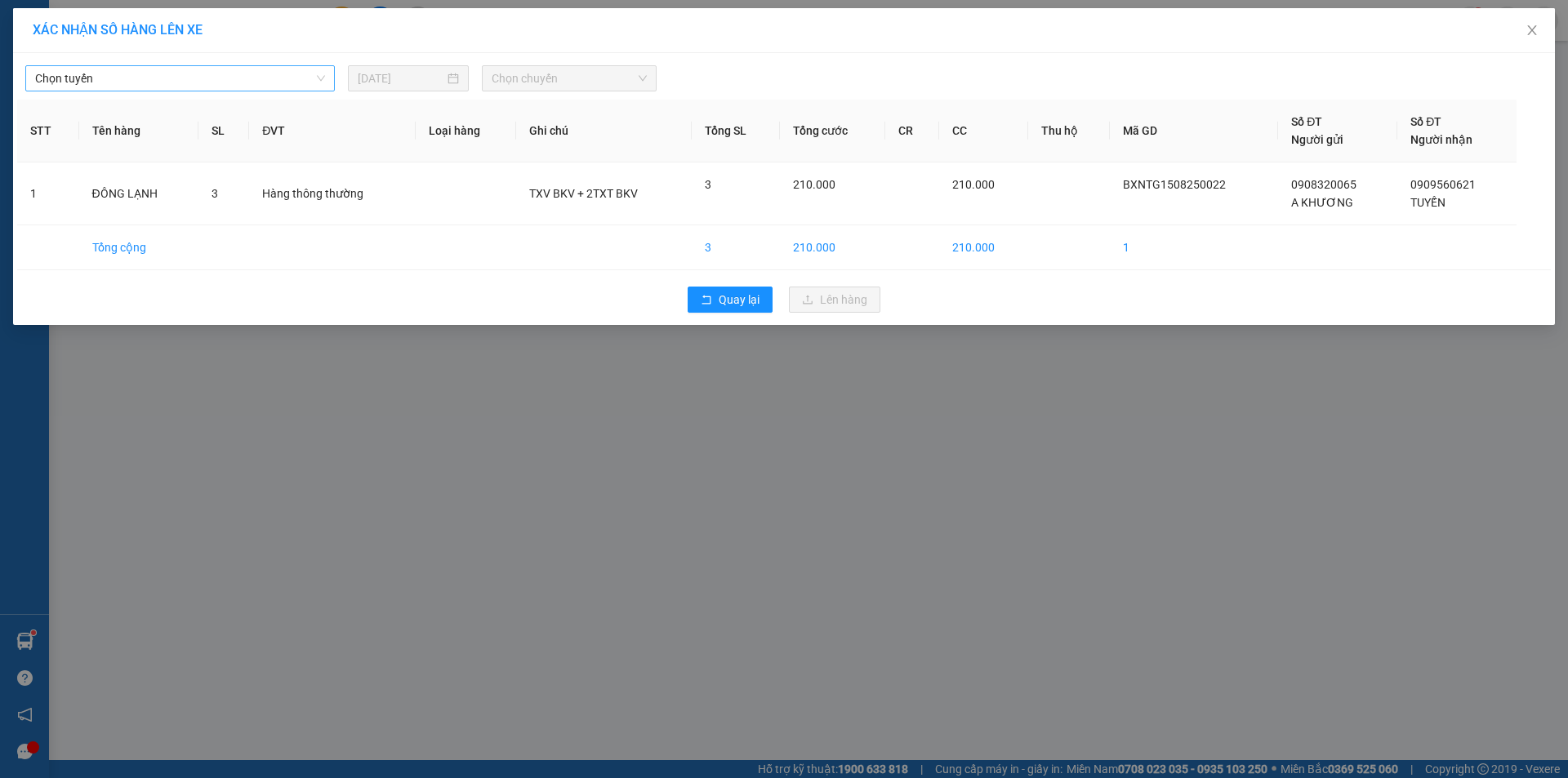
click at [288, 84] on span "Chọn tuyến" at bounding box center [181, 78] width 290 height 25
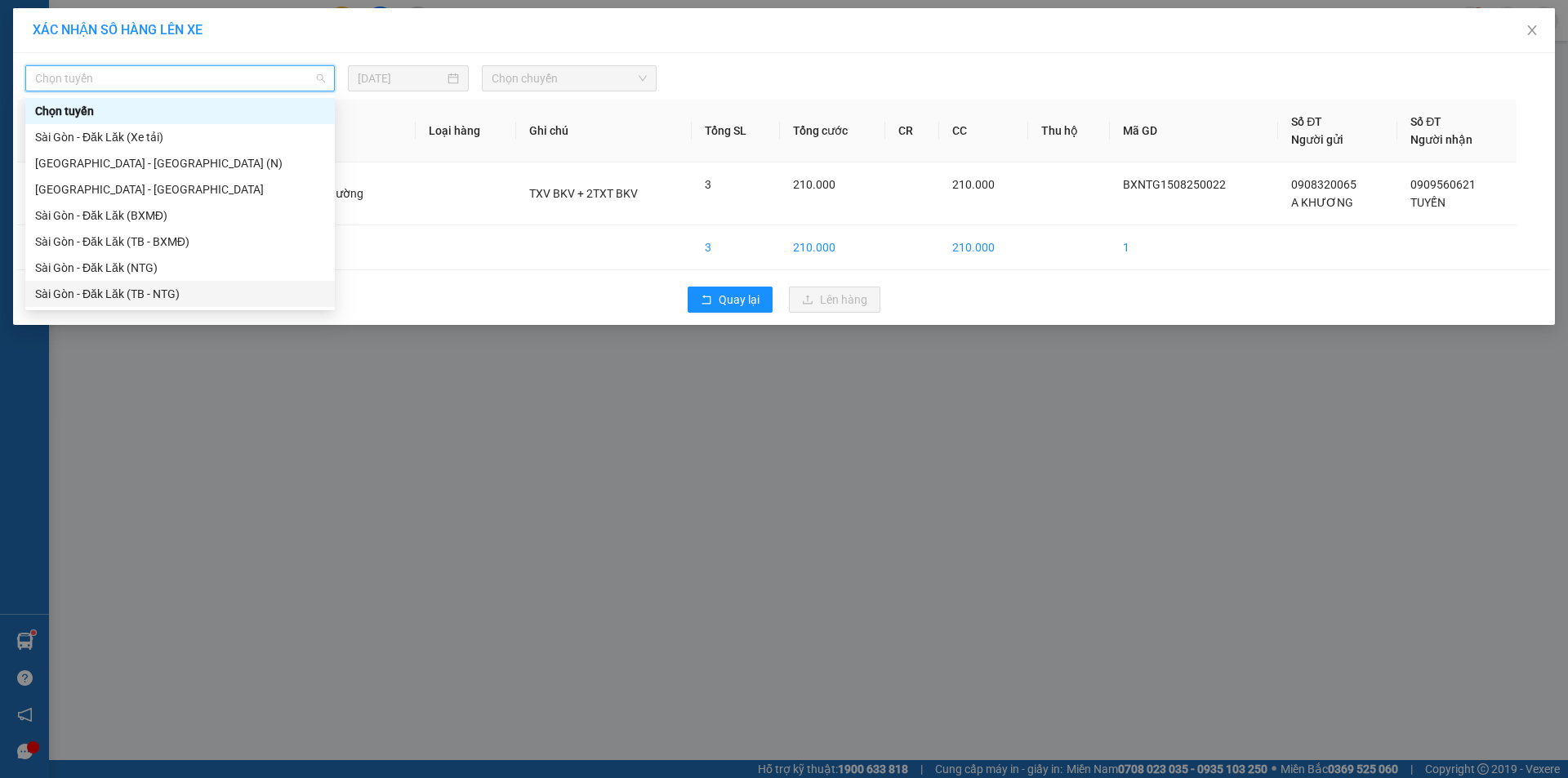
click at [215, 286] on div "Sài Gòn - Đăk Lăk (TB - NTG)" at bounding box center [181, 294] width 310 height 26
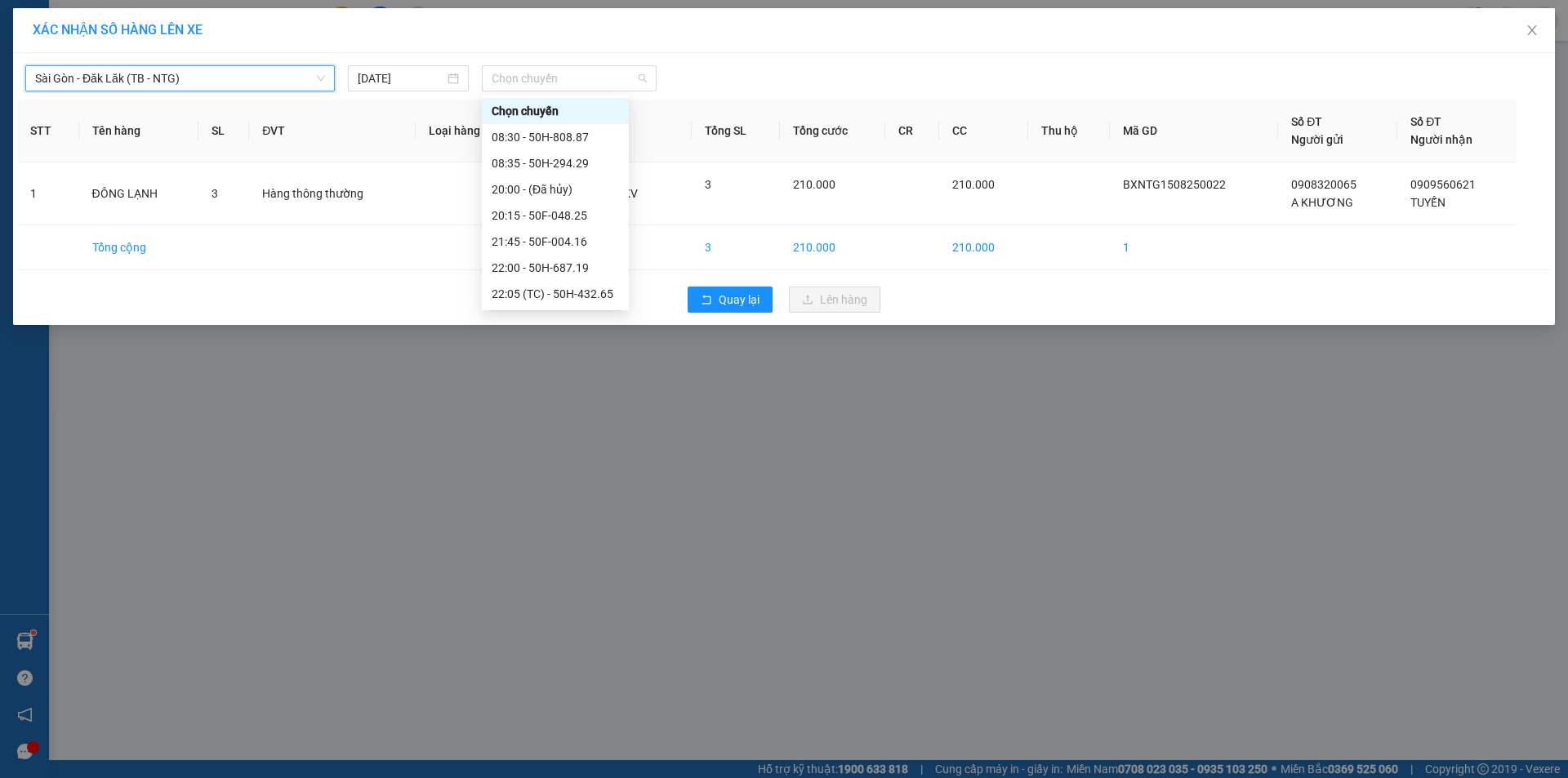
drag, startPoint x: 529, startPoint y: 68, endPoint x: 565, endPoint y: 110, distance: 55.3
click at [529, 68] on span "Chọn chuyến" at bounding box center [569, 78] width 155 height 25
click at [574, 263] on div "22:00 - 50H-687.19" at bounding box center [555, 268] width 127 height 18
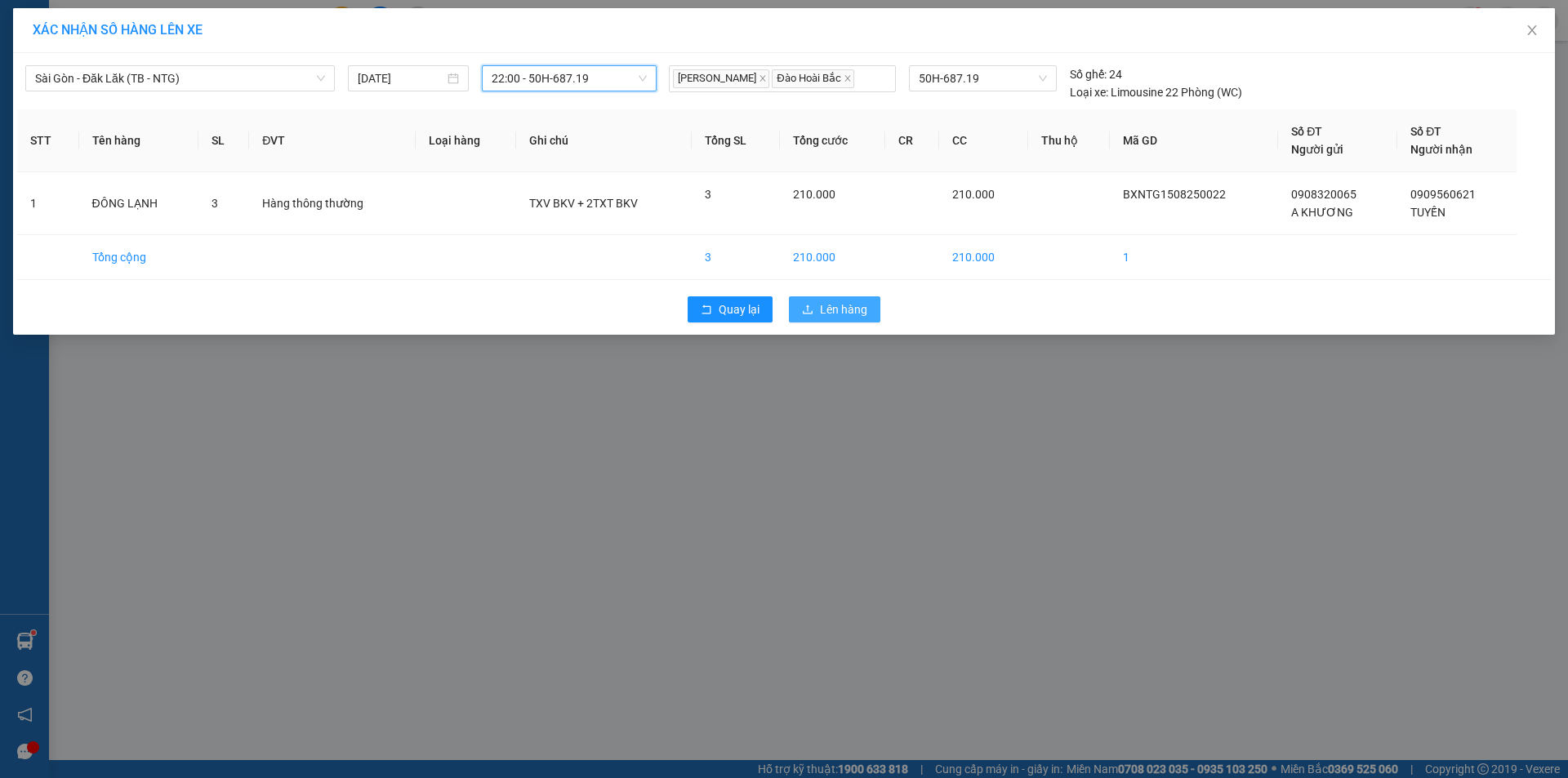
click at [850, 304] on span "Lên hàng" at bounding box center [843, 309] width 47 height 18
